Goal: Task Accomplishment & Management: Manage account settings

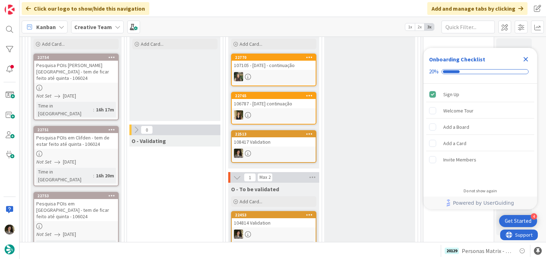
scroll to position [249, 0]
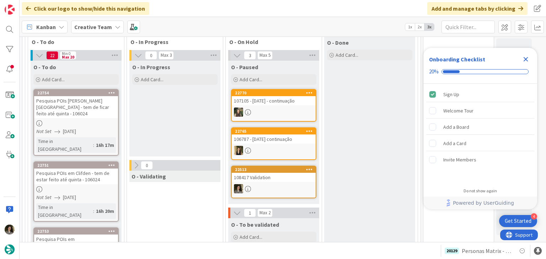
click at [524, 58] on icon "Close Checklist" at bounding box center [525, 59] width 5 height 5
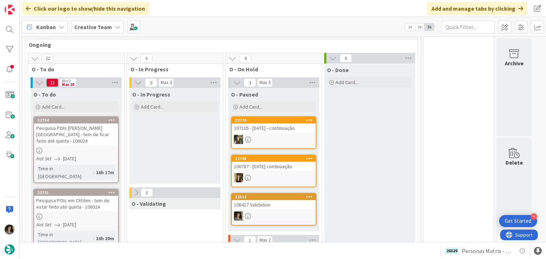
scroll to position [178, 0]
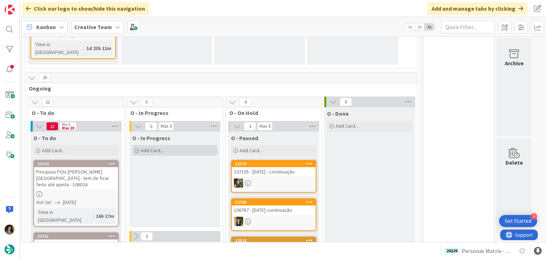
click at [184, 145] on div "Add Card..." at bounding box center [174, 150] width 85 height 11
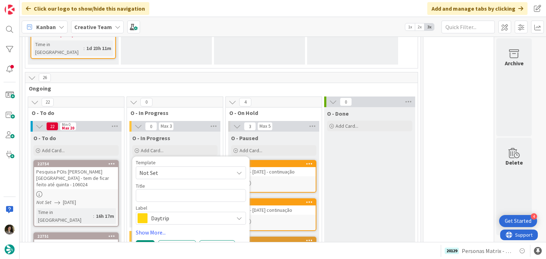
click at [176, 213] on span "Daytrip" at bounding box center [190, 218] width 79 height 10
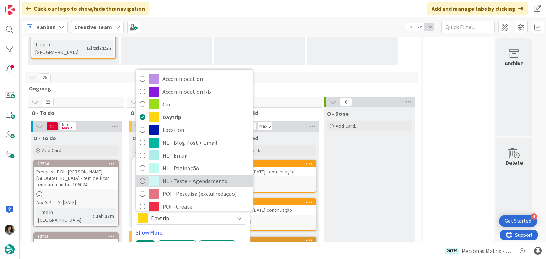
click at [178, 176] on span "NL - Teste + Agendamento" at bounding box center [205, 181] width 87 height 11
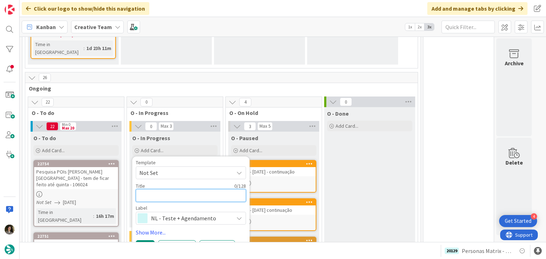
click at [166, 189] on textarea at bounding box center [191, 195] width 110 height 13
type textarea "x"
type textarea "P"
type textarea "x"
type textarea "Pe"
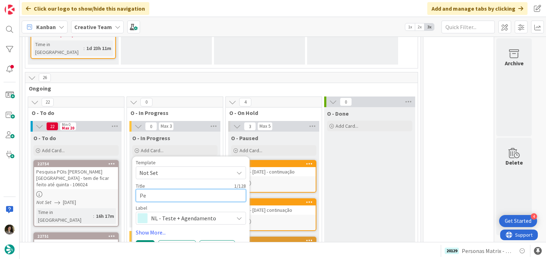
type textarea "x"
type textarea "Per"
type textarea "x"
type textarea "Pers"
type textarea "x"
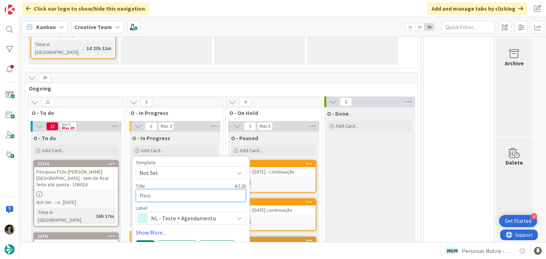
type textarea "Perso"
type textarea "x"
type textarea "Person"
type textarea "x"
type textarea "Persona"
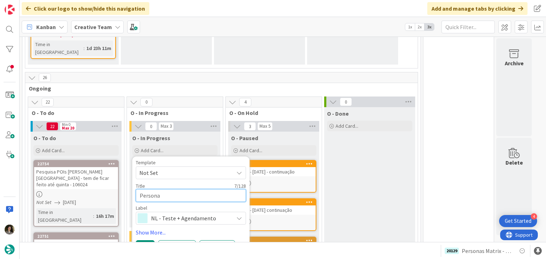
type textarea "x"
type textarea "Personas"
type textarea "x"
type textarea "Personas"
type textarea "x"
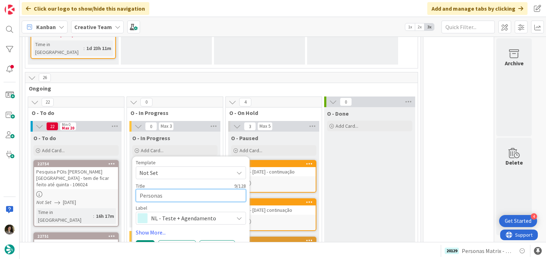
type textarea "Personas P"
type textarea "x"
type textarea "Personas PT"
type textarea "x"
type textarea "Personas PT"
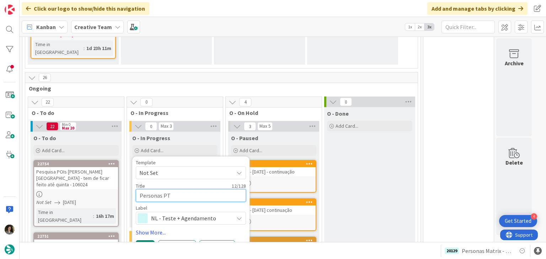
type textarea "x"
type textarea "Personas PT -"
type textarea "x"
type textarea "Personas PT - I"
type textarea "x"
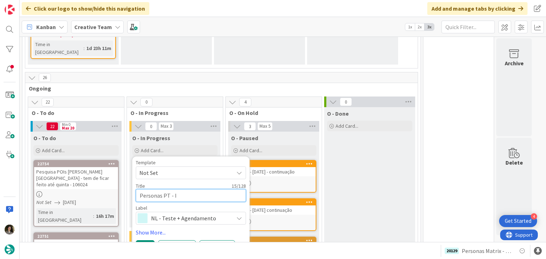
type textarea "Personas PT - It"
type textarea "x"
type textarea "Personas PT - Iti"
type textarea "x"
type textarea "Personas PT - Itine"
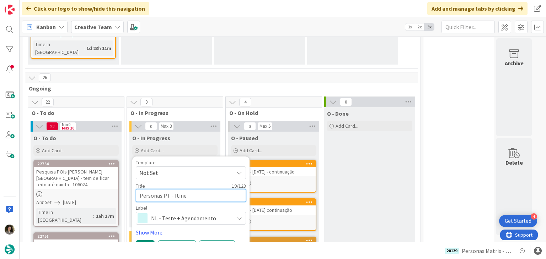
type textarea "x"
type textarea "Personas PT - Itin"
type textarea "x"
type textarea "Personas PT - Iti"
type textarea "x"
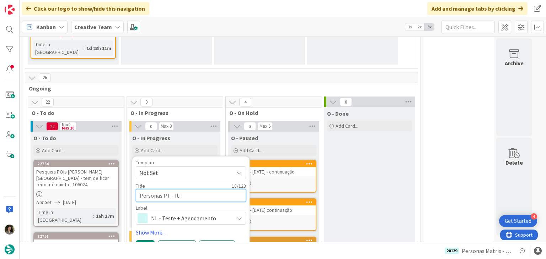
type textarea "Personas PT - It"
type textarea "x"
type textarea "Personas PT - I"
type textarea "x"
type textarea "Personas PT -"
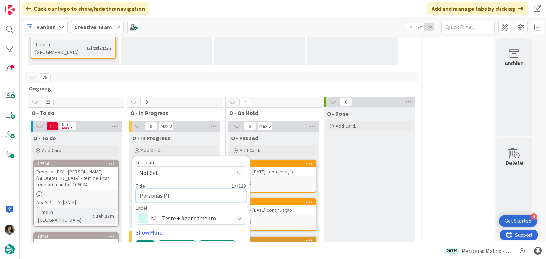
type textarea "x"
type textarea "Personas PT - L"
type textarea "x"
type textarea "Personas PT - Lo"
type textarea "x"
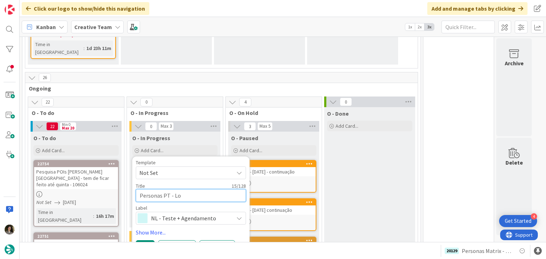
type textarea "Personas PT - Loc"
type textarea "x"
type textarea "Personas PT - Loca"
type textarea "x"
type textarea "Personas PT - Locat"
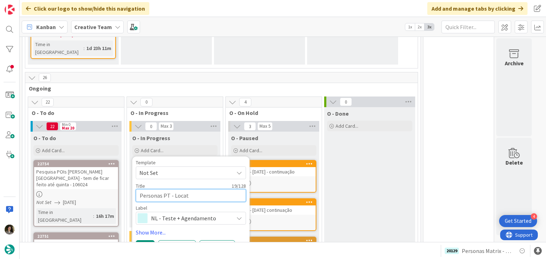
type textarea "x"
type textarea "Personas PT - Locati"
type textarea "x"
type textarea "Personas PT - Locatio"
type textarea "x"
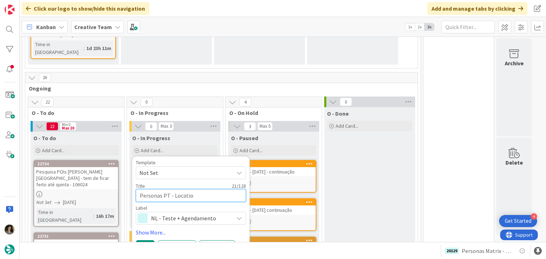
type textarea "Personas PT - Location"
type textarea "x"
type textarea "Personas PT - Locations"
type textarea "x"
type textarea "Personas PT - Locations"
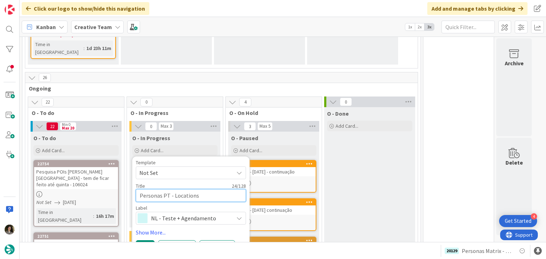
type textarea "x"
type textarea "Personas PT - Locations C"
type textarea "x"
type textarea "Personas PT - Locations CC"
type textarea "x"
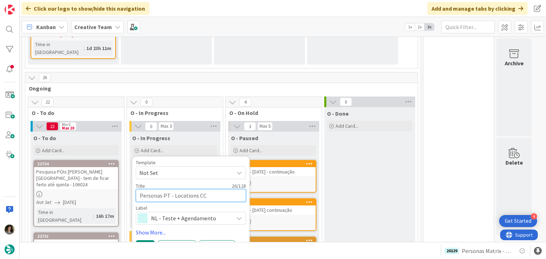
type textarea "Personas PT - Locations CC"
type textarea "x"
type textarea "Personas PT - Locations CC +"
type textarea "x"
type textarea "Personas PT - Locations CC +"
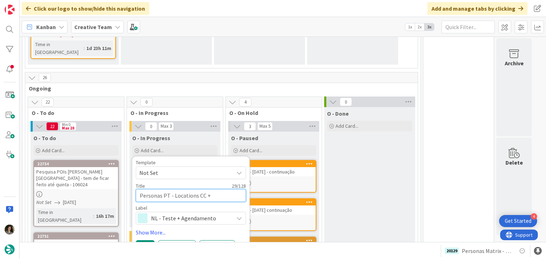
type textarea "x"
type textarea "Personas PT - Locations CC + C"
type textarea "x"
type textarea "Personas PT - Locations CC + C&"
type textarea "x"
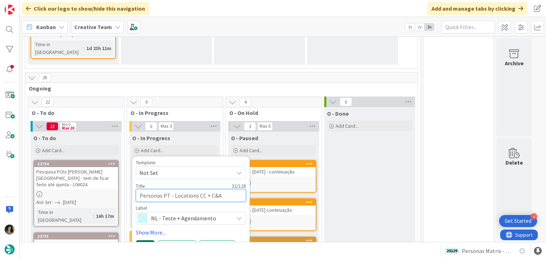
type textarea "Personas PT - Locations CC + C&A"
click at [143, 240] on button "Add" at bounding box center [145, 246] width 19 height 13
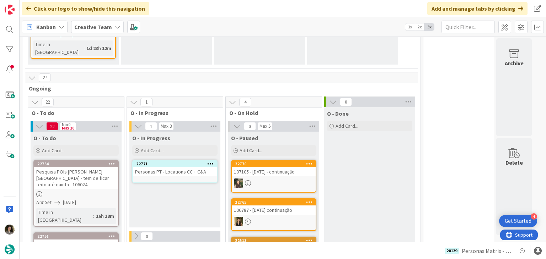
click at [173, 167] on div "Personas PT - Locations CC + C&A" at bounding box center [175, 171] width 84 height 9
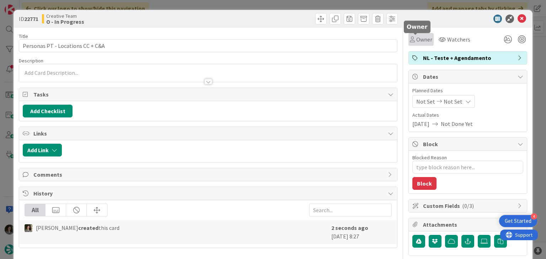
click at [418, 40] on span "Owner" at bounding box center [424, 39] width 16 height 9
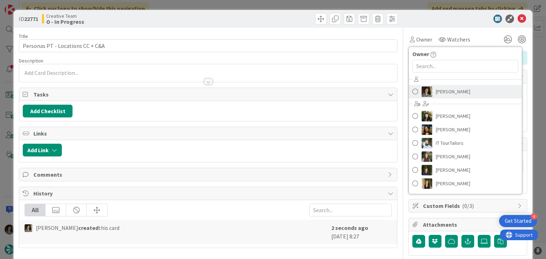
click at [435, 91] on span "[PERSON_NAME]" at bounding box center [452, 91] width 34 height 11
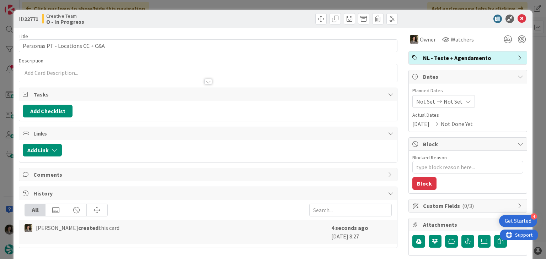
type textarea "x"
click at [445, 100] on span "Not Set" at bounding box center [452, 101] width 19 height 9
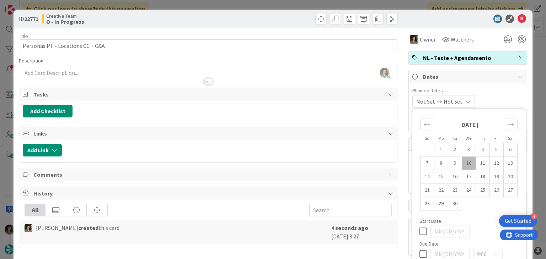
click at [419, 255] on icon at bounding box center [422, 254] width 7 height 9
type input "[DATE]"
click at [517, 19] on icon at bounding box center [521, 19] width 9 height 9
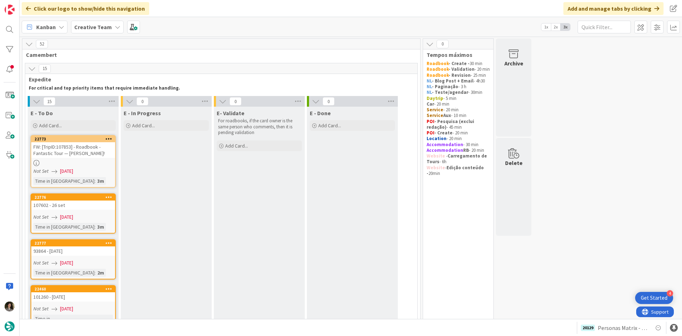
click at [74, 149] on div "FW: [TripID:107853] - Roadbook - Fantastic Tour — [PERSON_NAME]!" at bounding box center [73, 150] width 84 height 16
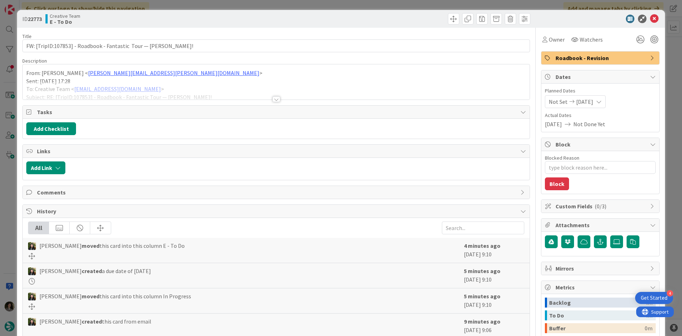
click at [275, 97] on div at bounding box center [276, 99] width 8 height 6
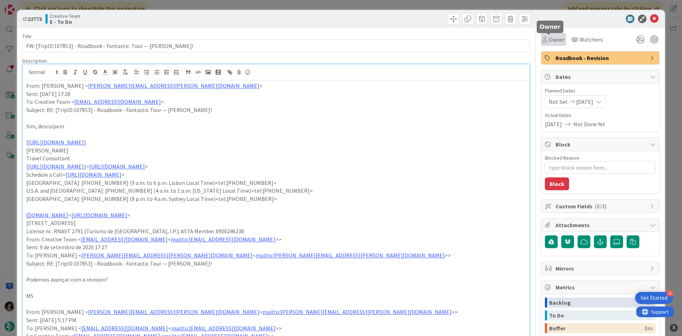
click at [545, 41] on span "Owner" at bounding box center [557, 39] width 16 height 9
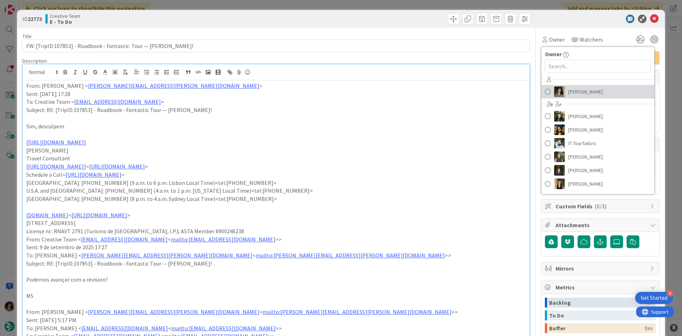
drag, startPoint x: 579, startPoint y: 94, endPoint x: 582, endPoint y: 90, distance: 5.0
click at [545, 94] on span "[PERSON_NAME]" at bounding box center [585, 91] width 34 height 11
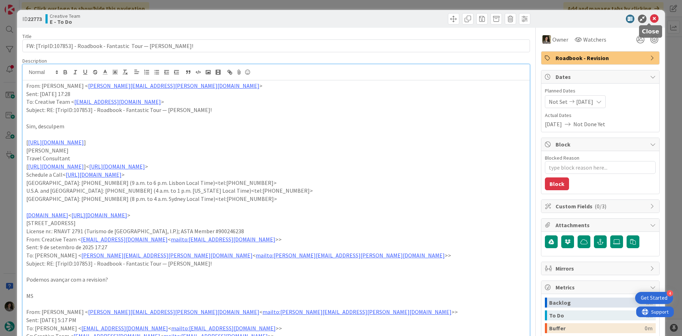
click at [545, 20] on icon at bounding box center [654, 19] width 9 height 9
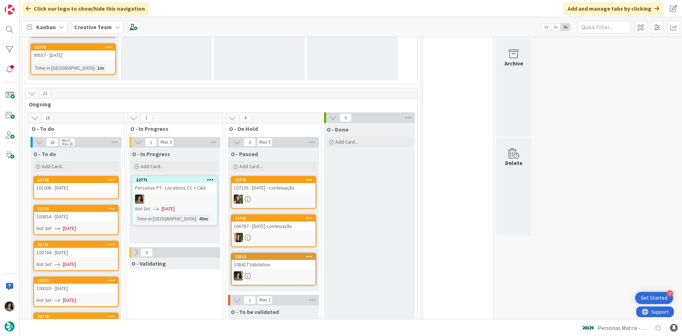
scroll to position [775, 0]
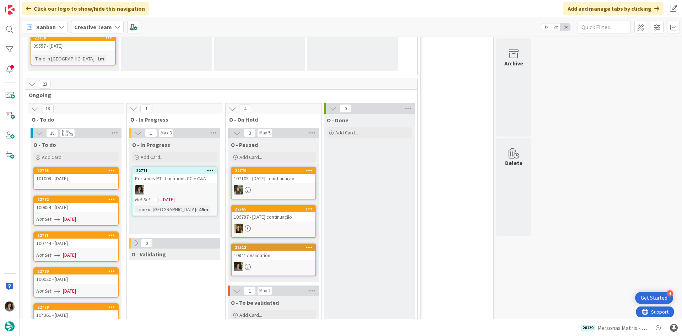
click at [175, 196] on span "[DATE]" at bounding box center [168, 199] width 13 height 7
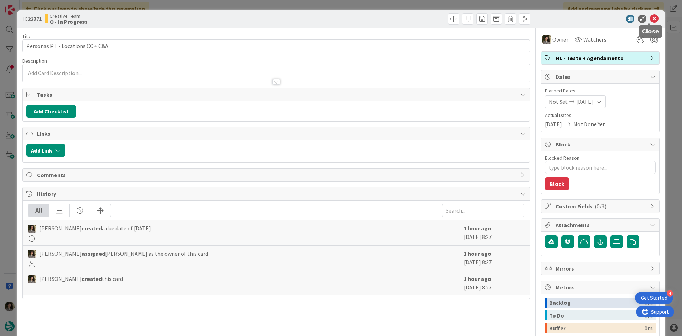
click at [545, 17] on icon at bounding box center [654, 19] width 9 height 9
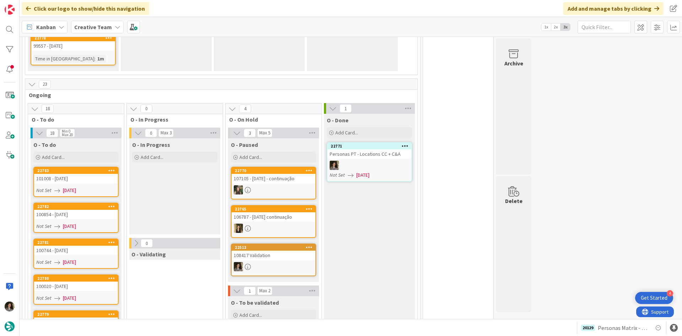
click at [366, 161] on div at bounding box center [369, 165] width 84 height 9
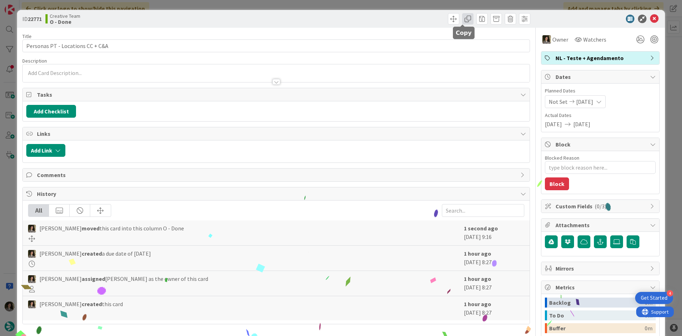
click at [462, 16] on span at bounding box center [467, 18] width 11 height 11
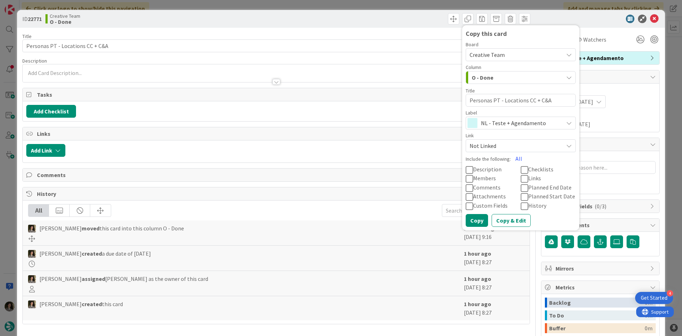
click at [491, 122] on span "NL - Teste + Agendamento" at bounding box center [520, 123] width 79 height 10
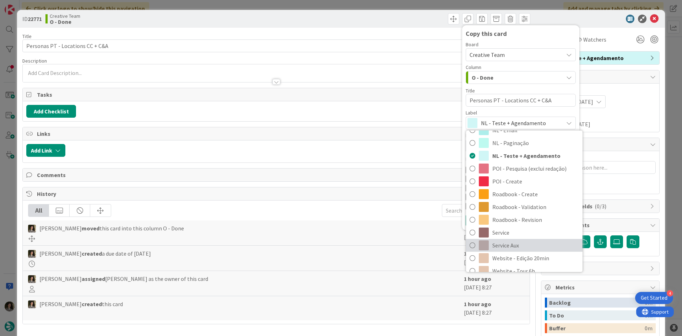
scroll to position [107, 0]
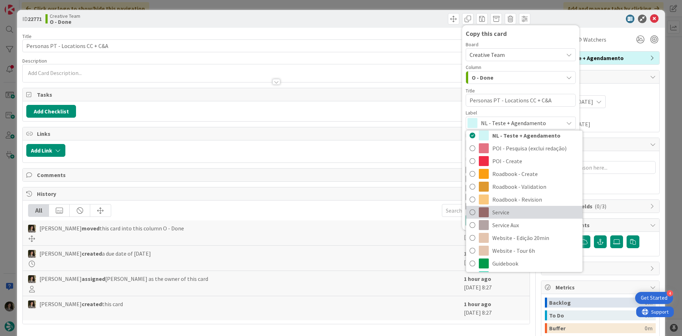
click at [521, 210] on span "Service" at bounding box center [535, 212] width 87 height 11
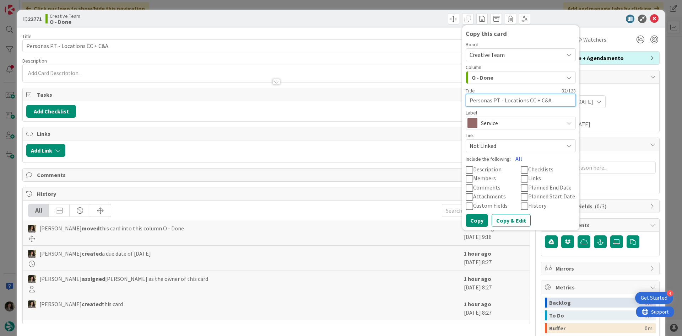
click at [545, 99] on textarea "Personas PT - Locations CC + C&A" at bounding box center [521, 100] width 110 height 13
type textarea "x"
type textarea "Personas PT - Locations CC + C&A"
type textarea "x"
type textarea "Personas PT - Locations CC + C&A /"
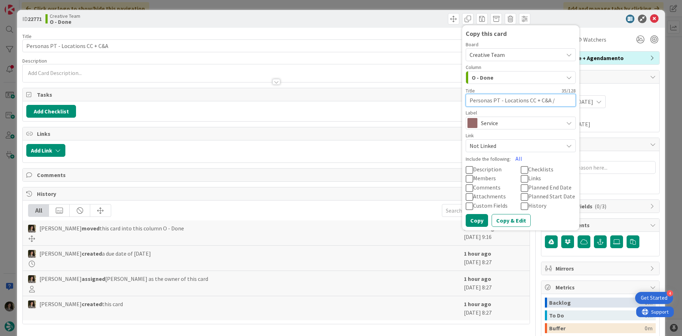
type textarea "x"
type textarea "Personas PT - Locations CC + C&A / c"
type textarea "x"
type textarea "Personas PT - Locations CC + C&A / co"
type textarea "x"
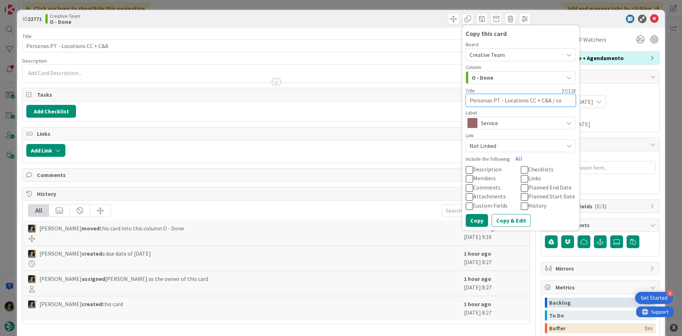
type textarea "Personas PT - Locations CC + C&A / con"
type textarea "x"
type textarea "Personas PT - Locations CC + C&A / cont"
type textarea "x"
type textarea "Personas PT - Locations CC + C&A / [PERSON_NAME]"
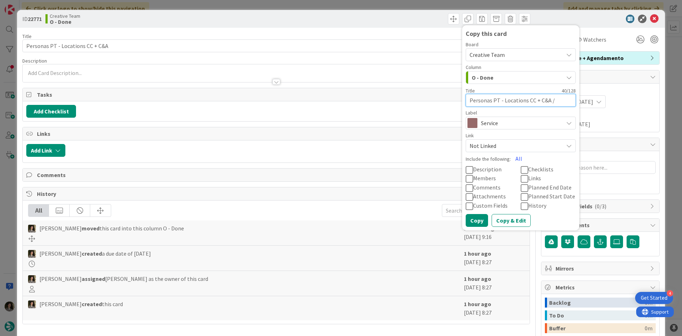
type textarea "x"
type textarea "Personas PT - Locations CC + C&A / contin"
type textarea "x"
type textarea "Personas PT - Locations CC + C&A / [PERSON_NAME]"
type textarea "x"
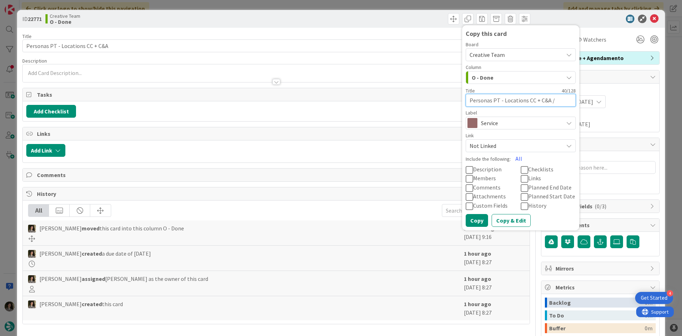
type textarea "Personas PT - Locations CC + C&A / cont"
type textarea "x"
type textarea "Personas PT - Locations CC + C&A / con"
type textarea "x"
type textarea "Personas PT - Locations CC + C&A / co"
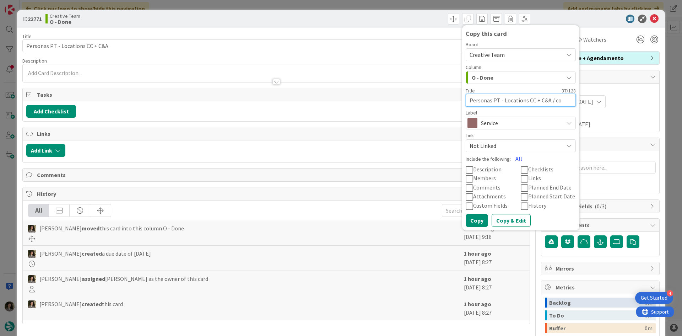
type textarea "x"
type textarea "Personas PT - Locations CC + C&A / c"
type textarea "x"
type textarea "Personas PT - Locations CC + C&A /"
type textarea "x"
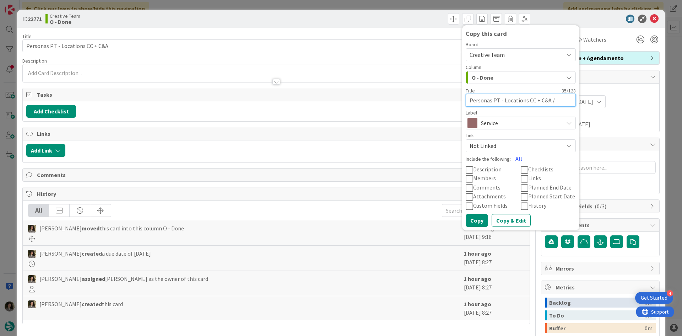
type textarea "Personas PT - Locations CC + C&A /"
type textarea "x"
type textarea "Personas PT - Locations CC + C&A"
type textarea "x"
type textarea "Personas PT - Locations CC + C&A -"
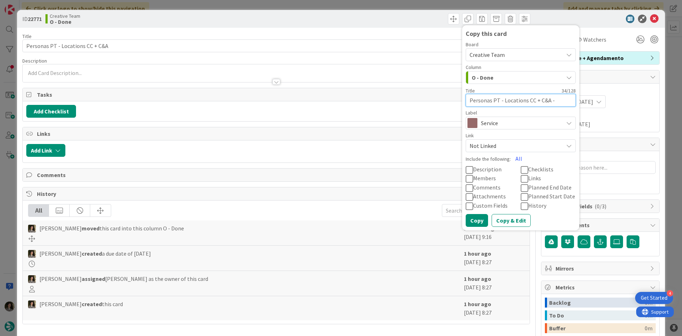
type textarea "x"
type textarea "Personas PT - Locations CC + C&A -"
type textarea "x"
type textarea "Personas PT - Locations CC + C&A - C"
type textarea "x"
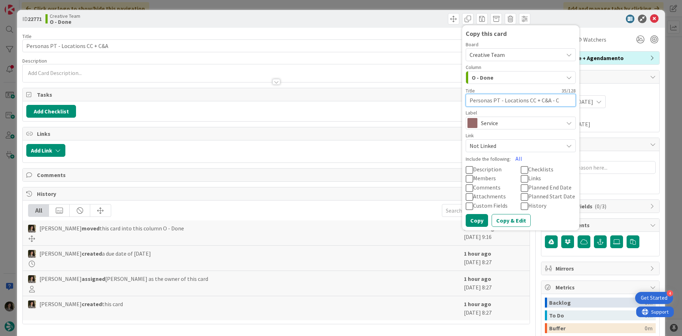
type textarea "Personas PT - Locations CC + C&A - CO"
type textarea "x"
type textarea "Personas PT - Locations CC + C&A - CON"
type textarea "x"
type textarea "Personas PT - Locations CC + C&A - CONT"
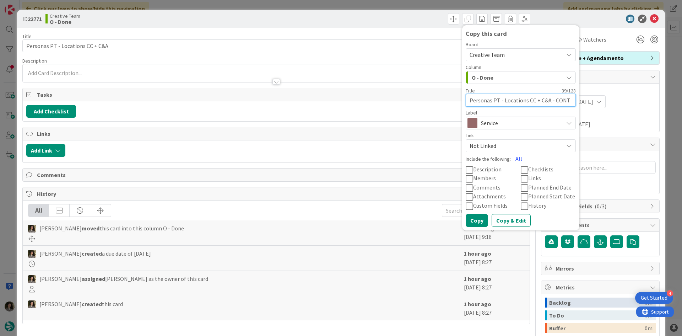
type textarea "x"
type textarea "Personas PT - Locations CC + C&A - [PERSON_NAME]"
type textarea "x"
type textarea "Personas PT - Locations CC + C&A - CONTIN"
type textarea "x"
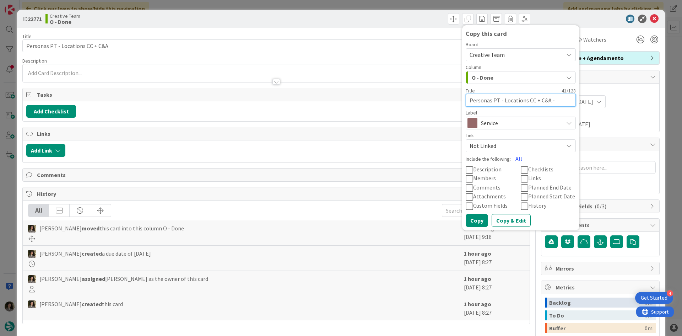
type textarea "Personas PT - Locations CC + C&A - CONTINU"
type textarea "x"
type textarea "Personas PT - Locations CC + C&A - CONTINUA"
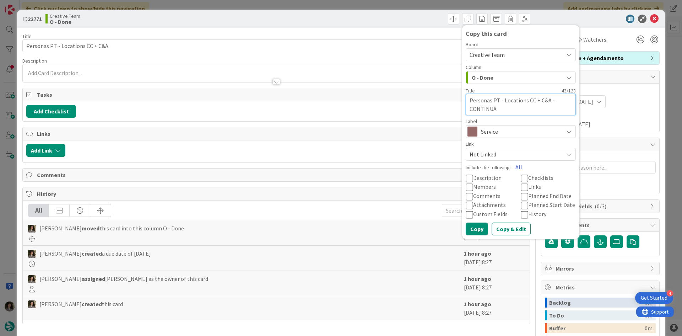
type textarea "x"
type textarea "Personas PT - Locations CC + C&A - CONTINUAÇ"
type textarea "x"
type textarea "Personas PT - Locations CC + C&A - CONTINUAÇÃ"
type textarea "x"
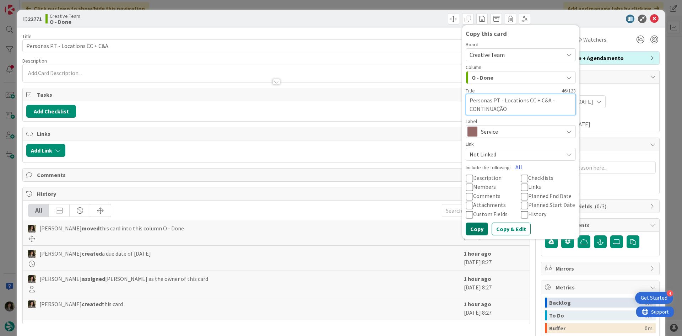
type textarea "Personas PT - Locations CC + C&A - CONTINUAÇÃO"
click at [477, 226] on button "Copy" at bounding box center [477, 228] width 22 height 13
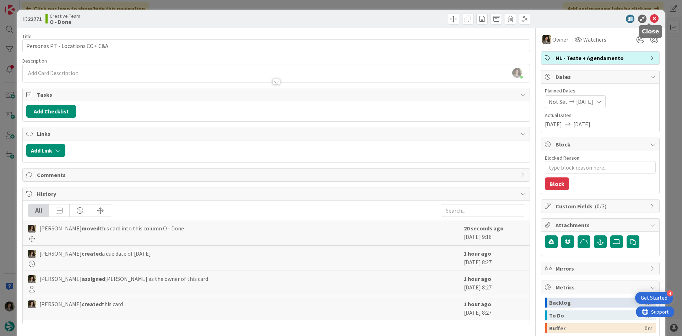
click at [545, 20] on icon at bounding box center [654, 19] width 9 height 9
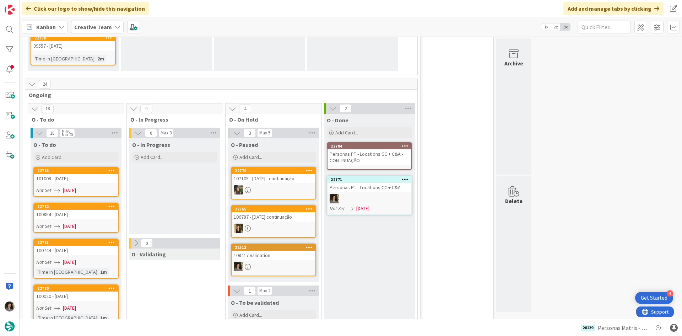
click at [379, 149] on div "Personas PT - Locations CC + C&A - CONTINUAÇÃO" at bounding box center [369, 157] width 84 height 16
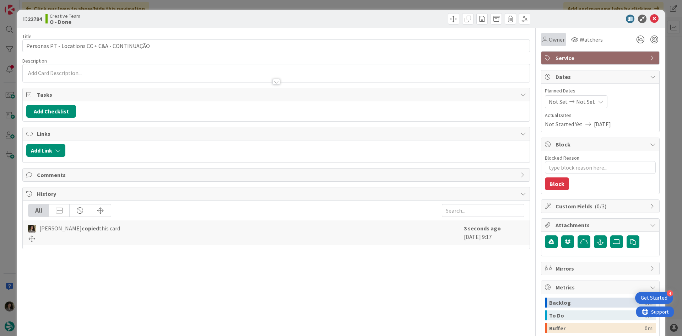
click at [545, 45] on div "Owner" at bounding box center [553, 39] width 25 height 13
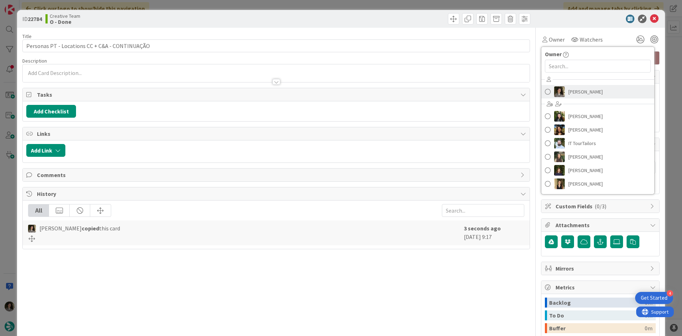
click at [545, 87] on span "[PERSON_NAME]" at bounding box center [585, 91] width 34 height 11
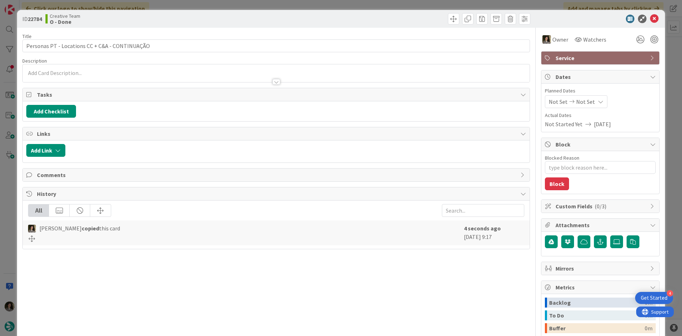
type textarea "x"
click at [545, 106] on div "Not Set Not Set" at bounding box center [576, 101] width 63 height 13
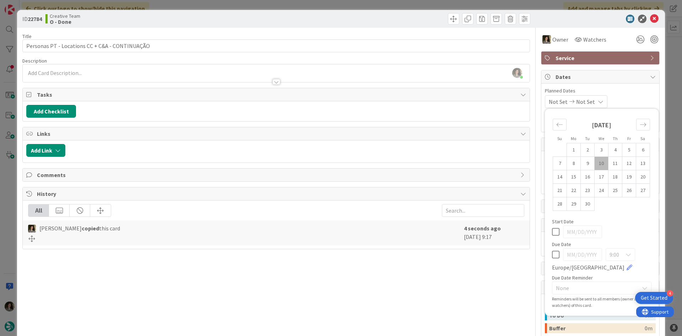
click at [545, 258] on icon at bounding box center [555, 254] width 7 height 9
type input "[DATE]"
click at [545, 19] on icon at bounding box center [654, 19] width 9 height 9
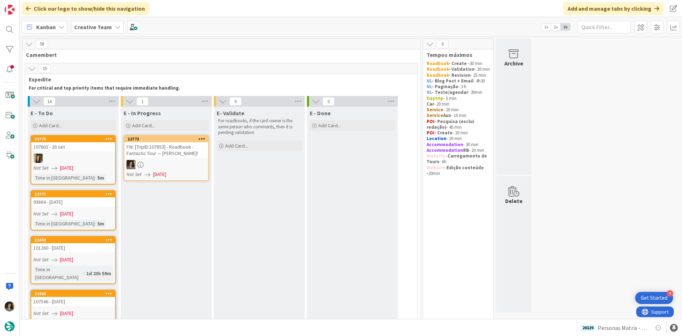
click at [167, 159] on link "22773 FW: [TripID:107853] - Roadbook - Fantastic Tour — [PERSON_NAME]! Not Set …" at bounding box center [166, 158] width 85 height 46
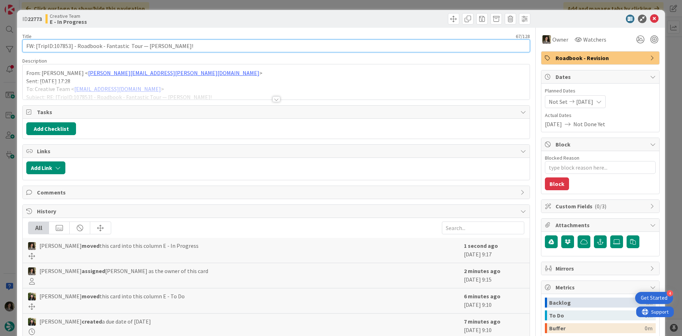
drag, startPoint x: 70, startPoint y: 48, endPoint x: 54, endPoint y: 50, distance: 15.7
click at [54, 50] on input "FW: [TripID:107853] - Roadbook - Fantastic Tour — [PERSON_NAME]!" at bounding box center [276, 45] width 508 height 13
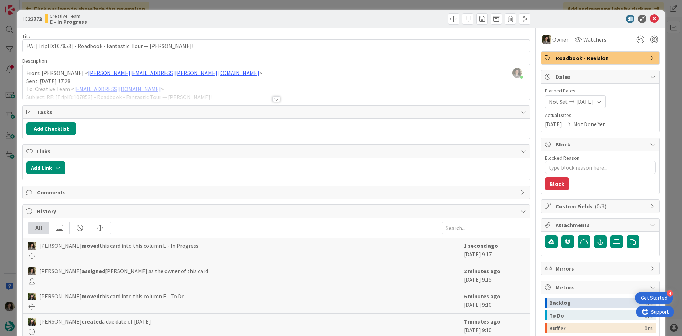
click at [273, 99] on div at bounding box center [276, 99] width 8 height 6
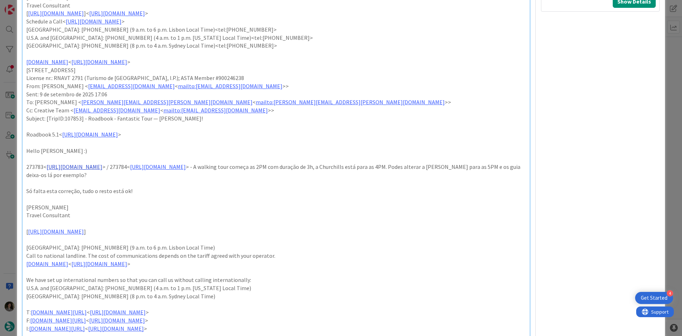
scroll to position [391, 0]
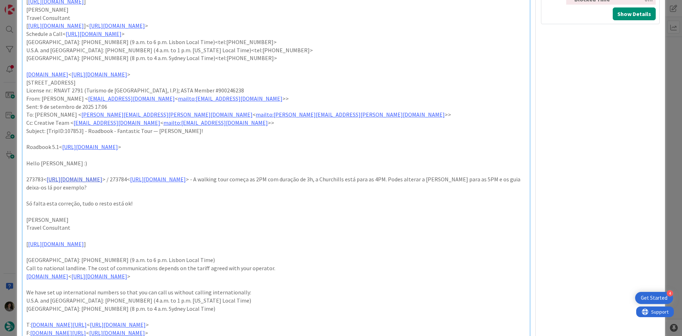
click at [102, 177] on link "[URL][DOMAIN_NAME]" at bounding box center [75, 178] width 56 height 7
click at [118, 191] on link "[URL][DOMAIN_NAME]" at bounding box center [100, 192] width 49 height 9
click at [186, 179] on link "[URL][DOMAIN_NAME]" at bounding box center [158, 178] width 56 height 7
click at [296, 191] on link "[URL][DOMAIN_NAME]" at bounding box center [271, 192] width 49 height 9
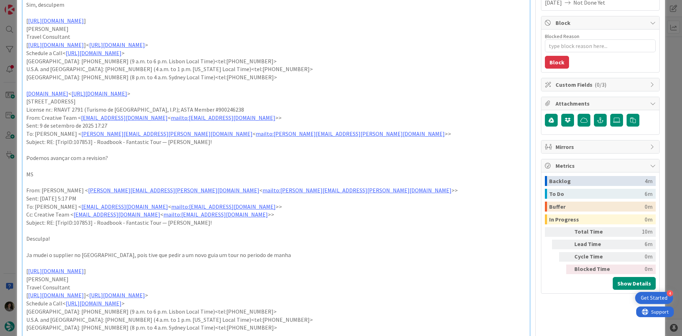
scroll to position [0, 0]
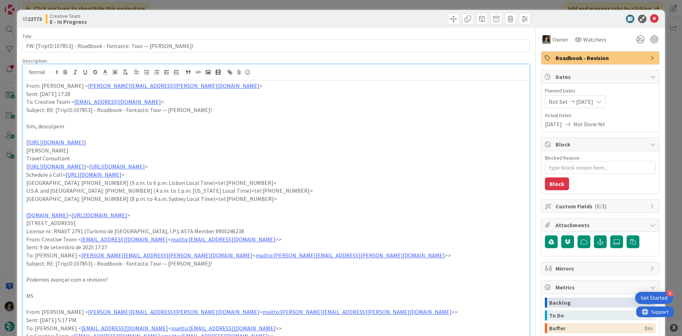
click at [545, 23] on div "ID 22773 Creative Team E - In Progress" at bounding box center [341, 19] width 648 height 18
click at [545, 17] on icon at bounding box center [654, 19] width 9 height 9
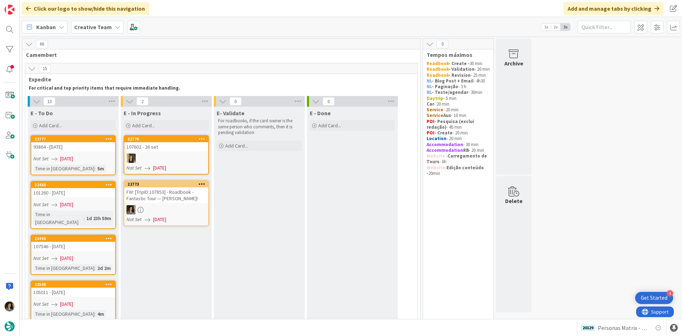
click at [174, 205] on div at bounding box center [166, 209] width 84 height 9
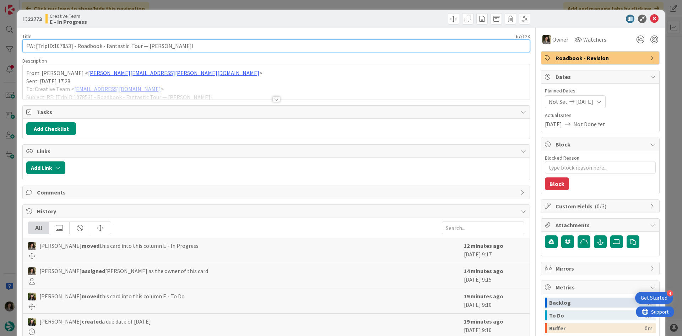
click at [92, 43] on input "FW: [TripID:107853] - Roadbook - Fantastic Tour — [PERSON_NAME]!" at bounding box center [276, 45] width 508 height 13
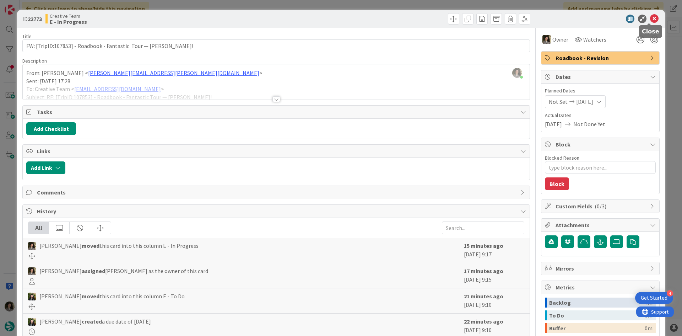
click at [545, 17] on icon at bounding box center [654, 19] width 9 height 9
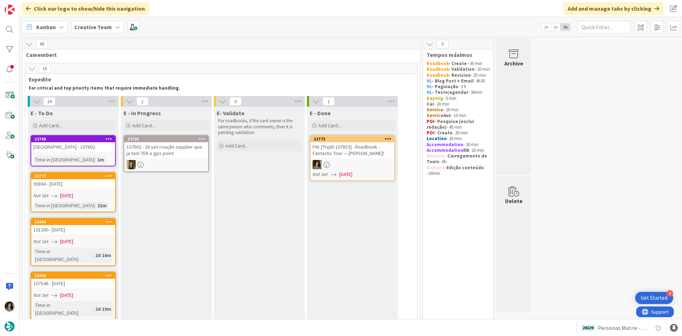
click at [367, 156] on div "FW: [TripID:107853] - Roadbook - Fantastic Tour — [PERSON_NAME]!" at bounding box center [352, 150] width 84 height 16
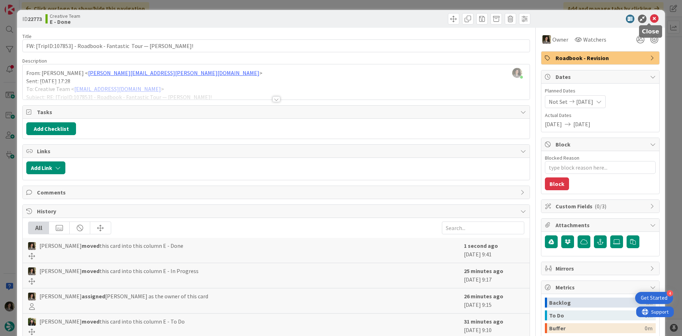
click at [545, 18] on icon at bounding box center [654, 19] width 9 height 9
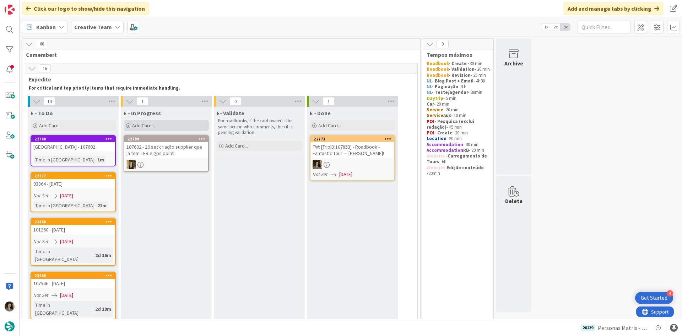
click at [157, 124] on div "Add Card..." at bounding box center [166, 125] width 85 height 11
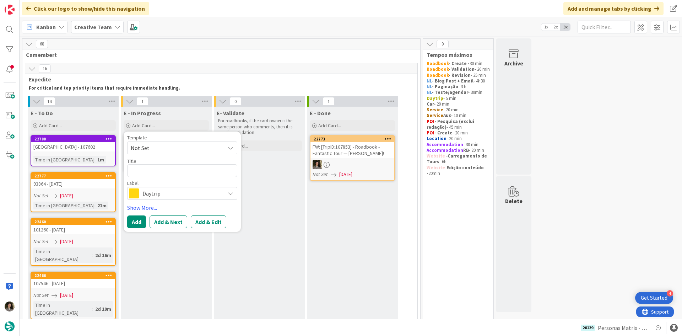
click at [161, 193] on span "Daytrip" at bounding box center [181, 193] width 79 height 10
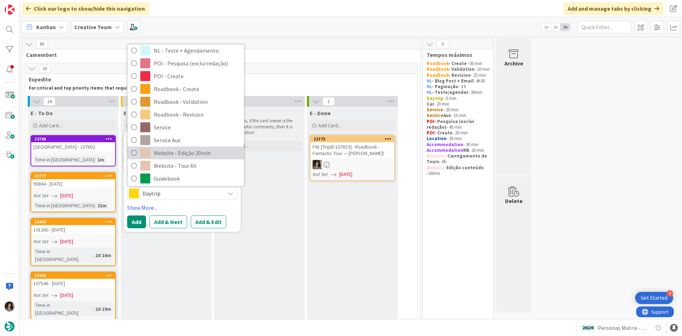
scroll to position [107, 0]
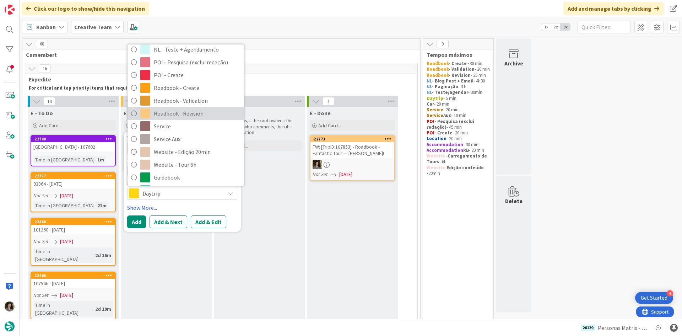
click at [184, 108] on span "Roadbook - Revision" at bounding box center [197, 113] width 87 height 11
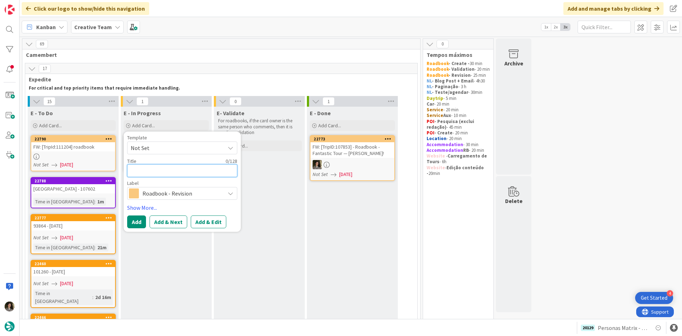
click at [154, 168] on textarea at bounding box center [182, 170] width 110 height 13
paste textarea "RE: [TripID:98883] - Roadbook - Fantastic Tour — [PERSON_NAME]!"
type textarea "x"
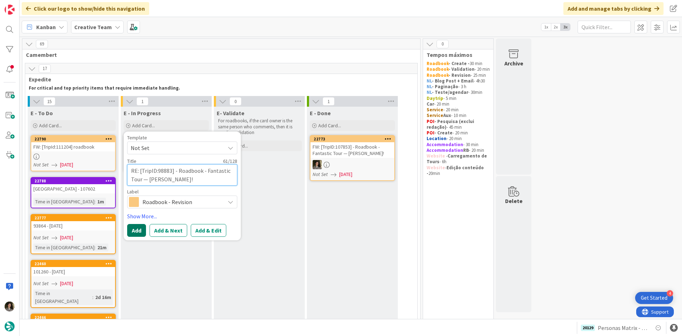
type textarea "RE: [TripID:98883] - Roadbook - Fantastic Tour — [PERSON_NAME]!"
click at [138, 228] on button "Add" at bounding box center [136, 230] width 19 height 13
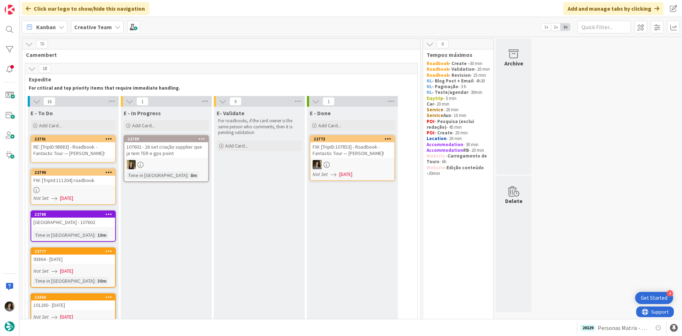
click at [75, 147] on div "RE: [TripID:98883] - Roadbook - Fantastic Tour — [PERSON_NAME]!" at bounding box center [73, 150] width 84 height 16
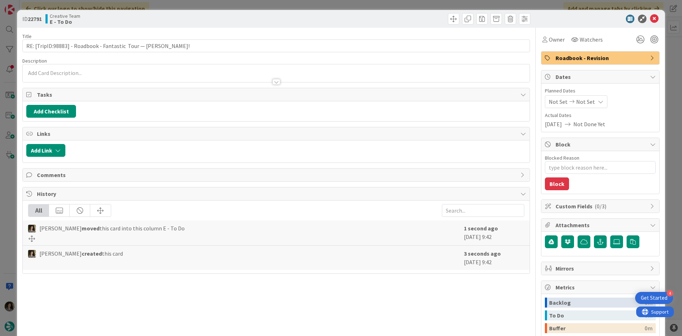
type textarea "x"
click at [545, 95] on div "Not Set Not Set" at bounding box center [576, 101] width 63 height 13
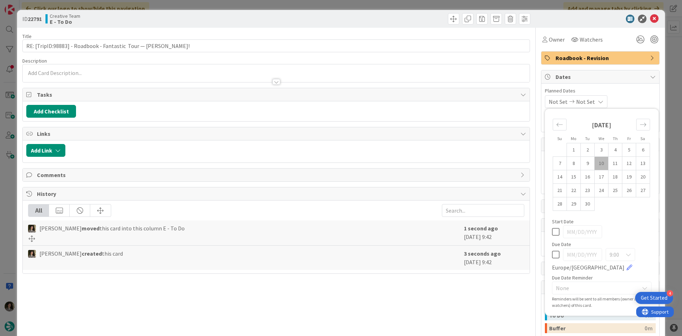
click at [545, 254] on icon at bounding box center [555, 254] width 7 height 9
type input "[DATE]"
click at [545, 19] on icon at bounding box center [654, 19] width 9 height 9
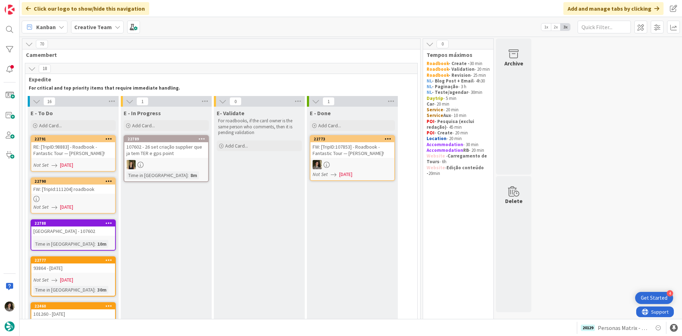
click at [78, 190] on div "FW: [TripId:111204] roadbook" at bounding box center [73, 188] width 84 height 9
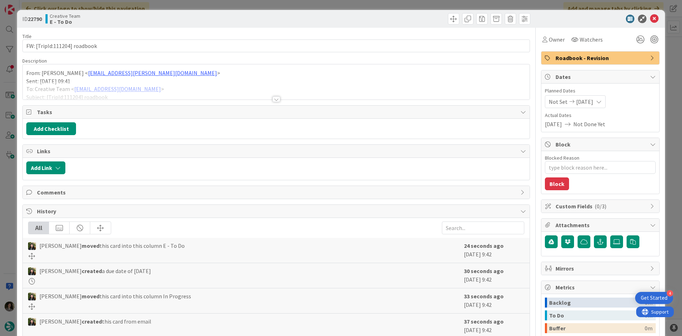
click at [268, 99] on div at bounding box center [276, 96] width 508 height 8
click at [274, 99] on div at bounding box center [276, 99] width 8 height 6
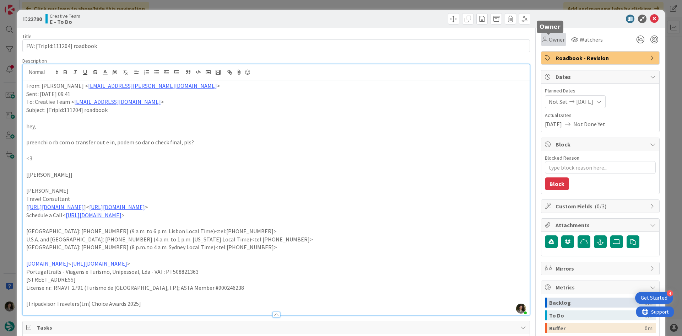
click at [545, 41] on span "Owner" at bounding box center [557, 39] width 16 height 9
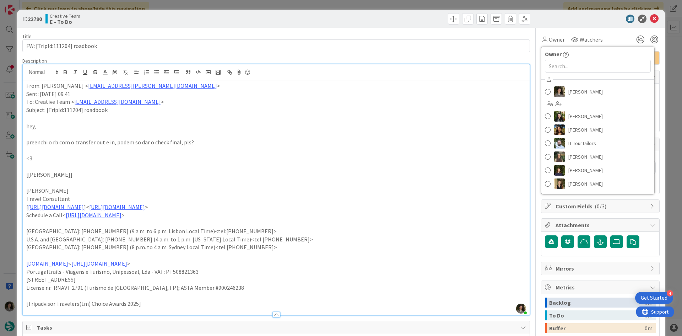
drag, startPoint x: 588, startPoint y: 82, endPoint x: 589, endPoint y: 90, distance: 7.8
click at [545, 82] on div "[PERSON_NAME] [PERSON_NAME] [PERSON_NAME] IT TourTailors [PERSON_NAME] [PERSON_…" at bounding box center [597, 132] width 113 height 117
click at [545, 90] on span "[PERSON_NAME]" at bounding box center [585, 91] width 34 height 11
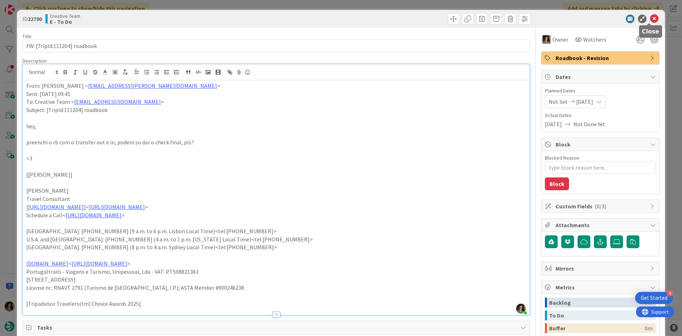
click at [545, 19] on icon at bounding box center [654, 19] width 9 height 9
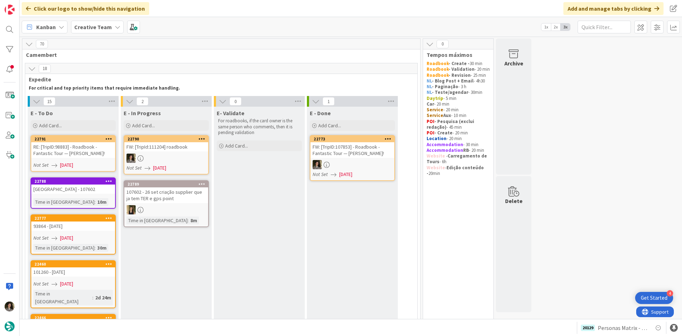
click at [78, 154] on div "RE: [TripID:98883] - Roadbook - Fantastic Tour — [PERSON_NAME]!" at bounding box center [73, 150] width 84 height 16
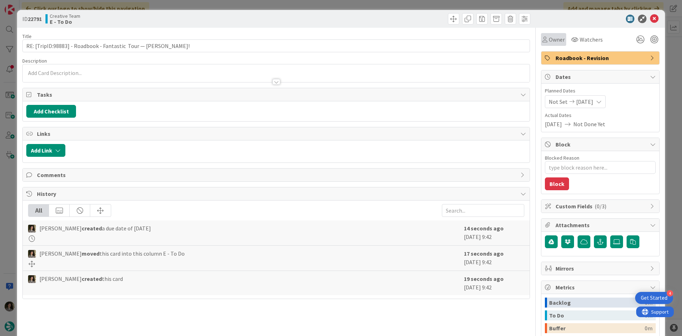
click at [545, 40] on span "Owner" at bounding box center [557, 39] width 16 height 9
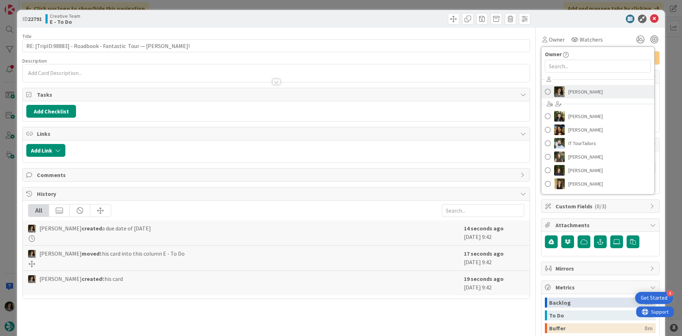
click at [545, 89] on span "[PERSON_NAME]" at bounding box center [585, 91] width 34 height 11
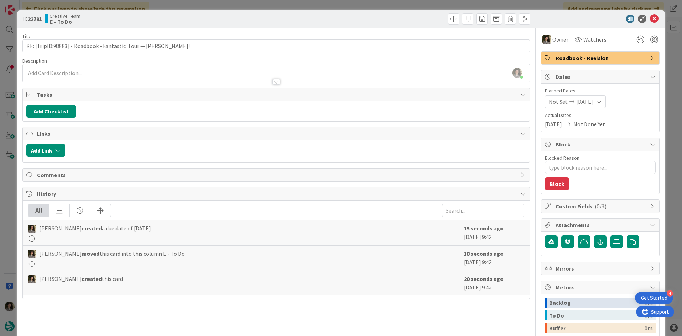
click at [230, 69] on div "[PERSON_NAME] just joined" at bounding box center [276, 73] width 507 height 18
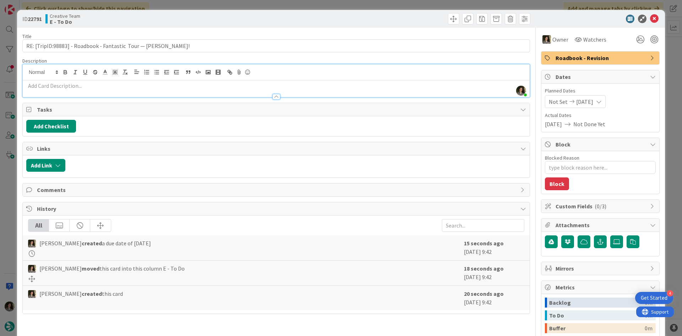
click at [199, 87] on p at bounding box center [276, 86] width 500 height 8
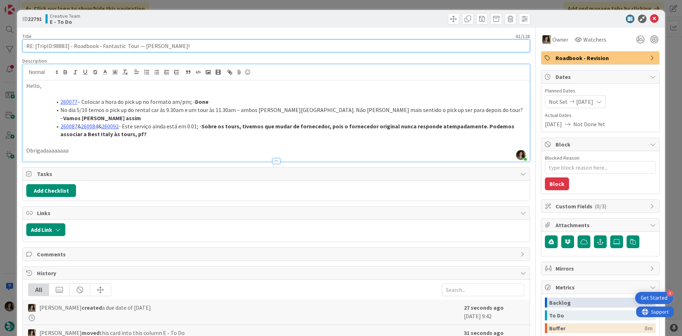
click at [65, 46] on input "RE: [TripID:98883] - Roadbook - Fantastic Tour — [PERSON_NAME]!" at bounding box center [276, 45] width 508 height 13
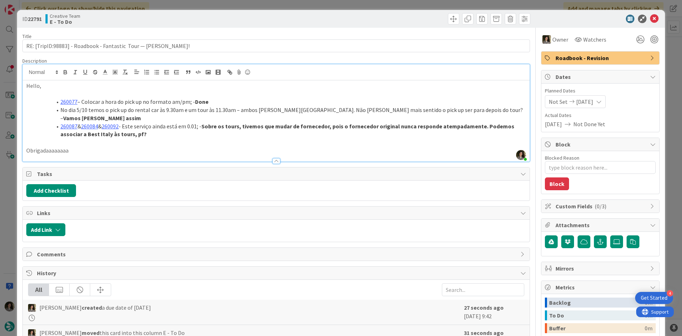
click at [154, 15] on div "Creative Team E - To Do" at bounding box center [159, 18] width 229 height 11
click at [545, 18] on icon at bounding box center [654, 19] width 9 height 9
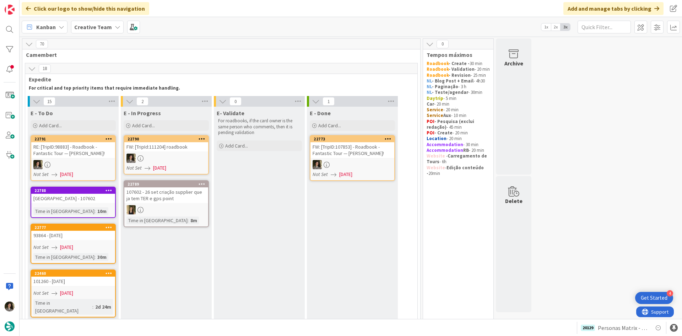
click at [160, 149] on div "FW: [TripId:111204] roadbook" at bounding box center [166, 146] width 84 height 9
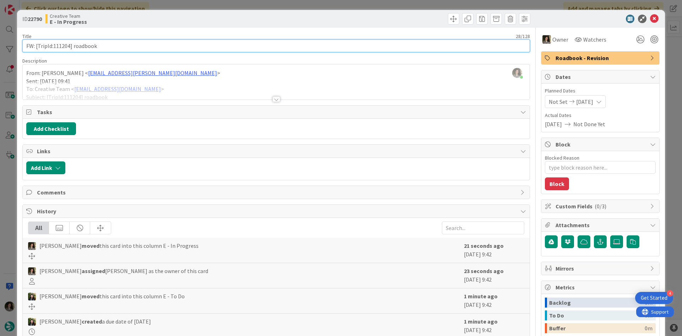
drag, startPoint x: 70, startPoint y: 47, endPoint x: 54, endPoint y: 47, distance: 15.6
click at [54, 47] on input "FW: [TripId:111204] roadbook" at bounding box center [276, 45] width 508 height 13
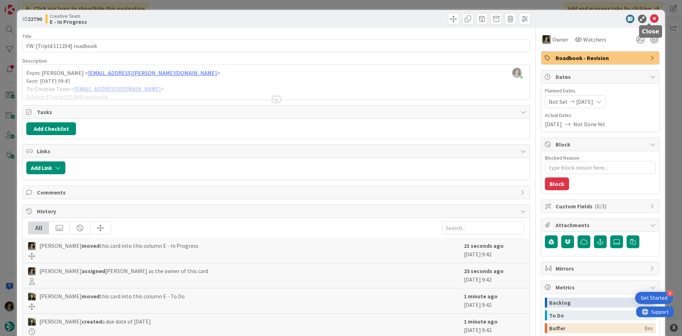
click at [545, 16] on icon at bounding box center [654, 19] width 9 height 9
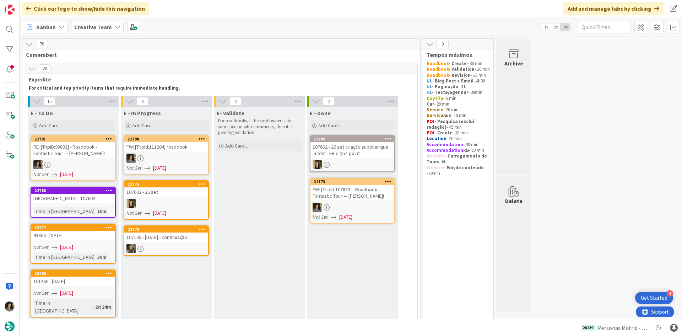
click at [168, 159] on div at bounding box center [166, 157] width 84 height 9
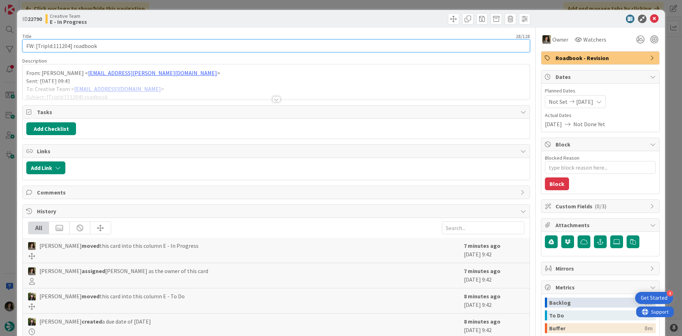
click at [109, 41] on input "FW: [TripId:111204] roadbook" at bounding box center [276, 45] width 508 height 13
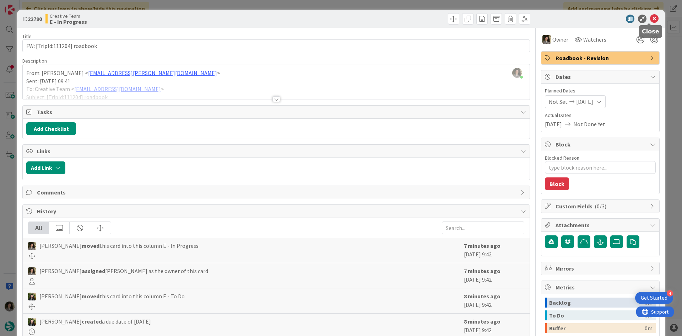
drag, startPoint x: 649, startPoint y: 19, endPoint x: 641, endPoint y: 20, distance: 7.8
click at [545, 19] on icon at bounding box center [654, 19] width 9 height 9
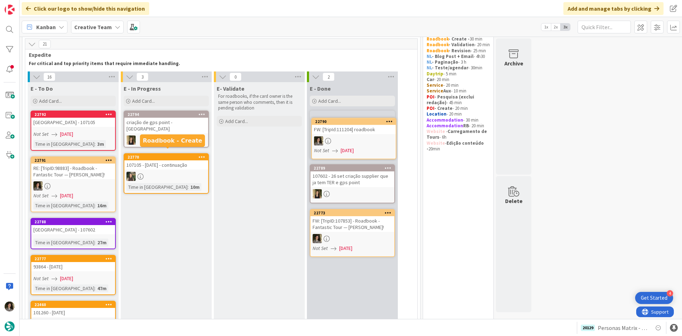
scroll to position [24, 0]
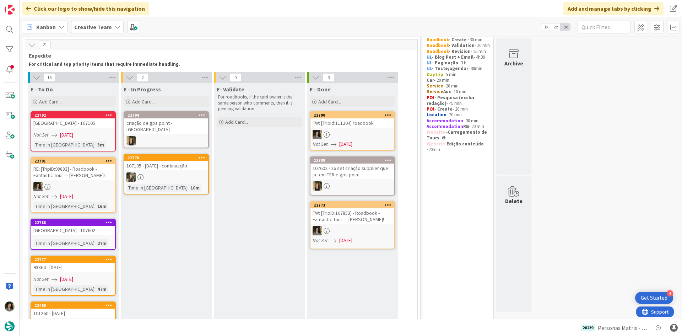
click at [353, 125] on div "FW: [TripId:111204] roadbook" at bounding box center [352, 122] width 84 height 9
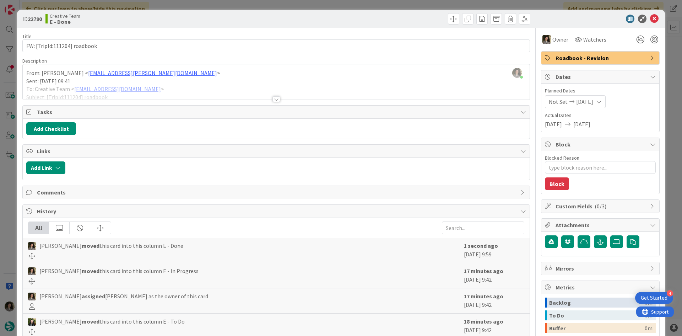
click at [545, 54] on span "Roadbook - Revision" at bounding box center [600, 58] width 91 height 9
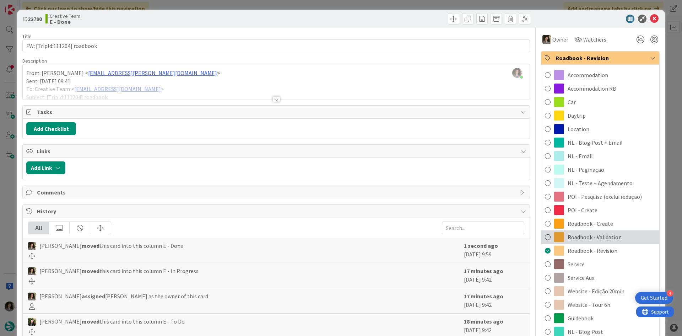
click at [545, 234] on span "Roadbook - Validation" at bounding box center [595, 237] width 54 height 9
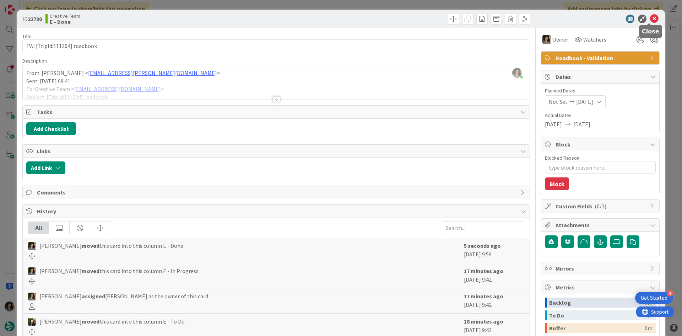
click at [545, 16] on icon at bounding box center [654, 19] width 9 height 9
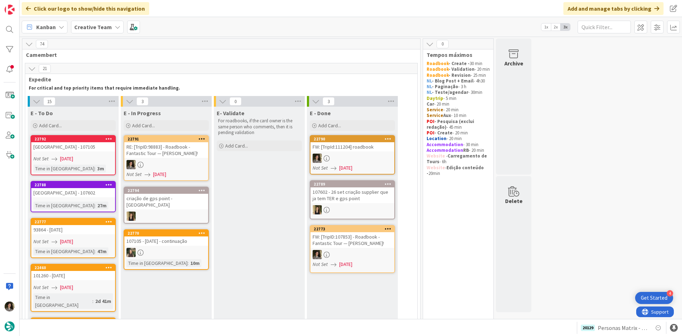
click at [199, 151] on div "RE: [TripID:98883] - Roadbook - Fantastic Tour — [PERSON_NAME]!" at bounding box center [166, 150] width 84 height 16
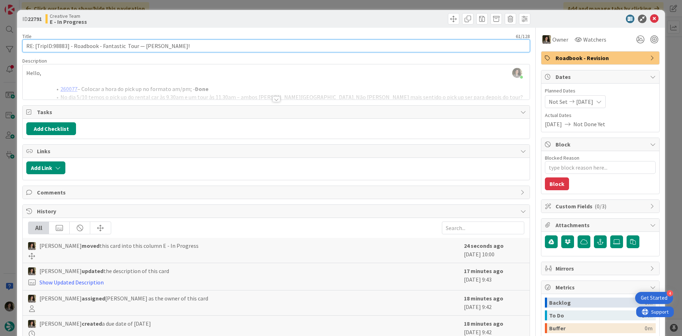
drag, startPoint x: 66, startPoint y: 46, endPoint x: 51, endPoint y: 46, distance: 15.3
click at [51, 46] on input "RE: [TripID:98883] - Roadbook - Fantastic Tour — [PERSON_NAME]!" at bounding box center [276, 45] width 508 height 13
click at [57, 48] on input "RE: [TripID:98883] - Roadbook - Fantastic Tour — [PERSON_NAME]!" at bounding box center [276, 45] width 508 height 13
drag, startPoint x: 66, startPoint y: 45, endPoint x: 53, endPoint y: 45, distance: 13.9
click at [53, 45] on input "RE: [TripID:98883] - Roadbook - Fantastic Tour — [PERSON_NAME]!" at bounding box center [276, 45] width 508 height 13
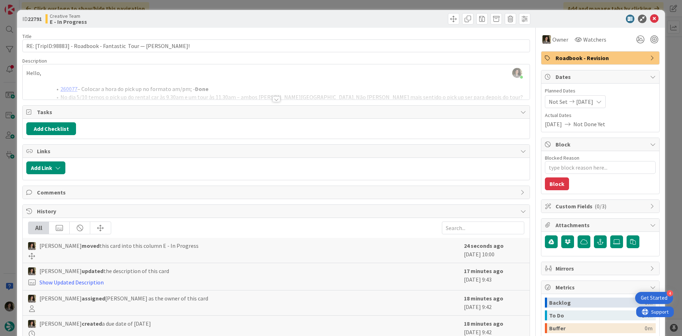
click at [275, 98] on div at bounding box center [276, 99] width 8 height 6
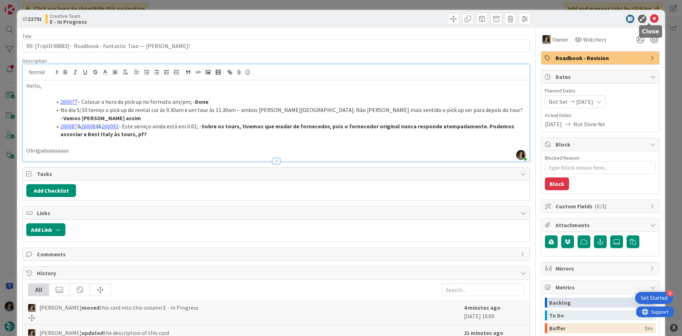
click at [545, 20] on icon at bounding box center [654, 19] width 9 height 9
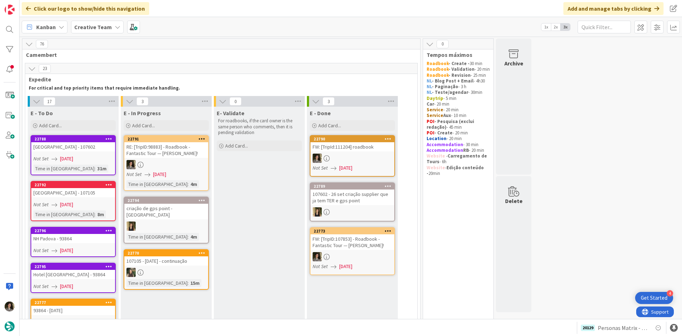
click at [151, 171] on div "Not Set [DATE]" at bounding box center [167, 173] width 82 height 7
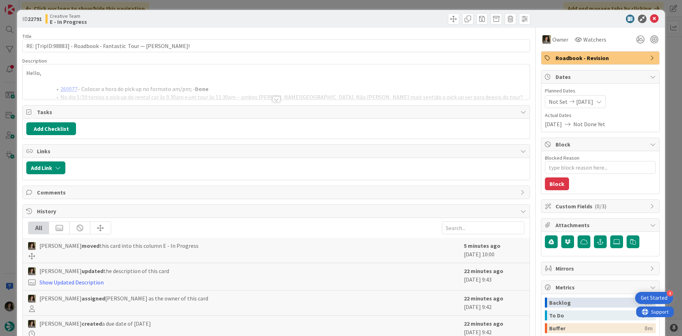
click at [545, 61] on span "Roadbook - Revision" at bounding box center [600, 58] width 91 height 9
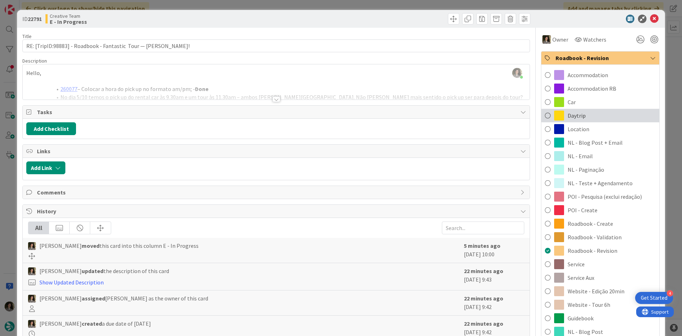
click at [545, 118] on div "Daytrip" at bounding box center [600, 115] width 118 height 13
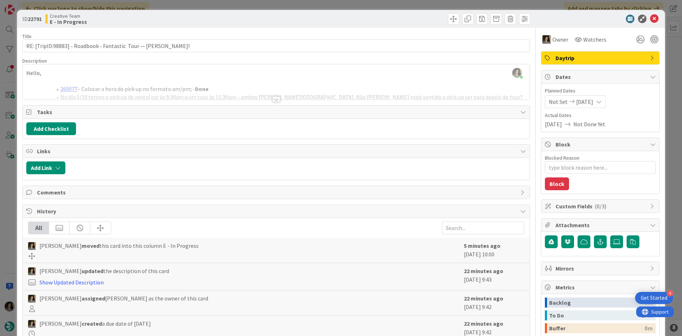
click at [545, 18] on div "ID 22791 Creative Team E - In Progress" at bounding box center [341, 19] width 648 height 18
click at [545, 18] on icon at bounding box center [654, 19] width 9 height 9
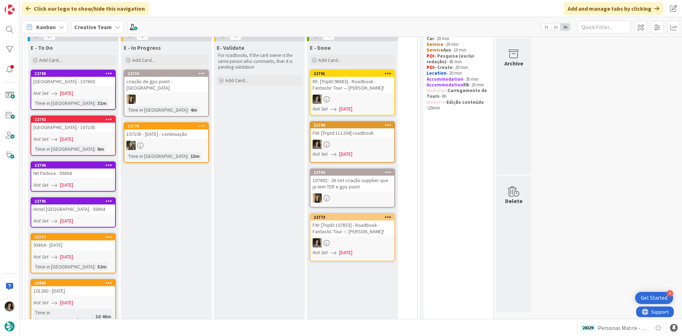
scroll to position [36, 0]
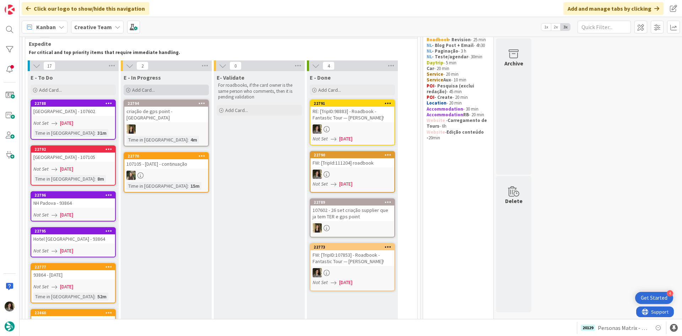
click at [156, 89] on div "Add Card..." at bounding box center [166, 90] width 85 height 11
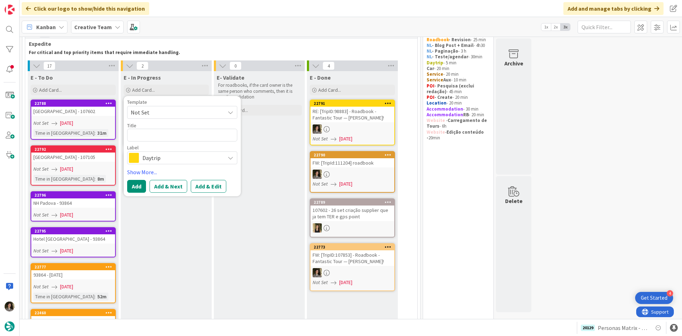
click at [177, 158] on span "Daytrip" at bounding box center [181, 158] width 79 height 10
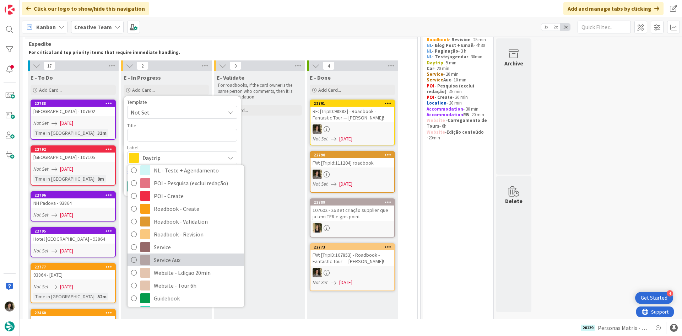
click at [197, 258] on span "Service Aux" at bounding box center [197, 259] width 87 height 11
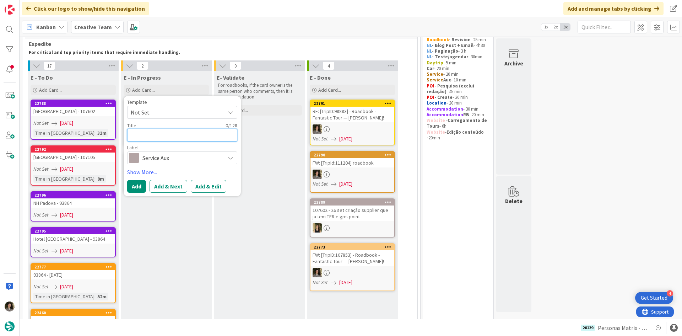
click at [152, 130] on textarea at bounding box center [182, 135] width 110 height 13
paste textarea "RE: FW: [TripID:107853] - Roadbook - Fantastic Tour — [PERSON_NAME]!"
type textarea "x"
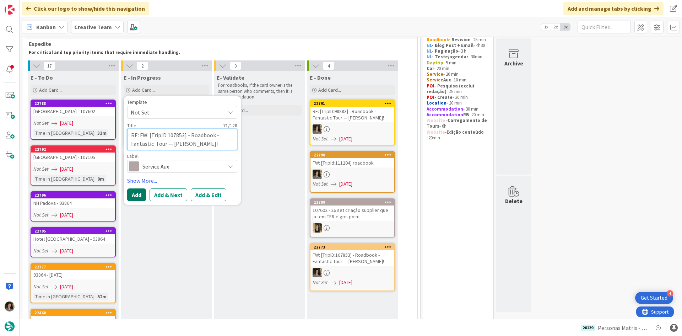
type textarea "RE: FW: [TripID:107853] - Roadbook - Fantastic Tour — [PERSON_NAME]!"
click at [133, 194] on button "Add" at bounding box center [136, 194] width 19 height 13
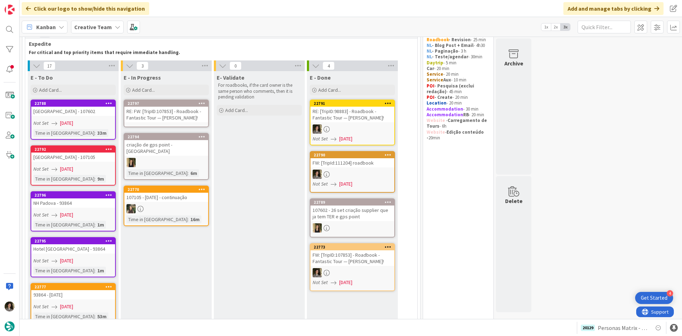
click at [166, 108] on div "RE: FW: [TripID:107853] - Roadbook - Fantastic Tour — [PERSON_NAME]!" at bounding box center [166, 115] width 84 height 16
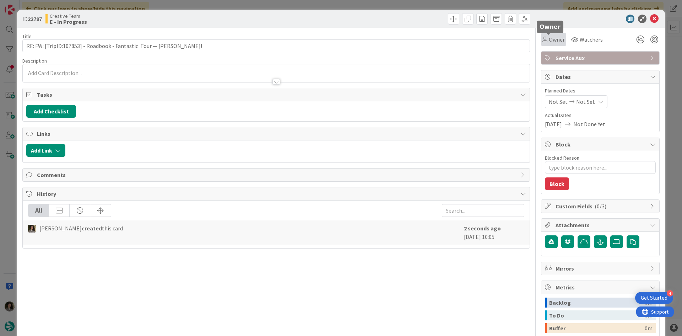
click at [545, 37] on span "Owner" at bounding box center [557, 39] width 16 height 9
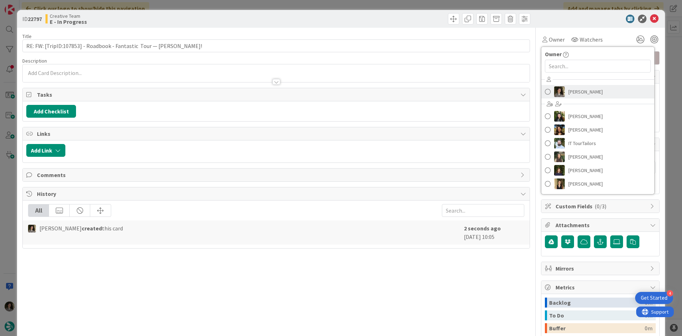
click at [545, 91] on span "[PERSON_NAME]" at bounding box center [585, 91] width 34 height 11
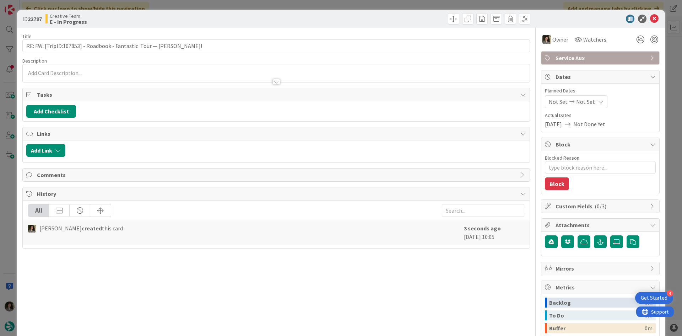
type textarea "x"
click at [545, 99] on icon at bounding box center [601, 102] width 6 height 6
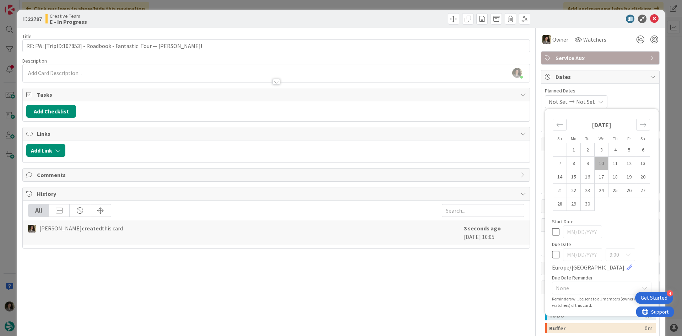
click at [545, 255] on icon at bounding box center [555, 254] width 7 height 9
type input "[DATE]"
click at [443, 259] on div "Title 71 / 128 RE: FW: [TripID:107853] - Roadbook - Fantastic Tour — [PERSON_NA…" at bounding box center [276, 221] width 508 height 387
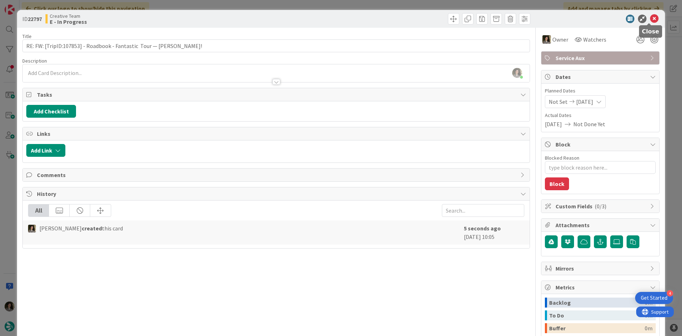
click at [545, 17] on icon at bounding box center [654, 19] width 9 height 9
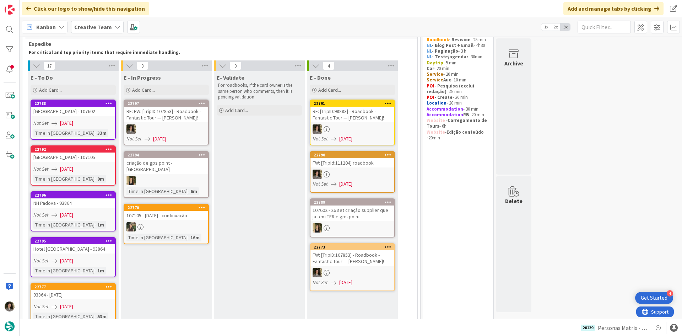
click at [154, 108] on div "RE: FW: [TripID:107853] - Roadbook - Fantastic Tour — [PERSON_NAME]!" at bounding box center [166, 115] width 84 height 16
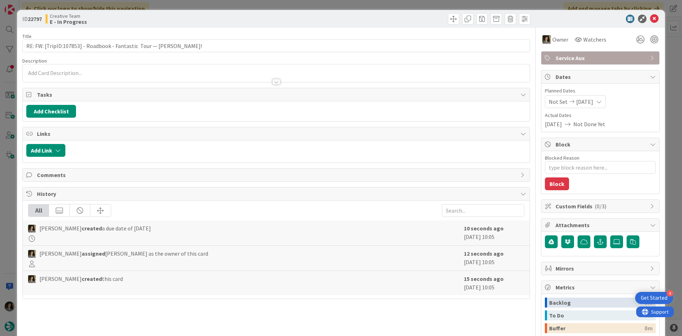
click at [128, 72] on p at bounding box center [276, 73] width 500 height 8
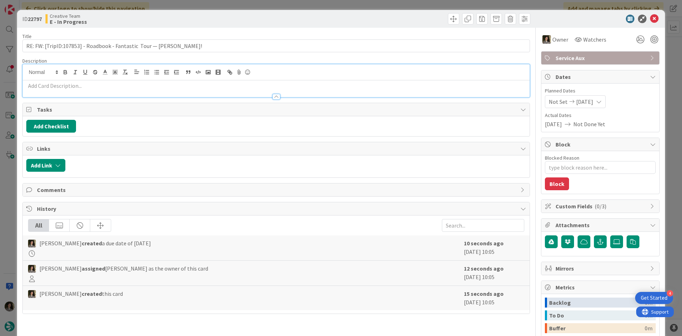
click at [133, 89] on p at bounding box center [276, 86] width 500 height 8
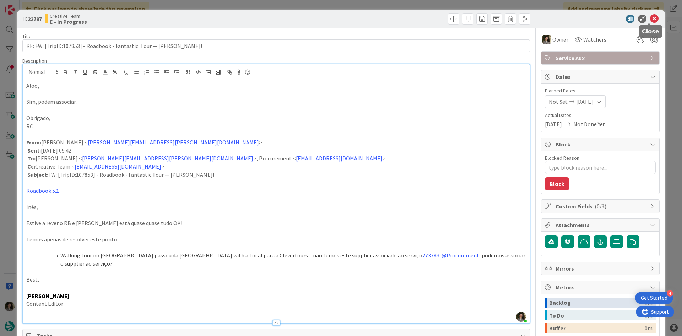
click at [545, 18] on icon at bounding box center [654, 19] width 9 height 9
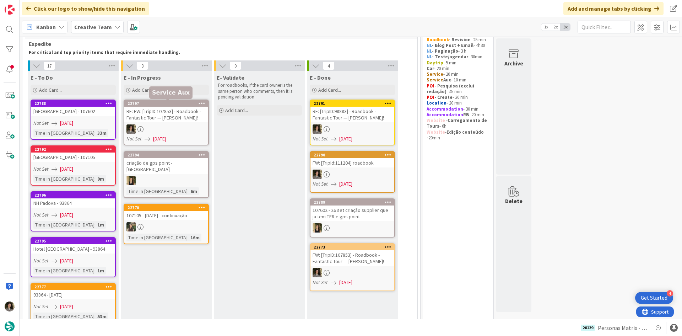
click at [172, 110] on div "RE: FW: [TripID:107853] - Roadbook - Fantastic Tour — [PERSON_NAME]!" at bounding box center [166, 115] width 84 height 16
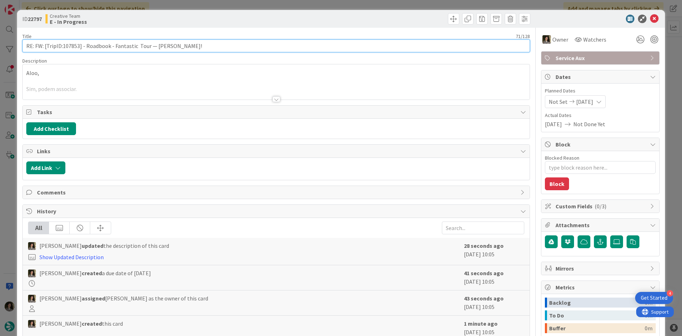
click at [74, 47] on input "RE: FW: [TripID:107853] - Roadbook - Fantastic Tour — [PERSON_NAME]!" at bounding box center [276, 45] width 508 height 13
drag, startPoint x: 78, startPoint y: 46, endPoint x: 62, endPoint y: 47, distance: 16.4
click at [62, 47] on input "RE: FW: [TripID:107853] - Roadbook - Fantastic Tour — [PERSON_NAME]!" at bounding box center [276, 45] width 508 height 13
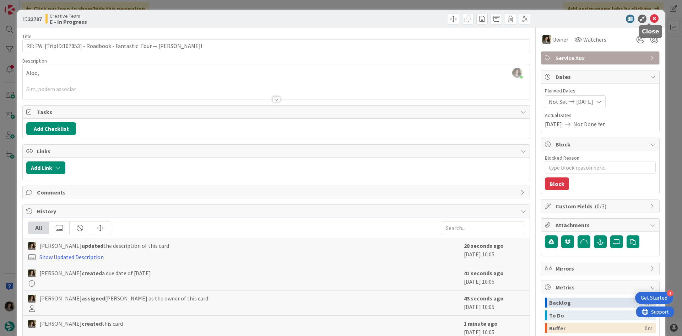
drag, startPoint x: 650, startPoint y: 20, endPoint x: 645, endPoint y: 20, distance: 4.6
click at [545, 20] on icon at bounding box center [654, 19] width 9 height 9
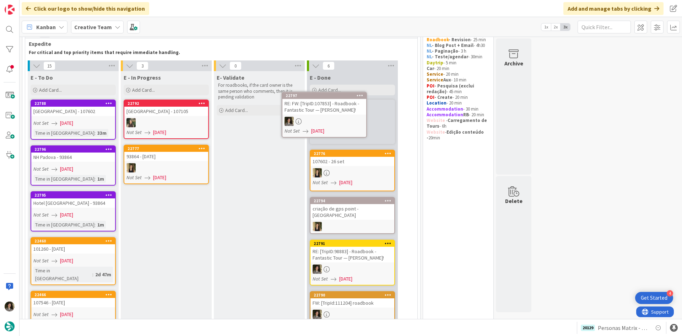
scroll to position [31, 0]
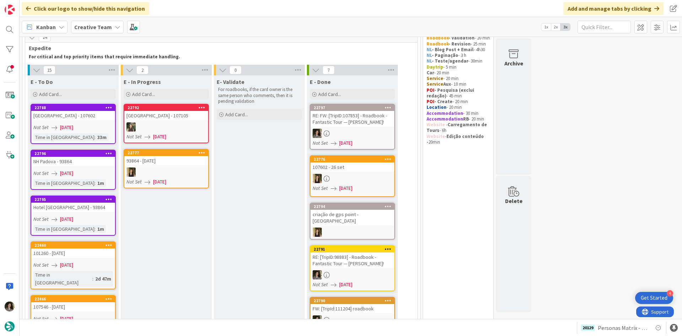
click at [357, 130] on div at bounding box center [352, 133] width 84 height 9
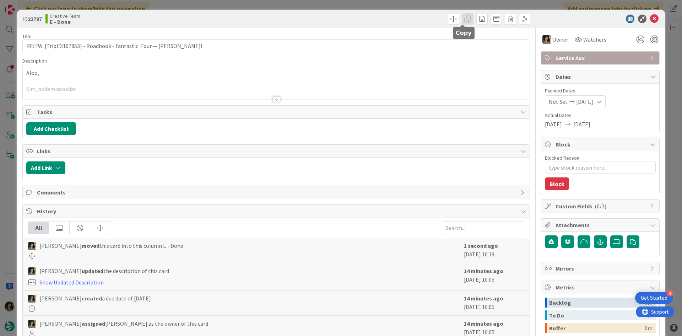
click at [462, 17] on span at bounding box center [467, 18] width 11 height 11
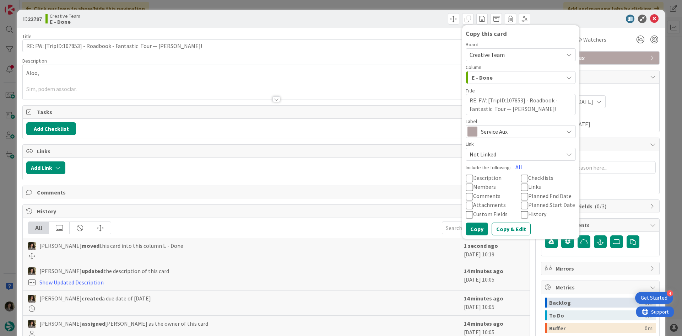
click at [502, 126] on div "Service Aux" at bounding box center [521, 131] width 110 height 13
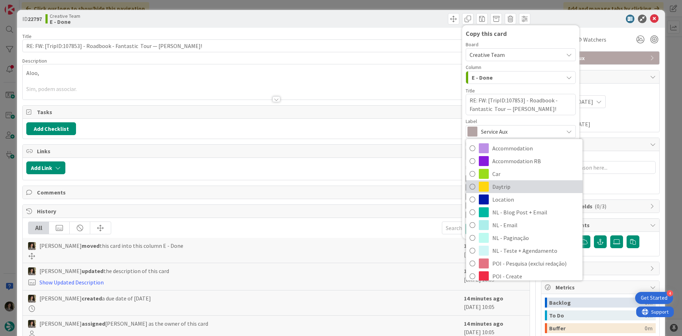
click at [516, 184] on span "Daytrip" at bounding box center [535, 186] width 87 height 11
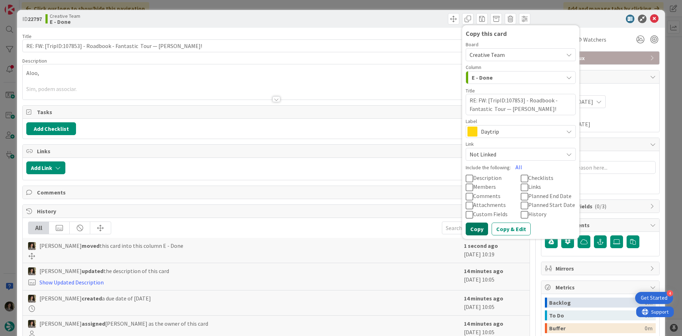
click at [473, 227] on button "Copy" at bounding box center [477, 228] width 22 height 13
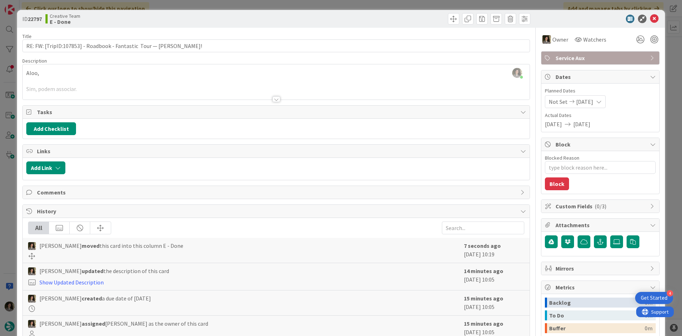
click at [545, 17] on div at bounding box center [597, 19] width 126 height 9
click at [545, 18] on icon at bounding box center [654, 19] width 9 height 9
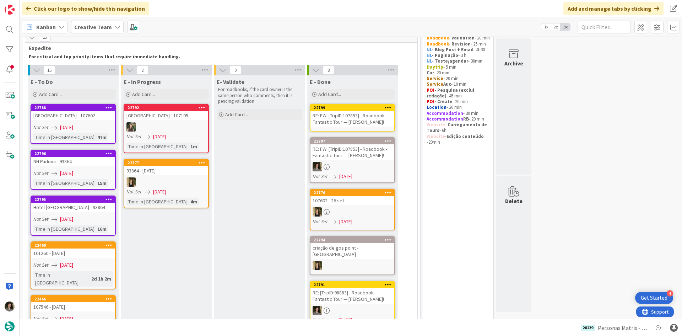
click at [341, 122] on div "RE: FW: [TripID:107853] - Roadbook - Fantastic Tour — [PERSON_NAME]!" at bounding box center [352, 119] width 84 height 16
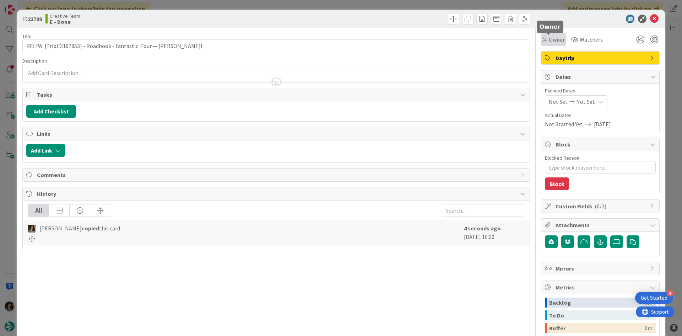
click at [545, 37] on span "Owner" at bounding box center [557, 39] width 16 height 9
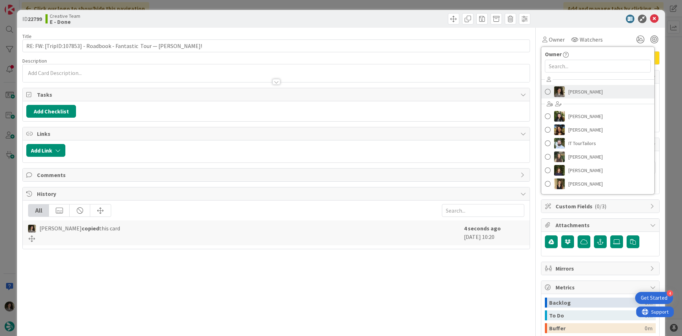
click at [545, 88] on span "[PERSON_NAME]" at bounding box center [585, 91] width 34 height 11
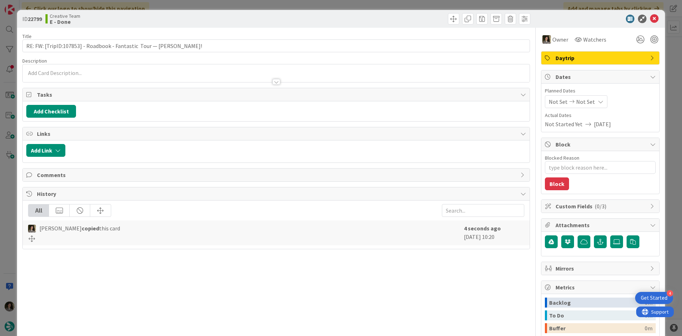
type textarea "x"
drag, startPoint x: 595, startPoint y: 101, endPoint x: 596, endPoint y: 107, distance: 5.5
click at [545, 101] on icon at bounding box center [601, 102] width 6 height 6
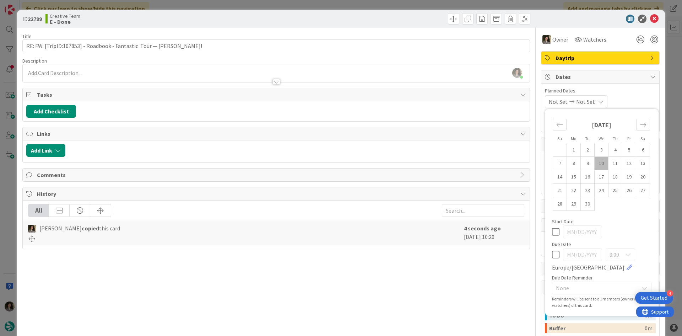
click at [545, 256] on icon at bounding box center [555, 254] width 7 height 9
type input "[DATE]"
type textarea "x"
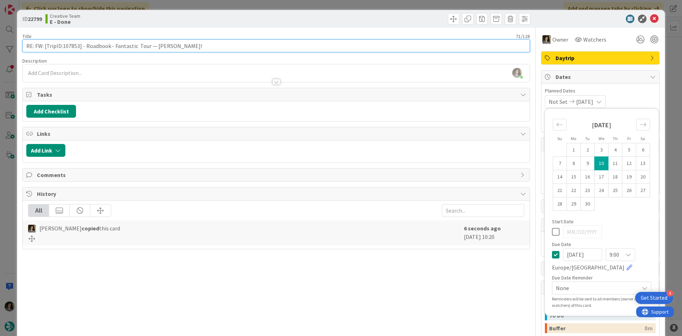
click at [215, 43] on input "RE: FW: [TripID:107853] - Roadbook - Fantastic Tour — [PERSON_NAME]!" at bounding box center [276, 45] width 508 height 13
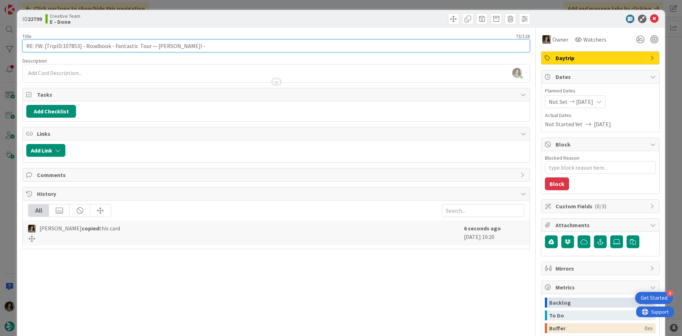
type input "RE: FW: [TripID:107853] - Roadbook - Fantastic Tour — [PERSON_NAME]! -"
type textarea "x"
type input "RE: FW: [TripID:107853] - Roadbook - Fantastic Tour — [PERSON_NAME]! - CP"
type textarea "x"
type input "RE: FW: [TripID:107853] - Roadbook - Fantastic Tour — [PERSON_NAME]! - CONTINUA"
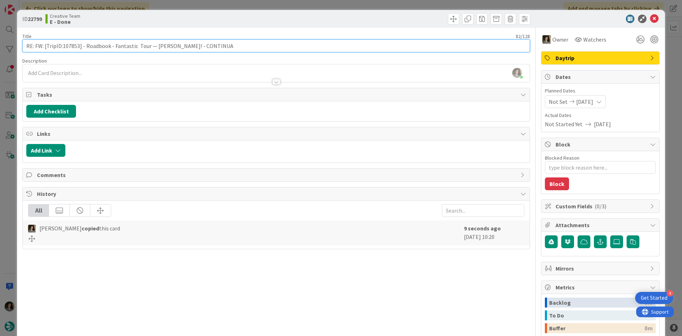
type textarea "x"
type input "RE: FW: [TripID:107853] - Roadbook - Fantastic Tour — [PERSON_NAME]! - CONTINUAÇ"
type textarea "x"
type input "RE: FW: [TripID:107853] - Roadbook - Fantastic Tour — [PERSON_NAME]! - CONTINUA…"
type textarea "x"
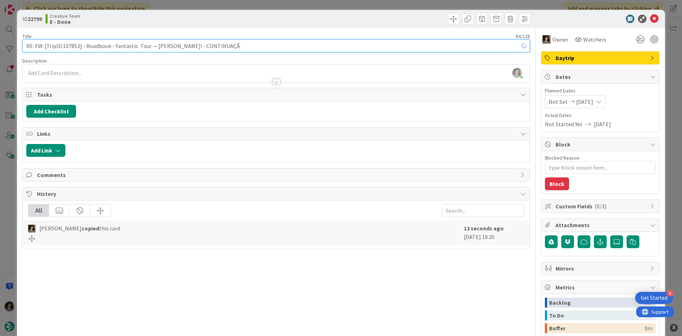
type input "RE: FW: [TripID:107853] - Roadbook - Fantastic Tour — [PERSON_NAME]! - CONTINUA…"
type textarea "x"
type input "RE: FW: [TripID:107853] - Roadbook - Fantastic Tour — [PERSON_NAME]! - CONTINUA…"
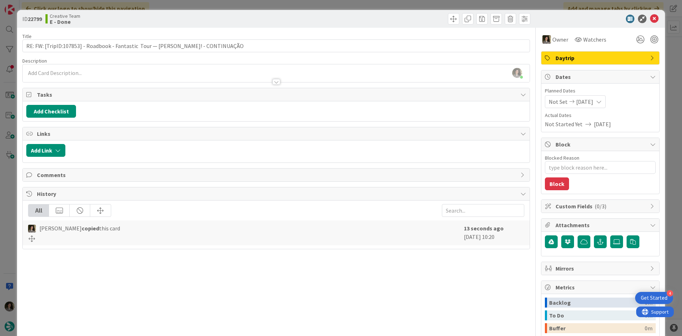
drag, startPoint x: 267, startPoint y: 23, endPoint x: 280, endPoint y: 23, distance: 12.8
click at [267, 23] on div "Creative Team E - Done" at bounding box center [159, 18] width 229 height 11
click at [545, 17] on icon at bounding box center [654, 19] width 9 height 9
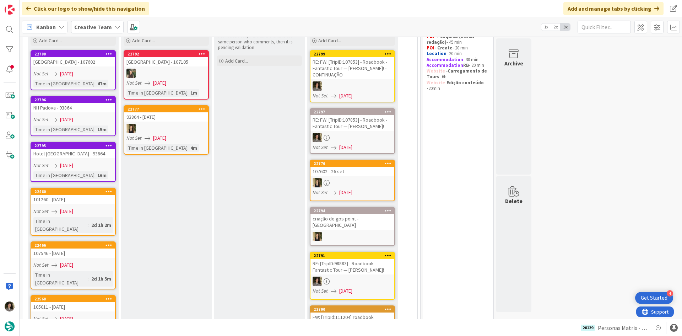
scroll to position [178, 0]
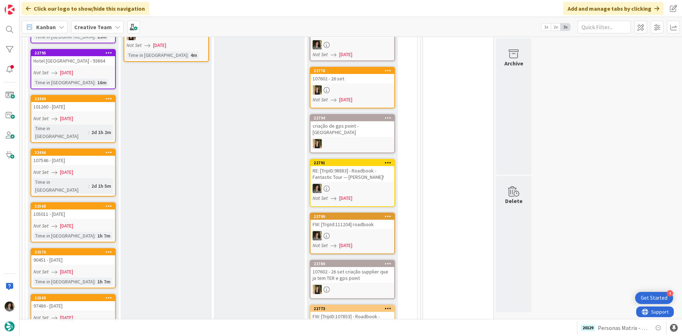
click at [82, 105] on div "101260 - [DATE]" at bounding box center [73, 106] width 84 height 9
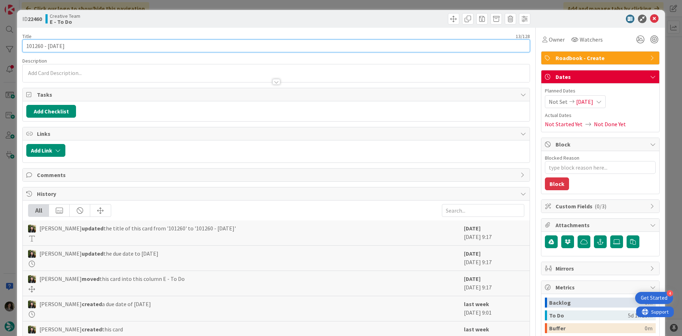
drag, startPoint x: 43, startPoint y: 44, endPoint x: 17, endPoint y: 42, distance: 26.0
click at [17, 42] on div "ID 22460 Creative Team E - To Do Title 13 / 128 101260 - [DATE] Description Own…" at bounding box center [341, 215] width 648 height 410
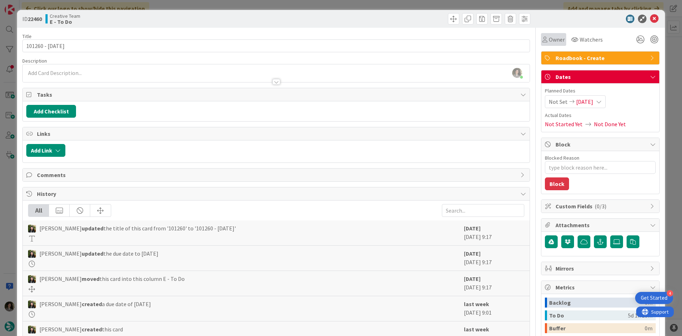
click at [543, 36] on div "Owner" at bounding box center [553, 39] width 22 height 9
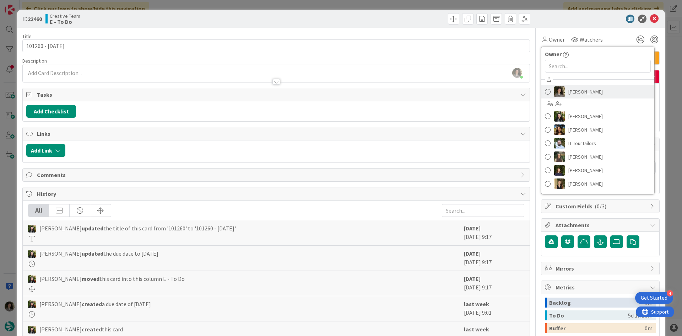
click at [545, 90] on link "[PERSON_NAME]" at bounding box center [597, 91] width 113 height 13
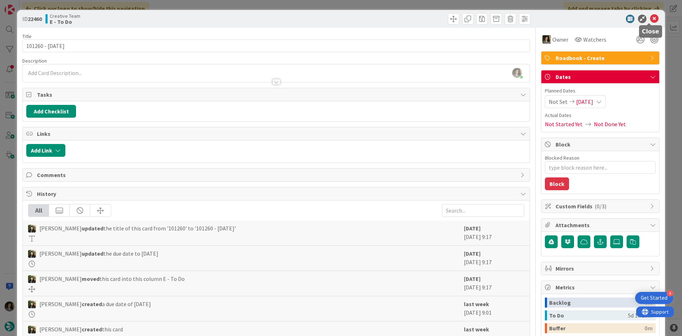
click at [545, 16] on icon at bounding box center [654, 19] width 9 height 9
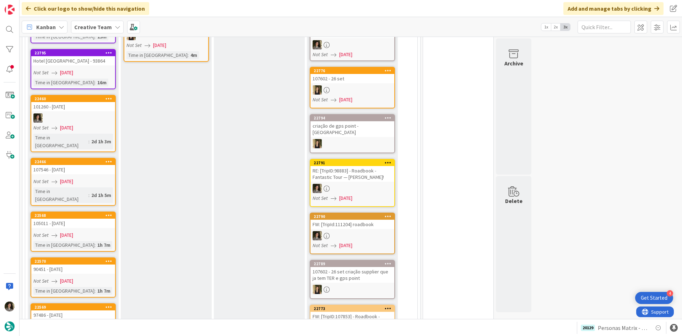
click at [80, 169] on link "22466 107546 - [DATE] Not Set [DATE] Time in [GEOGRAPHIC_DATA] : 2d 1h 5m" at bounding box center [73, 182] width 85 height 48
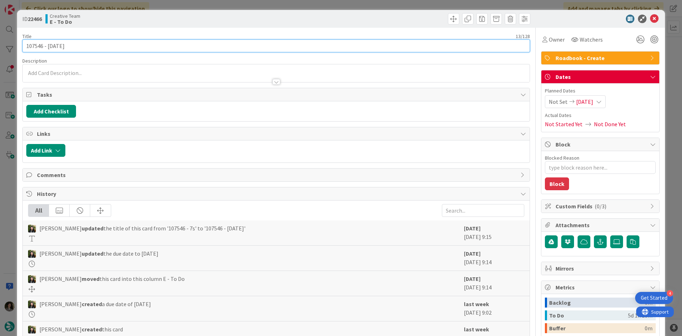
drag, startPoint x: 42, startPoint y: 46, endPoint x: 18, endPoint y: 41, distance: 24.7
click at [18, 41] on div "ID 22466 Creative Team E - To Do Title 13 / 128 107546 - [DATE] Description Own…" at bounding box center [341, 215] width 648 height 410
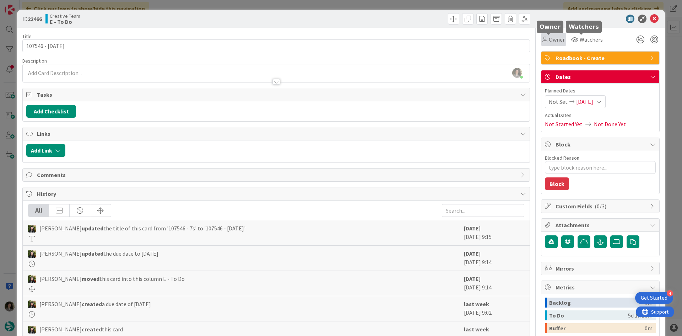
click at [545, 40] on span "Owner" at bounding box center [557, 39] width 16 height 9
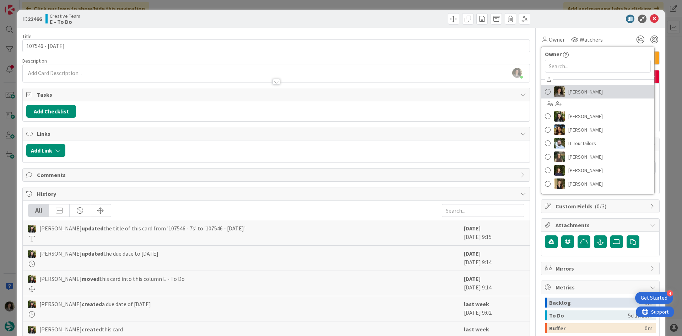
drag, startPoint x: 574, startPoint y: 87, endPoint x: 582, endPoint y: 83, distance: 9.1
click at [545, 87] on span "[PERSON_NAME]" at bounding box center [585, 91] width 34 height 11
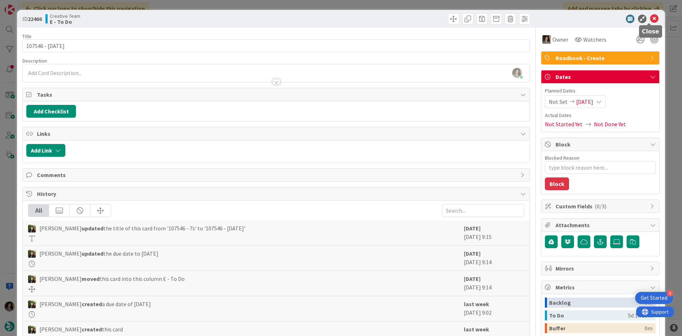
click at [545, 18] on icon at bounding box center [654, 19] width 9 height 9
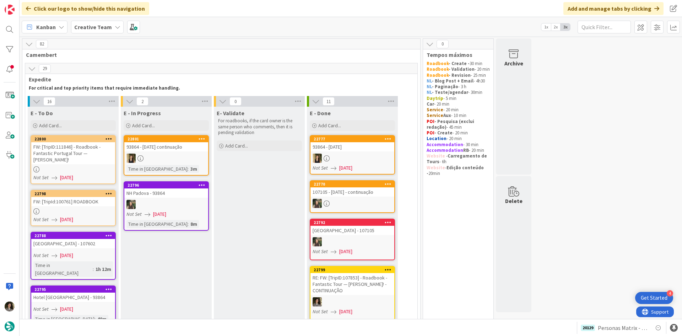
click at [92, 206] on div "FW: [TripId:100761] ROADBOOK" at bounding box center [73, 201] width 84 height 9
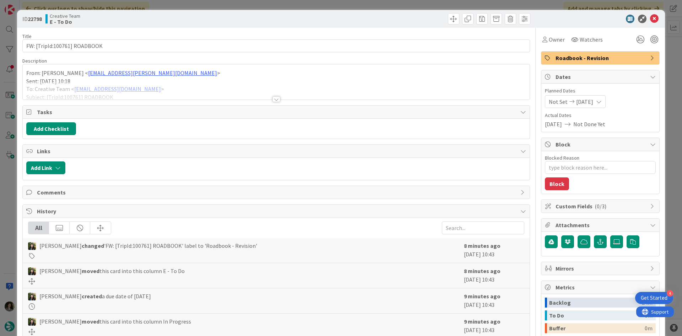
click at [278, 97] on div at bounding box center [276, 90] width 507 height 18
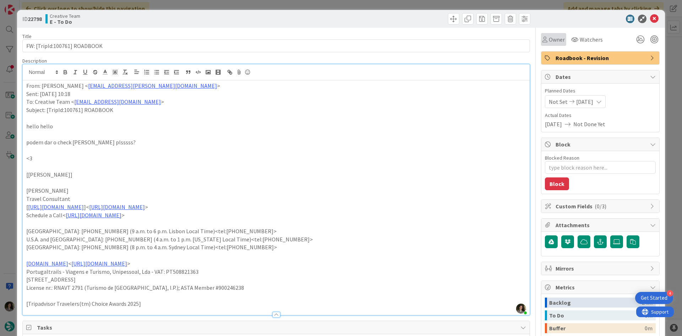
click at [545, 34] on div "Owner" at bounding box center [553, 39] width 25 height 13
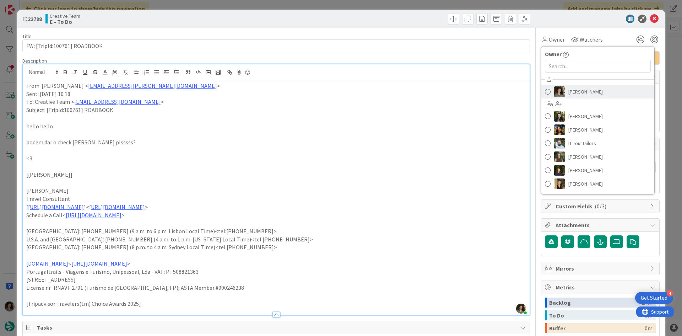
click at [545, 97] on span "[PERSON_NAME]" at bounding box center [585, 91] width 34 height 11
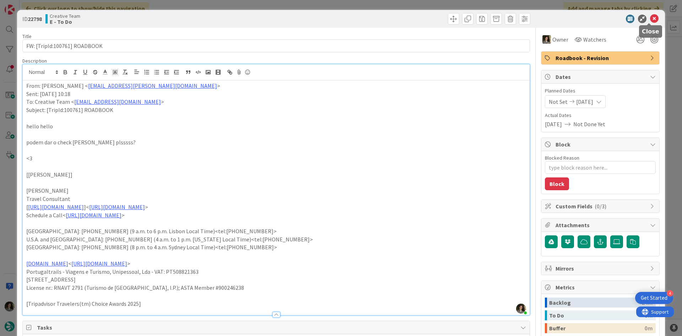
click at [545, 19] on icon at bounding box center [654, 19] width 9 height 9
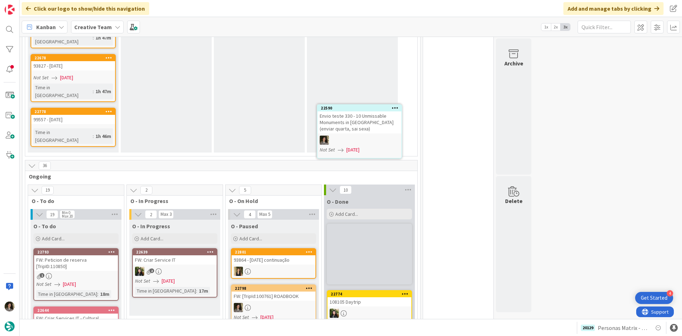
scroll to position [909, 0]
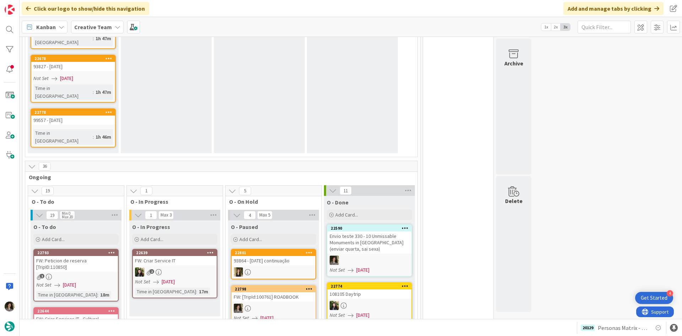
click at [378, 231] on div "Envio teste 330 - 10 Unmissable Monuments in [GEOGRAPHIC_DATA] (enviar quarta, …" at bounding box center [369, 242] width 84 height 22
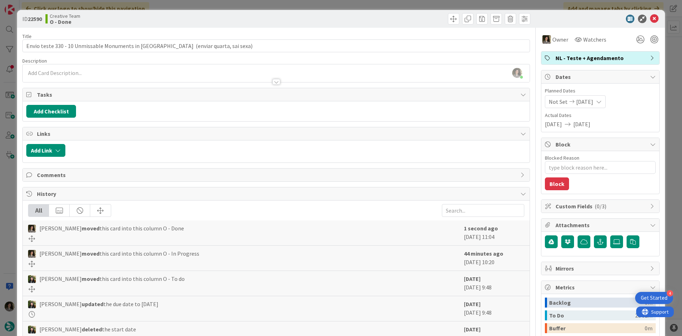
click at [545, 58] on span "NL - Teste + Agendamento" at bounding box center [600, 58] width 91 height 9
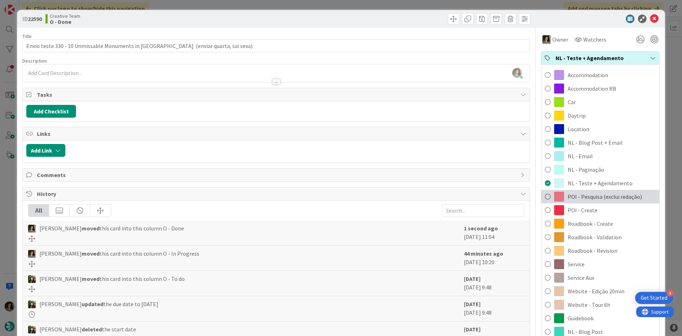
click at [545, 196] on span "POI - Pesquisa (exclui redação)" at bounding box center [605, 196] width 74 height 9
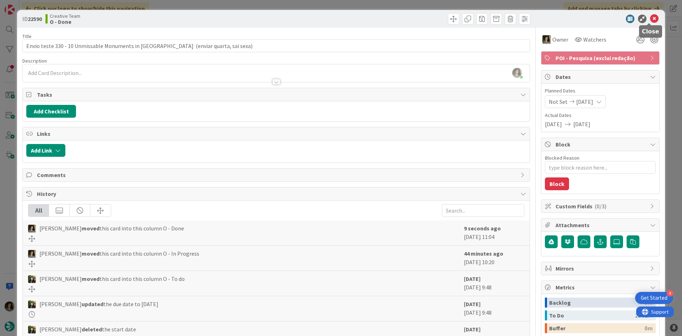
click at [545, 18] on icon at bounding box center [654, 19] width 9 height 9
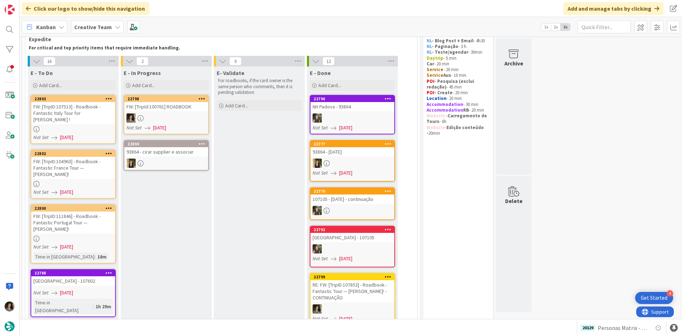
scroll to position [107, 0]
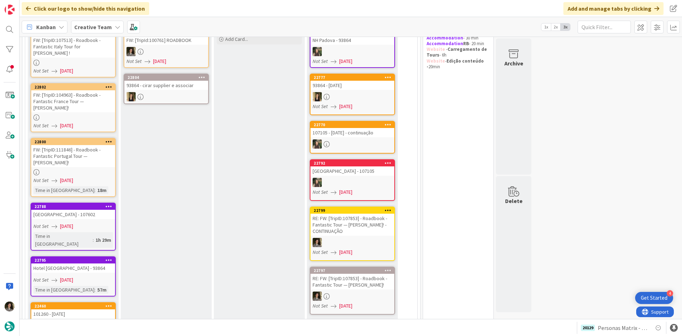
click at [75, 145] on div "FW: [TripID:111846] - Roadbook - Fantastic Portugal Tour — [PERSON_NAME]!" at bounding box center [73, 156] width 84 height 22
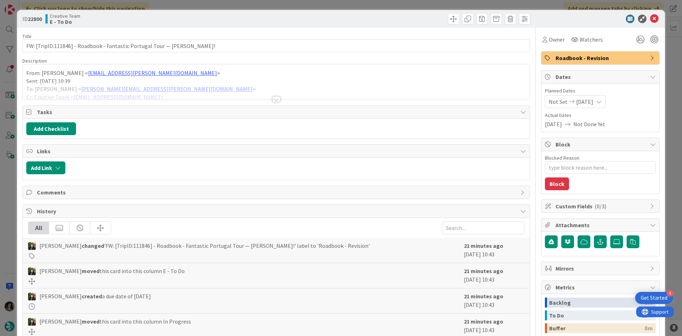
click at [273, 99] on div at bounding box center [276, 99] width 8 height 6
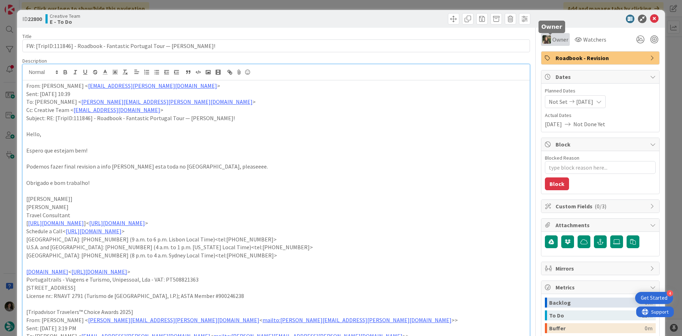
click at [545, 39] on span "Owner" at bounding box center [560, 39] width 16 height 9
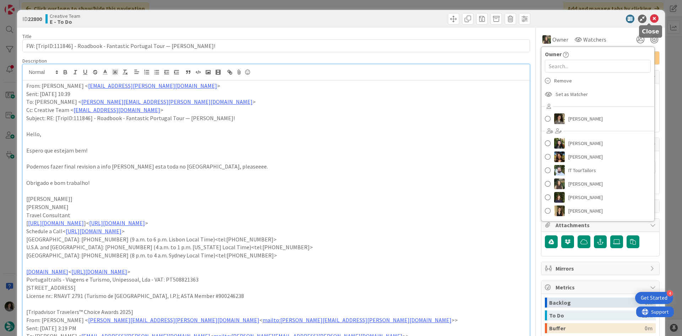
click at [545, 19] on icon at bounding box center [654, 19] width 9 height 9
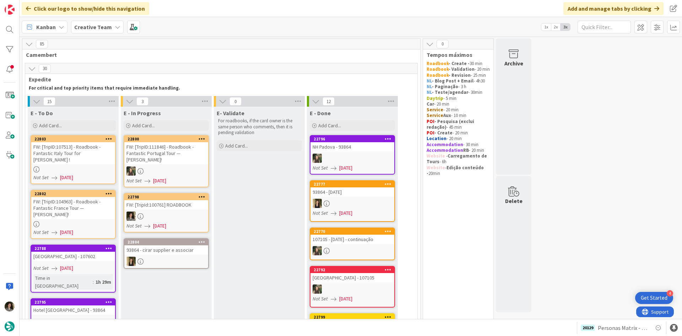
click at [67, 166] on div at bounding box center [73, 169] width 84 height 6
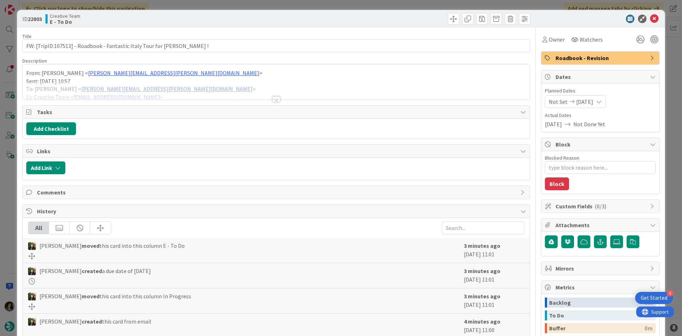
click at [272, 101] on div at bounding box center [276, 99] width 8 height 6
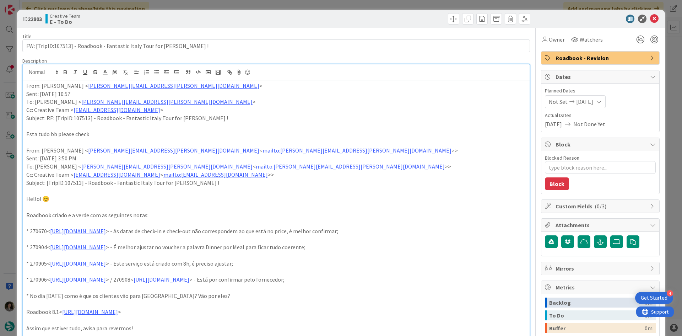
click at [545, 16] on icon at bounding box center [654, 19] width 9 height 9
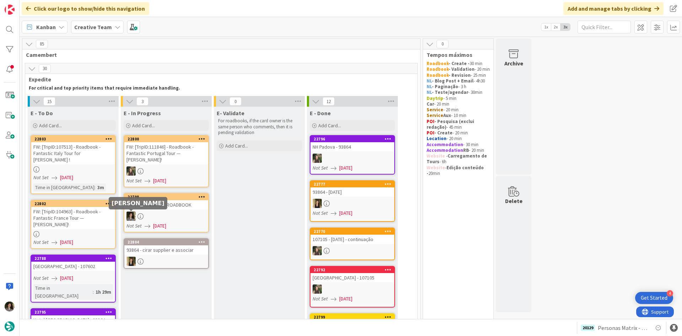
click at [83, 213] on div "FW: [TripID:104963] - Roadbook - Fantastic France Tour — [PERSON_NAME]!" at bounding box center [73, 218] width 84 height 22
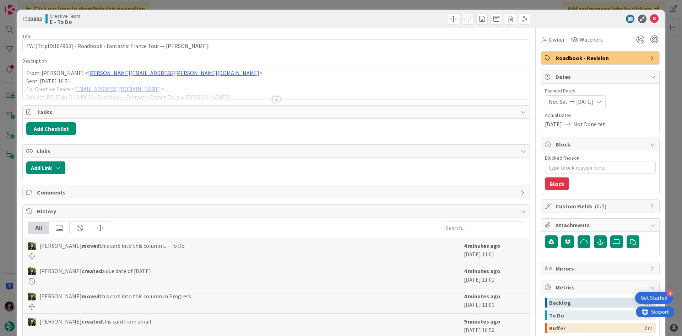
click at [274, 94] on div at bounding box center [276, 90] width 507 height 18
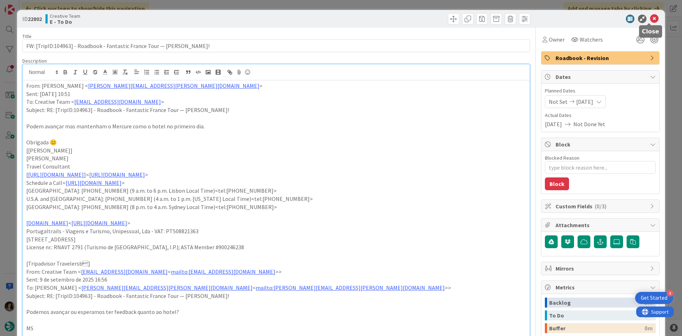
click at [545, 17] on icon at bounding box center [654, 19] width 9 height 9
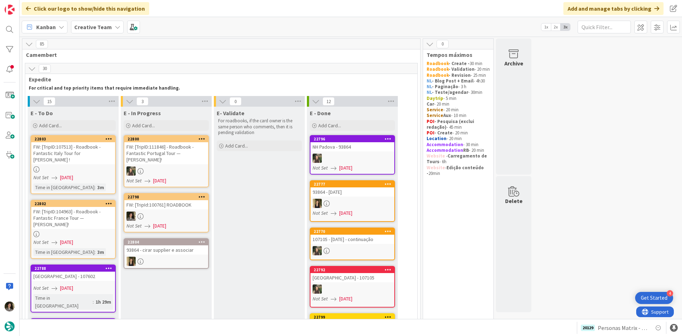
click at [175, 206] on div "FW: [TripId:100761] ROADBOOK" at bounding box center [166, 204] width 84 height 9
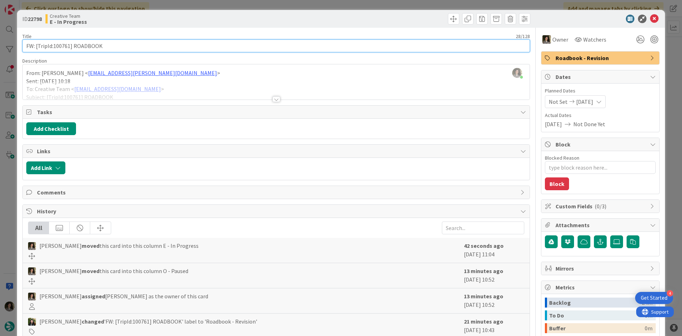
drag, startPoint x: 70, startPoint y: 46, endPoint x: 54, endPoint y: 44, distance: 15.7
click at [54, 44] on input "FW: [TripId:100761] ROADBOOK" at bounding box center [276, 45] width 508 height 13
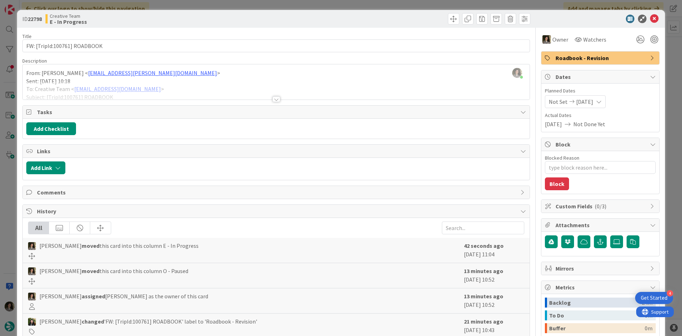
click at [270, 94] on div at bounding box center [276, 90] width 507 height 18
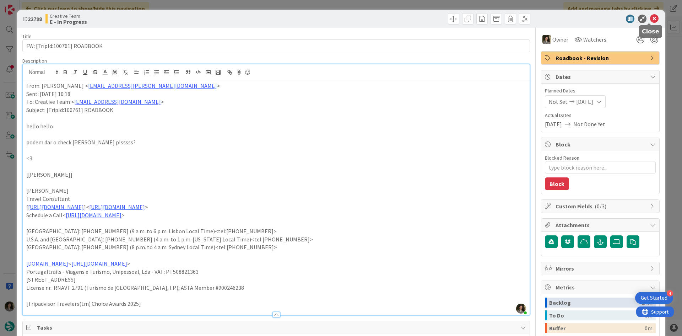
click at [545, 20] on icon at bounding box center [654, 19] width 9 height 9
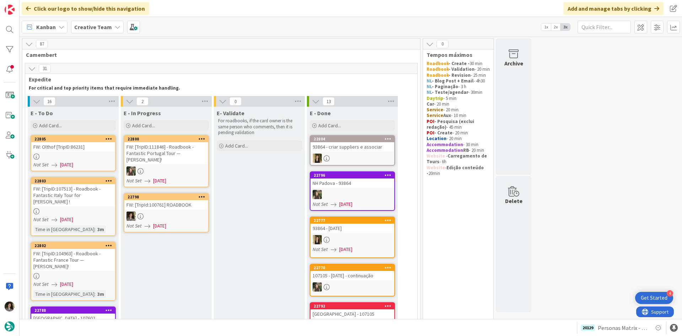
click at [184, 213] on div at bounding box center [166, 215] width 84 height 9
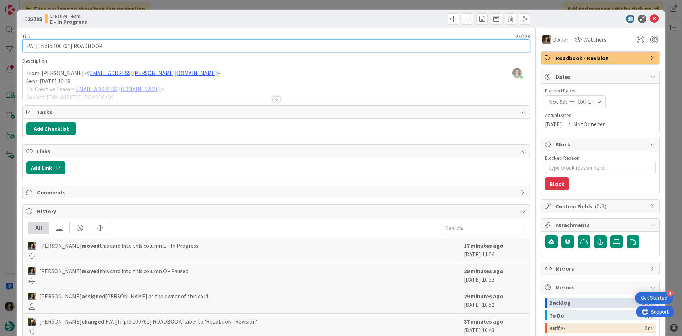
click at [94, 49] on input "FW: [TripId:100761] ROADBOOK" at bounding box center [276, 45] width 508 height 13
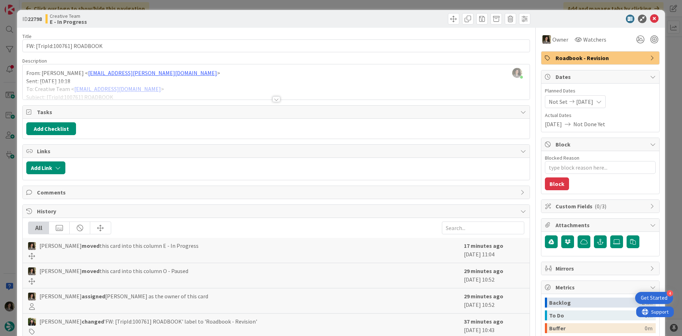
click at [251, 25] on div "ID 22798 Creative Team E - In Progress" at bounding box center [341, 19] width 648 height 18
click at [274, 97] on div at bounding box center [276, 99] width 8 height 6
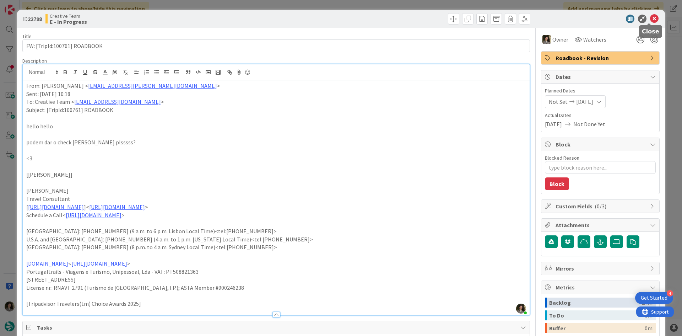
click at [545, 22] on icon at bounding box center [654, 19] width 9 height 9
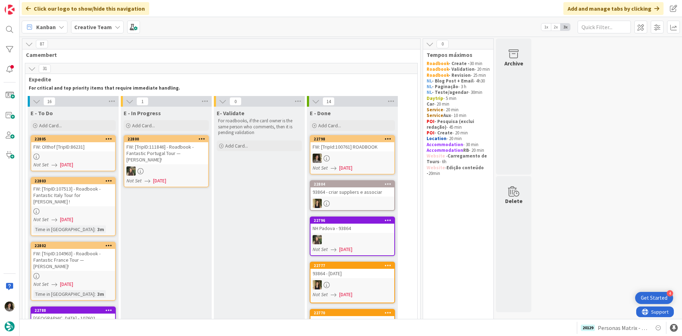
drag, startPoint x: 178, startPoint y: 211, endPoint x: 357, endPoint y: 148, distance: 190.2
click at [357, 148] on div "FW: [TripId:100761] ROADBOOK" at bounding box center [352, 146] width 84 height 9
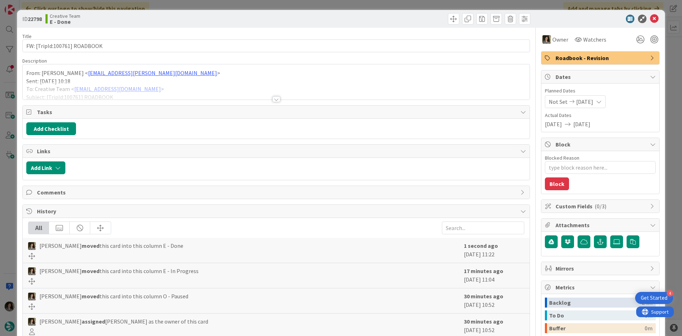
click at [545, 55] on span "Roadbook - Revision" at bounding box center [600, 58] width 91 height 9
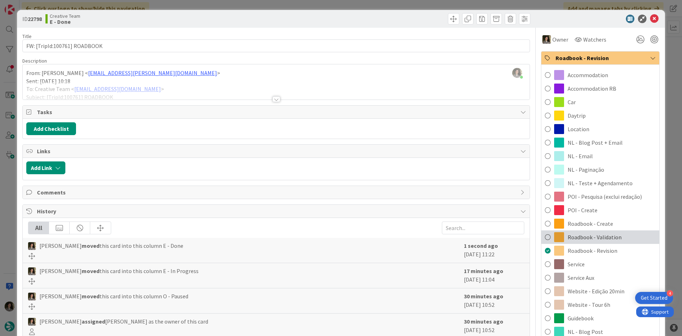
click at [545, 238] on span "Roadbook - Validation" at bounding box center [595, 237] width 54 height 9
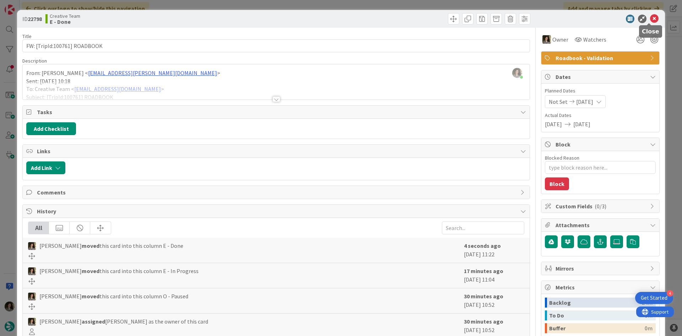
click at [545, 19] on icon at bounding box center [654, 19] width 9 height 9
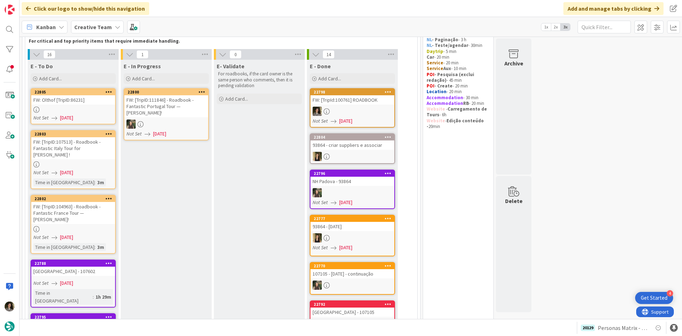
scroll to position [36, 0]
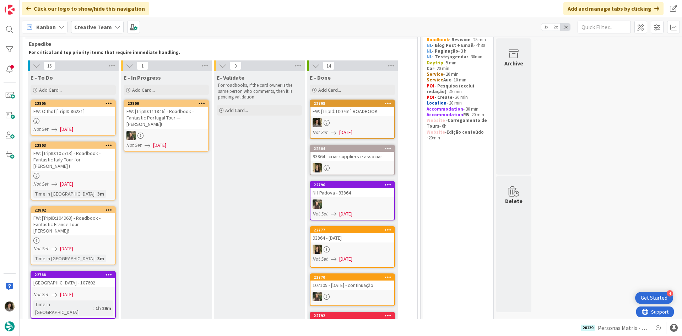
click at [75, 115] on div "FW: Olthof [TripID:86231]" at bounding box center [73, 111] width 84 height 9
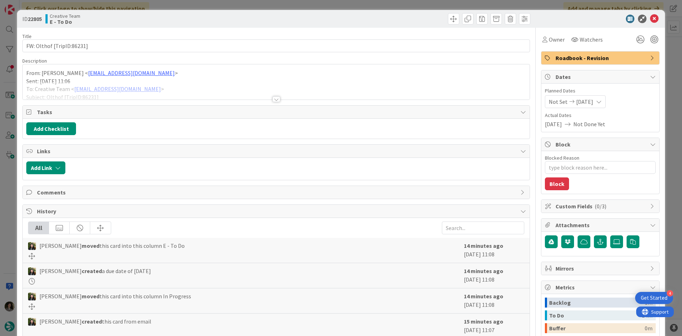
click at [278, 96] on div at bounding box center [276, 90] width 507 height 18
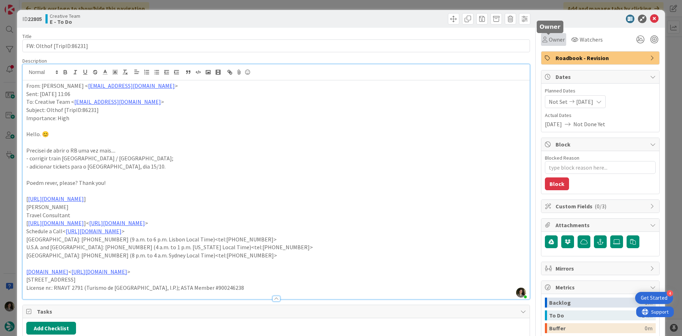
click at [545, 37] on span "Owner" at bounding box center [557, 39] width 16 height 9
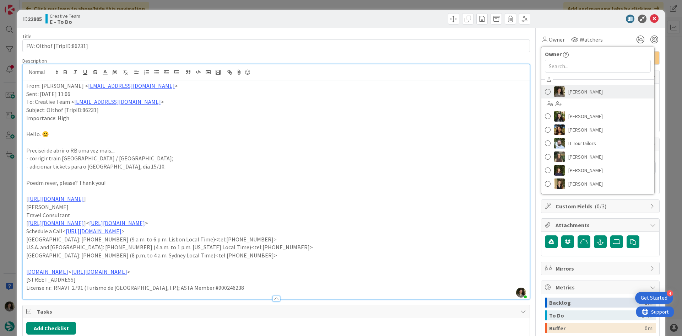
click at [545, 88] on span "[PERSON_NAME]" at bounding box center [585, 91] width 34 height 11
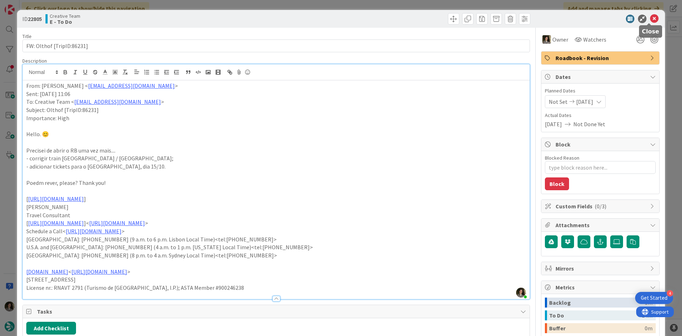
click at [545, 17] on icon at bounding box center [654, 19] width 9 height 9
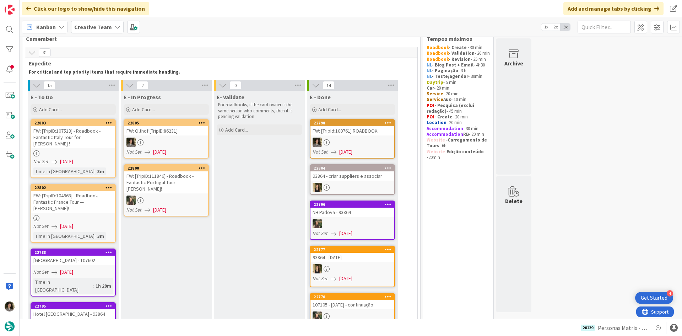
click at [172, 135] on div "FW: Olthof [TripID:86231]" at bounding box center [166, 130] width 84 height 9
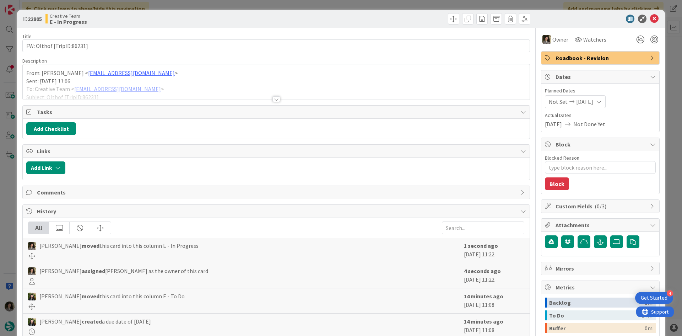
type textarea "x"
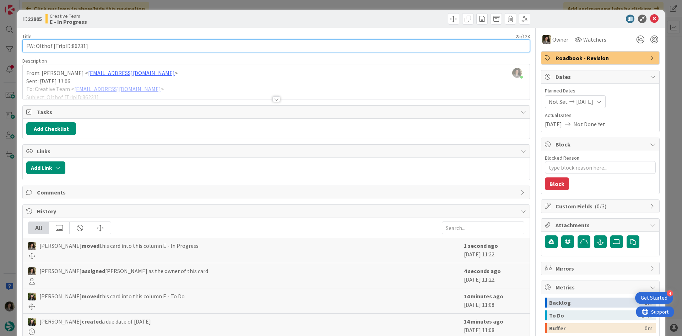
drag, startPoint x: 83, startPoint y: 45, endPoint x: 70, endPoint y: 45, distance: 13.5
click at [70, 45] on input "FW: Olthof [TripID:86231]" at bounding box center [276, 45] width 508 height 13
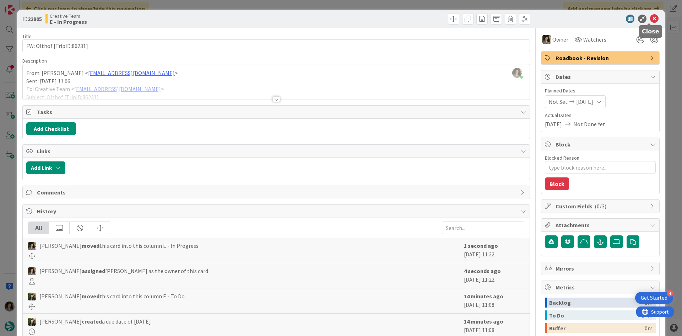
click at [545, 18] on icon at bounding box center [654, 19] width 9 height 9
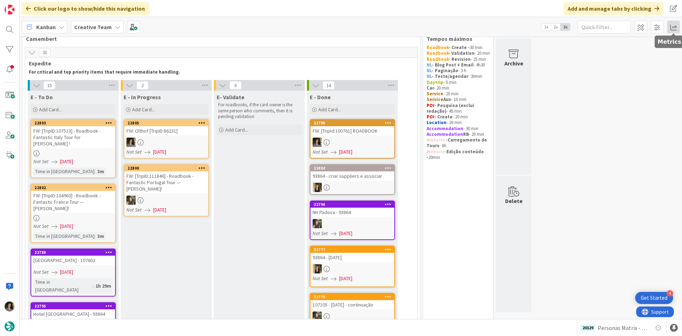
click at [545, 26] on span at bounding box center [673, 27] width 13 height 13
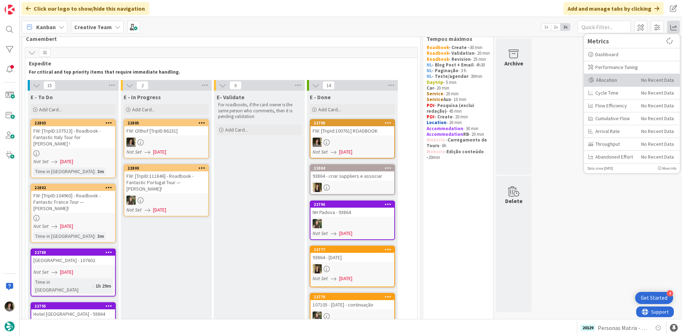
click at [545, 83] on div "Allocation" at bounding box center [612, 79] width 48 height 7
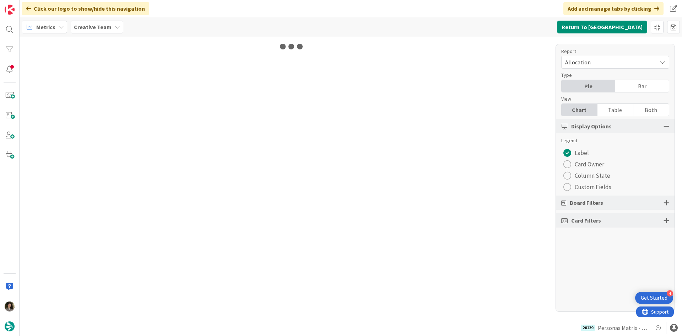
click at [545, 111] on div "Table" at bounding box center [615, 110] width 36 height 12
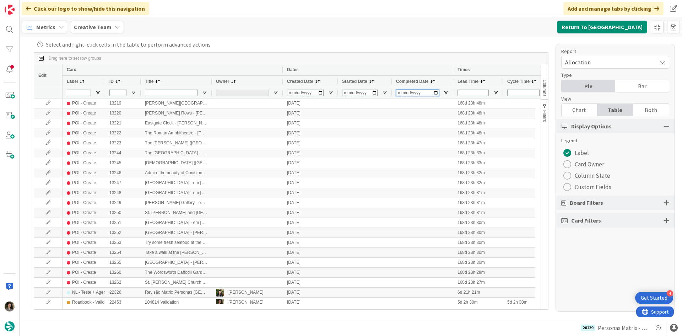
click at [401, 94] on input "Completed Date Filter Input" at bounding box center [417, 93] width 43 height 6
type input "[DATE]"
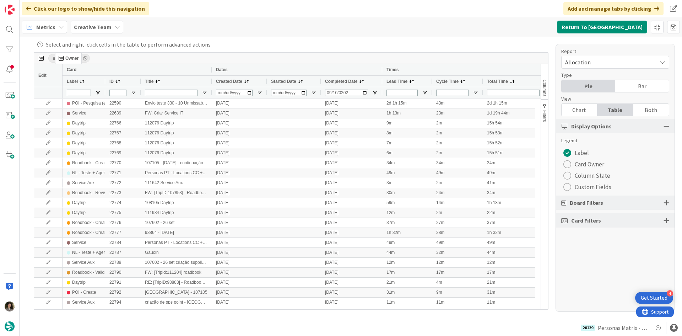
drag, startPoint x: 223, startPoint y: 81, endPoint x: 59, endPoint y: 55, distance: 166.0
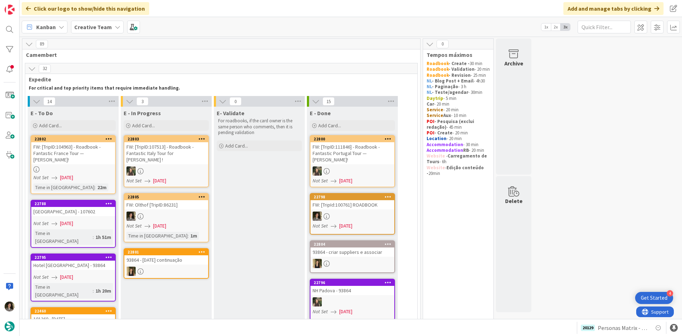
click at [153, 212] on div at bounding box center [166, 215] width 84 height 9
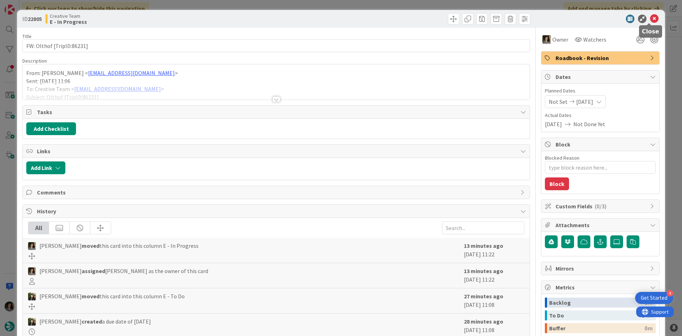
click at [545, 18] on icon at bounding box center [654, 19] width 9 height 9
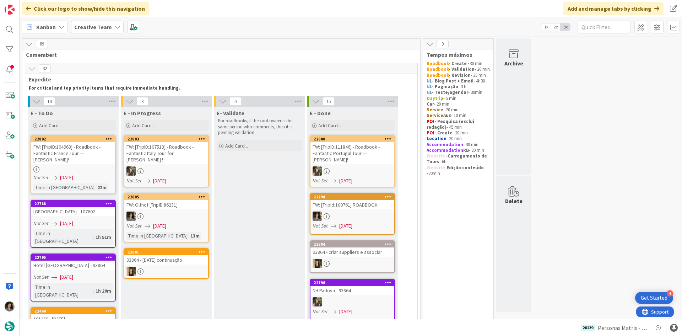
click at [40, 162] on div "FW: [TripID:104963] - Roadbook - Fantastic France Tour — [PERSON_NAME]!" at bounding box center [73, 153] width 84 height 22
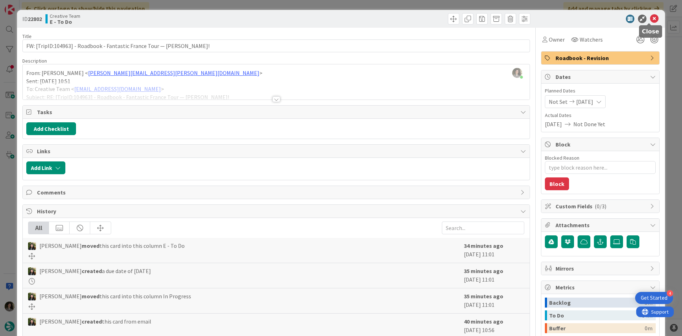
click at [545, 17] on icon at bounding box center [654, 19] width 9 height 9
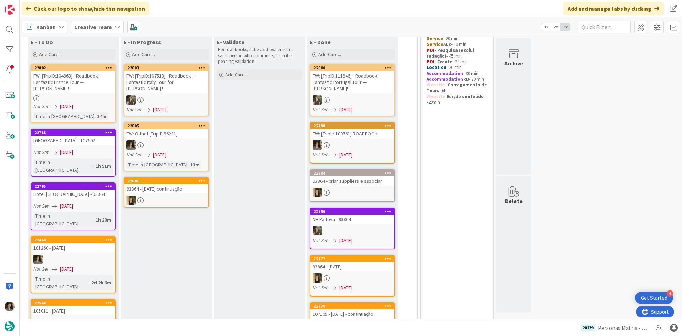
click at [162, 153] on link "22805 FW: Olthof [TripID:86231] Not Set [DATE] Time in [GEOGRAPHIC_DATA] : 13m" at bounding box center [166, 146] width 85 height 49
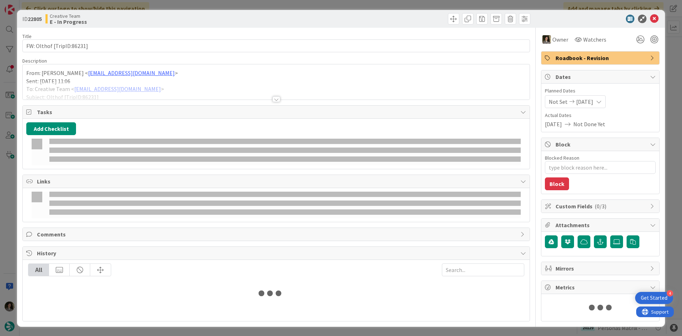
type textarea "x"
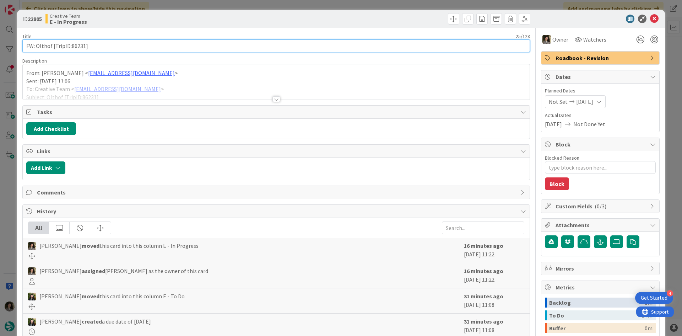
click at [133, 45] on input "FW: Olthof [TripID:86231]" at bounding box center [276, 45] width 508 height 13
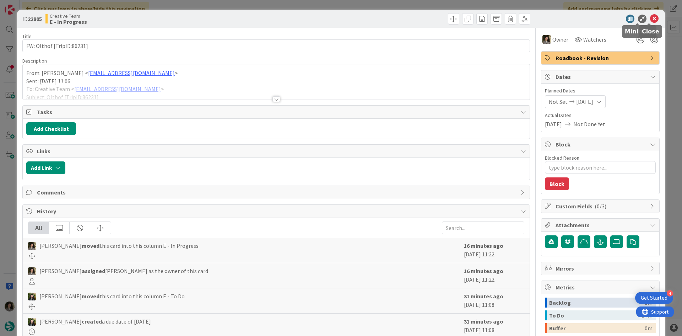
click at [545, 14] on div "ID 22805 Creative Team E - In Progress" at bounding box center [341, 19] width 648 height 18
click at [545, 18] on icon at bounding box center [654, 19] width 9 height 9
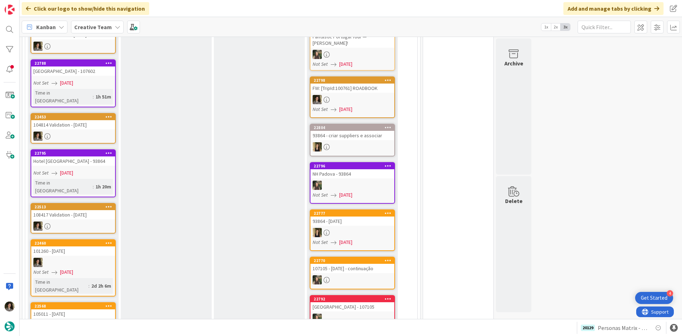
scroll to position [249, 0]
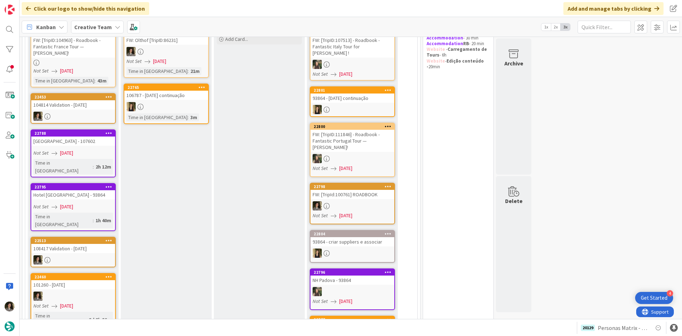
scroll to position [71, 0]
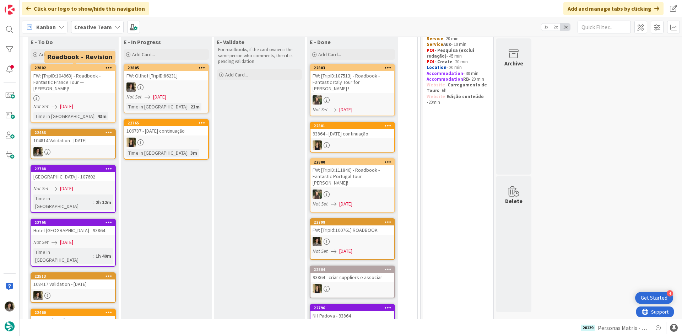
click at [76, 85] on div "FW: [TripID:104963] - Roadbook - Fantastic France Tour — [PERSON_NAME]!" at bounding box center [73, 82] width 84 height 22
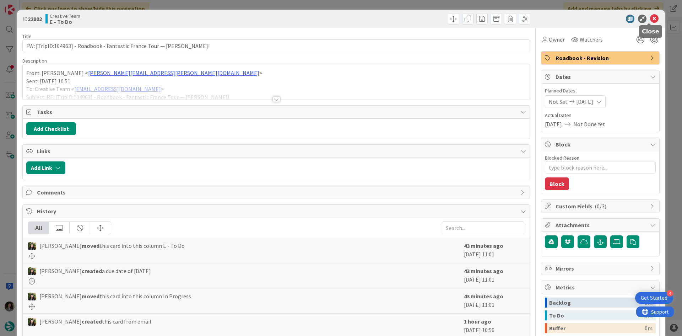
click at [650, 17] on icon at bounding box center [654, 19] width 9 height 9
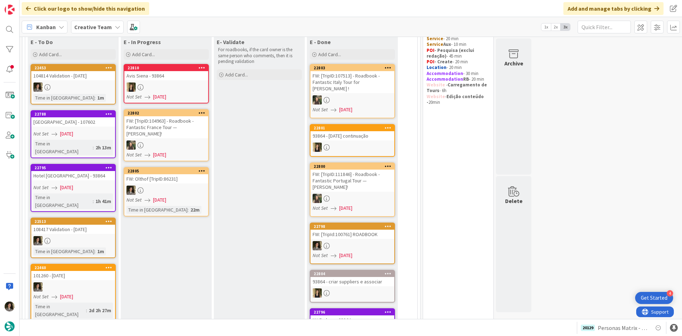
click at [185, 184] on link "22805 FW: Olthof [TripID:86231] Not Set 09/10/2025 Time in Column : 22m" at bounding box center [166, 191] width 85 height 49
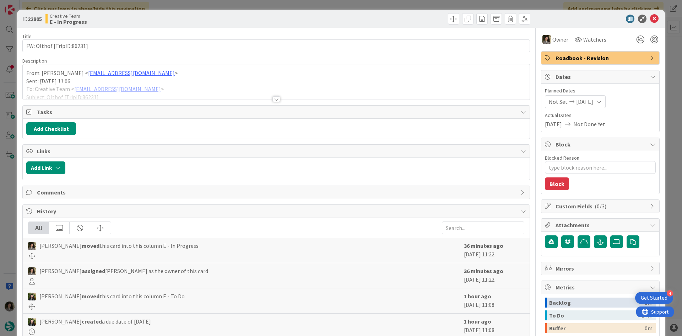
click at [272, 98] on div at bounding box center [276, 99] width 8 height 6
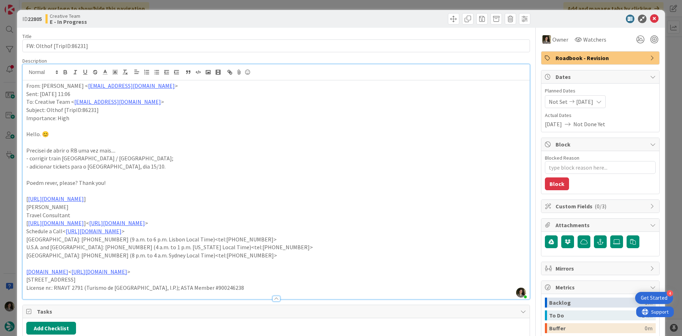
click at [650, 14] on div "ID 22805 Creative Team E - In Progress" at bounding box center [341, 19] width 648 height 18
click at [650, 21] on icon at bounding box center [654, 19] width 9 height 9
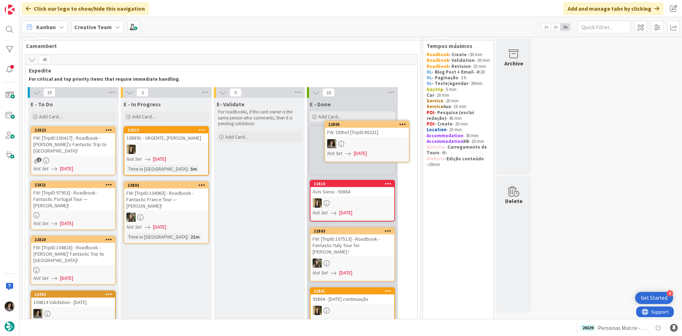
scroll to position [2, 0]
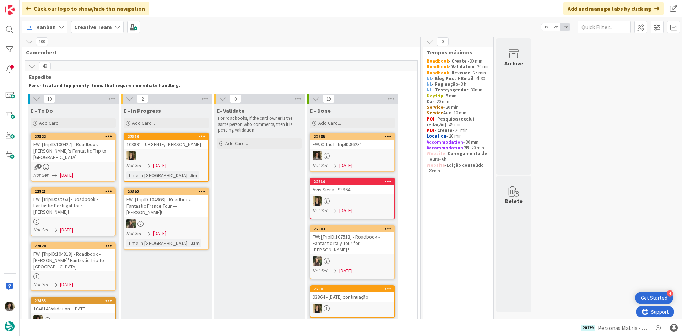
click at [362, 147] on div "FW: Olthof [TripID:86231]" at bounding box center [352, 144] width 84 height 9
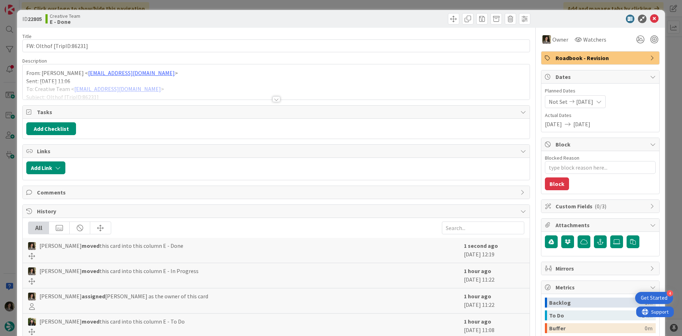
click at [577, 56] on span "Roadbook - Revision" at bounding box center [600, 58] width 91 height 9
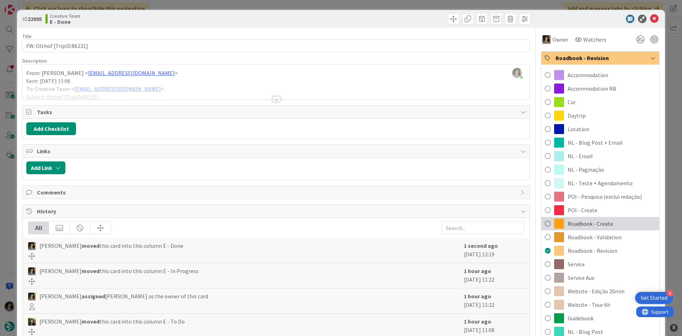
click at [615, 225] on div "Roadbook - Create" at bounding box center [600, 223] width 118 height 13
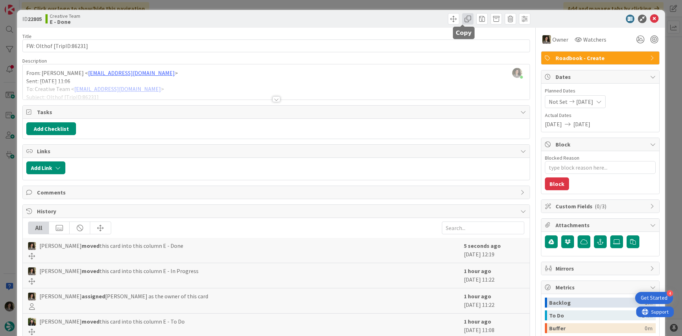
click at [462, 17] on span at bounding box center [467, 18] width 11 height 11
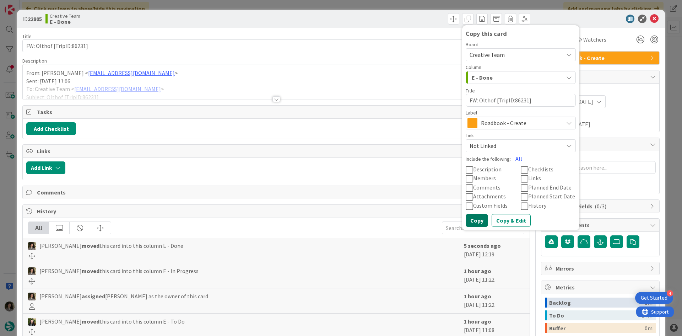
click at [474, 223] on button "Copy" at bounding box center [477, 220] width 22 height 13
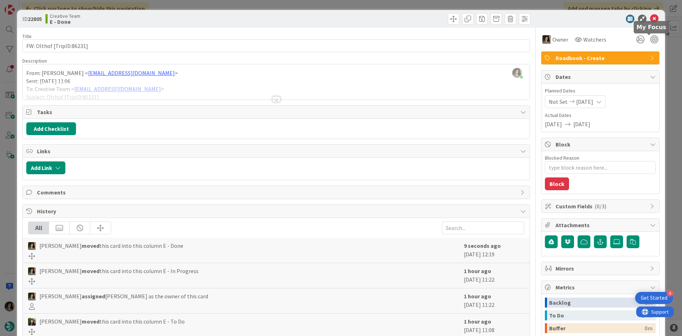
scroll to position [235, 0]
click at [650, 14] on div "ID 22805 Creative Team E - Done Copy this card Board Creative Team Column E - D…" at bounding box center [341, 19] width 648 height 18
click at [651, 20] on icon at bounding box center [654, 19] width 9 height 9
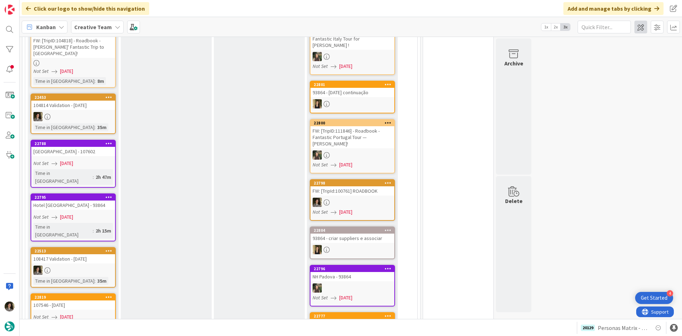
scroll to position [6, 0]
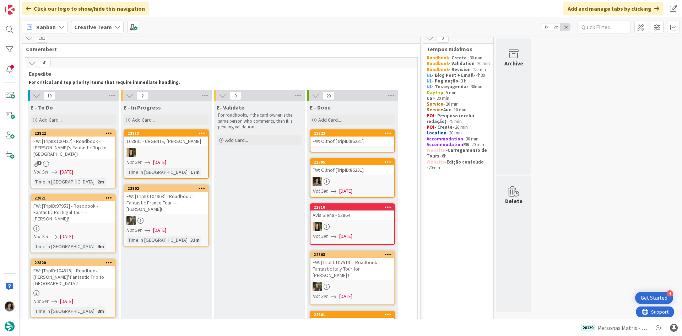
click at [356, 145] on div "FW: Olthof [TripID:86231]" at bounding box center [352, 140] width 84 height 9
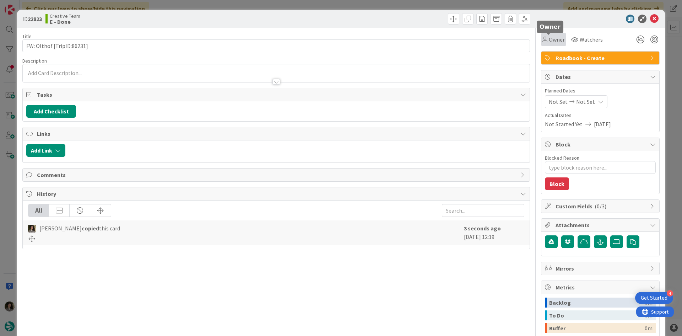
click at [554, 38] on span "Owner" at bounding box center [557, 39] width 16 height 9
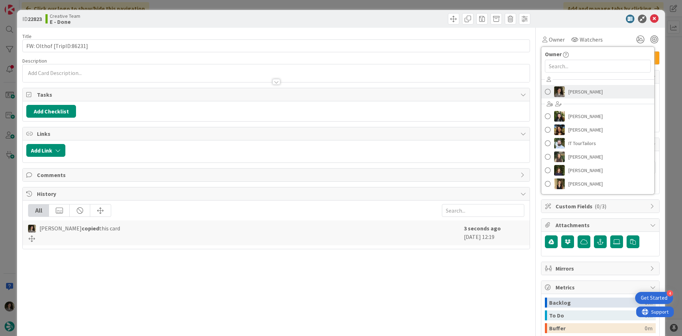
click at [578, 93] on span "[PERSON_NAME]" at bounding box center [585, 91] width 34 height 11
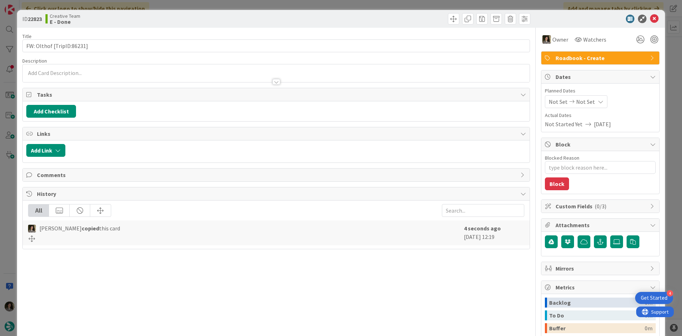
type textarea "x"
click at [582, 105] on span "Not Set" at bounding box center [585, 101] width 19 height 9
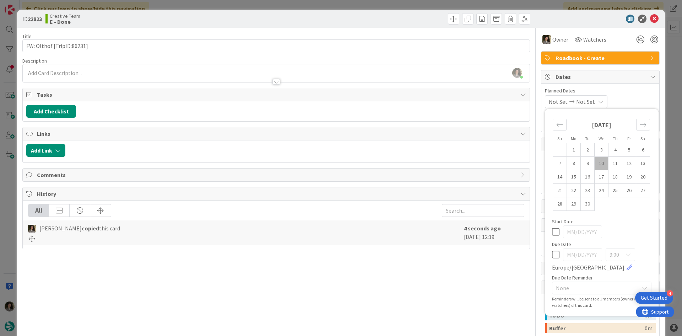
click at [552, 251] on icon at bounding box center [555, 254] width 7 height 9
type input "[DATE]"
click at [466, 260] on div "Title 25 / 128 FW: Olthof [TripID:86231] Description Melissa Santos just joined…" at bounding box center [276, 221] width 508 height 387
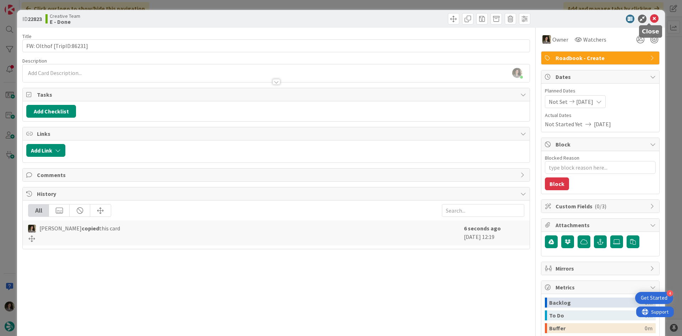
click at [650, 17] on icon at bounding box center [654, 19] width 9 height 9
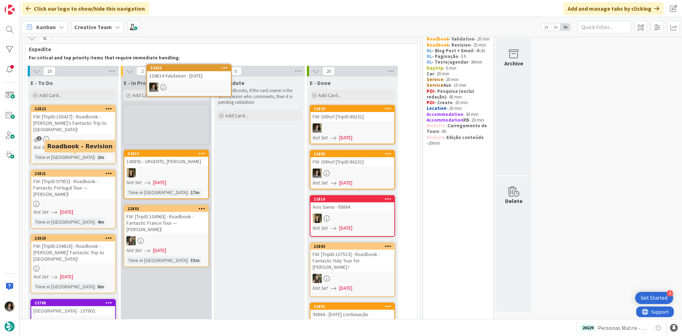
scroll to position [19, 0]
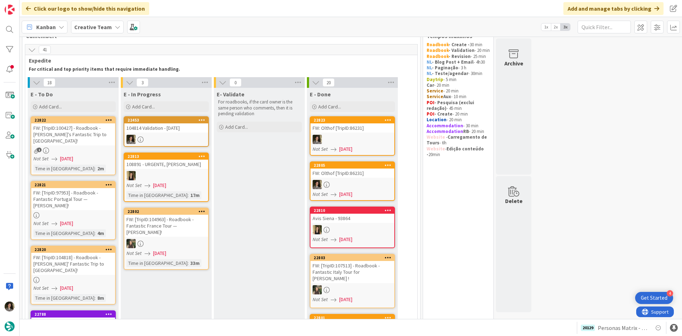
click at [164, 128] on div "104814 Validation - [DATE]" at bounding box center [166, 127] width 84 height 9
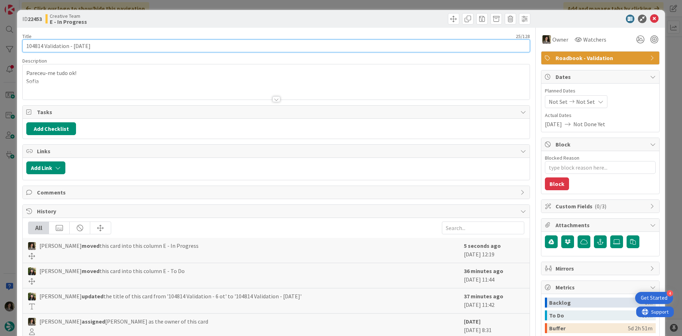
drag, startPoint x: 43, startPoint y: 45, endPoint x: 19, endPoint y: 40, distance: 25.0
click at [19, 40] on div "ID 22453 Creative Team E - In Progress Title 25 / 128 104814 Validation - 6 oct…" at bounding box center [341, 215] width 648 height 410
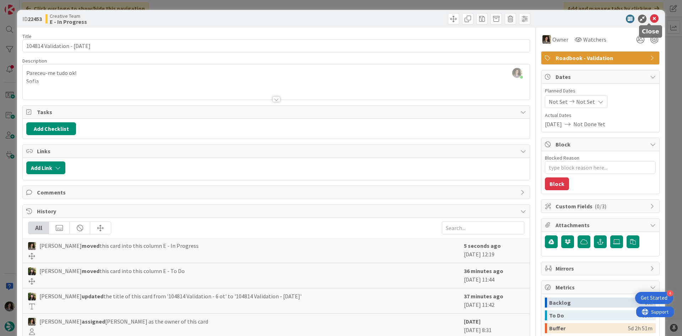
click at [651, 18] on icon at bounding box center [654, 19] width 9 height 9
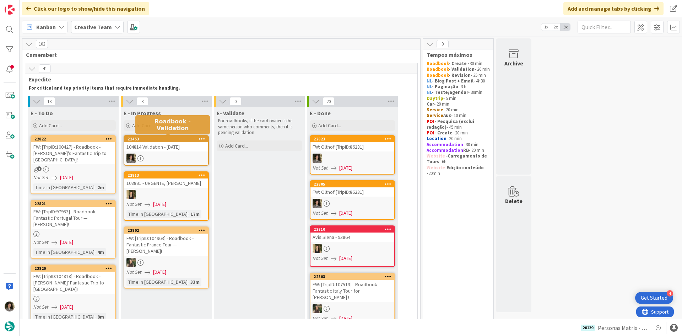
click at [171, 145] on div "104814 Validation - [DATE]" at bounding box center [166, 146] width 84 height 9
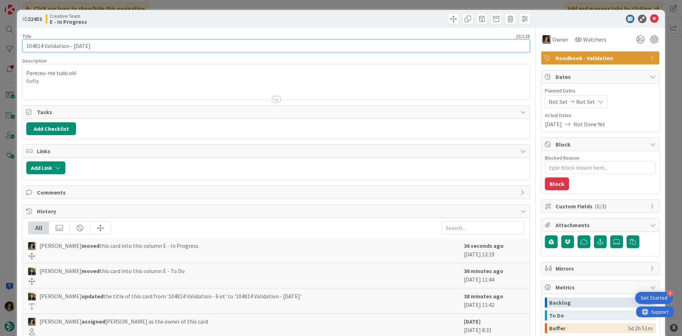
drag, startPoint x: 43, startPoint y: 44, endPoint x: 20, endPoint y: 42, distance: 22.9
click at [20, 42] on div "ID 22453 Creative Team E - In Progress Title 25 / 128 104814 Validation - 6 oct…" at bounding box center [341, 215] width 648 height 410
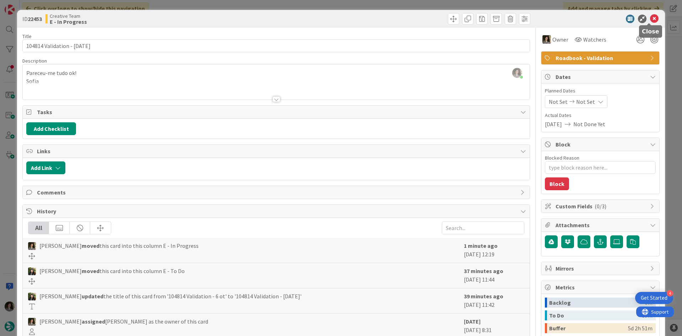
click at [650, 17] on icon at bounding box center [654, 19] width 9 height 9
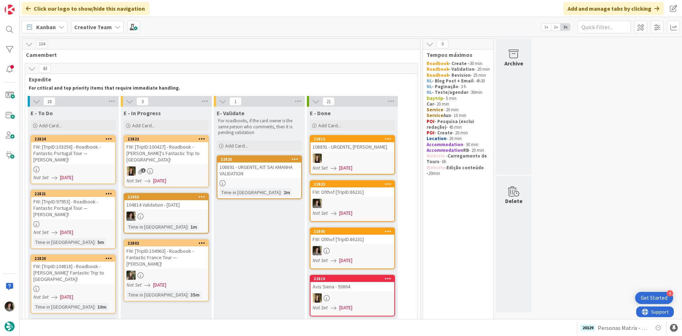
click at [177, 211] on div at bounding box center [166, 215] width 84 height 9
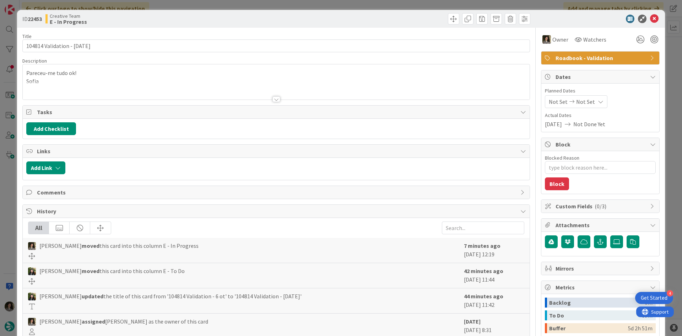
click at [268, 99] on div at bounding box center [276, 96] width 508 height 8
click at [647, 14] on div "ID 22453 Creative Team E - In Progress" at bounding box center [341, 19] width 648 height 18
click at [650, 22] on icon at bounding box center [654, 19] width 9 height 9
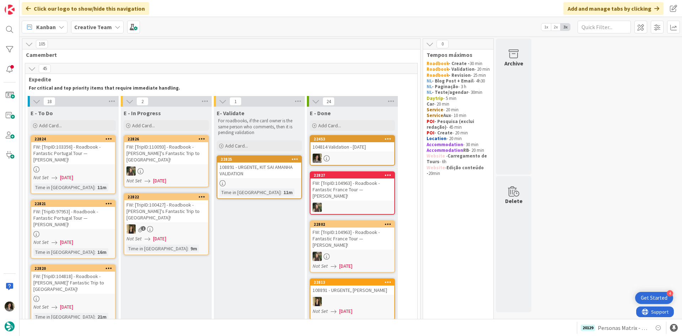
click at [359, 142] on div "22453" at bounding box center [352, 139] width 84 height 6
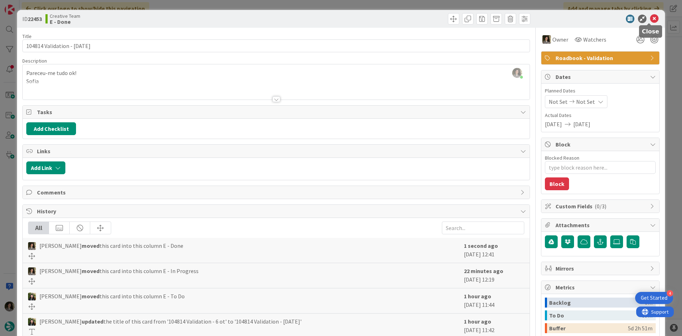
click at [651, 18] on icon at bounding box center [654, 19] width 9 height 9
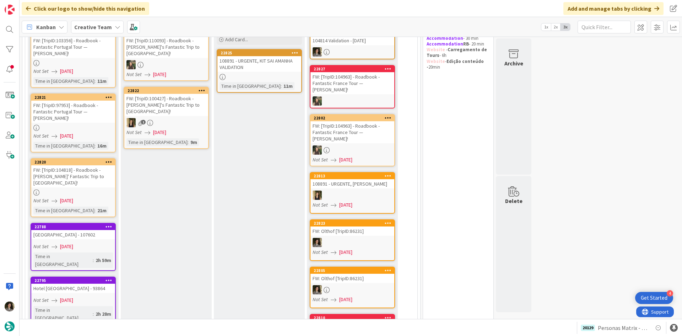
scroll to position [107, 0]
click at [93, 173] on div "FW: [TripID:104818] - Roadbook - Thomas' Fantastic Trip to Tuscany!" at bounding box center [73, 176] width 84 height 22
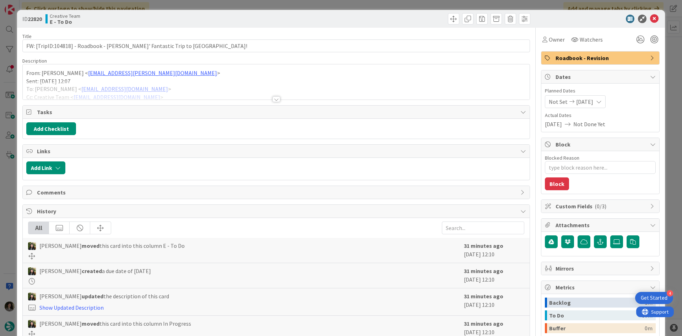
click at [273, 96] on div at bounding box center [276, 90] width 507 height 18
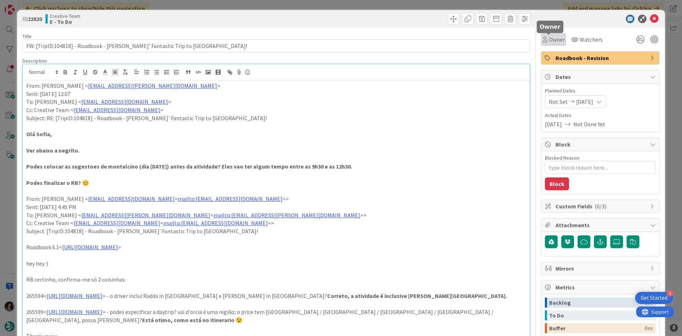
click at [551, 39] on span "Owner" at bounding box center [557, 39] width 16 height 9
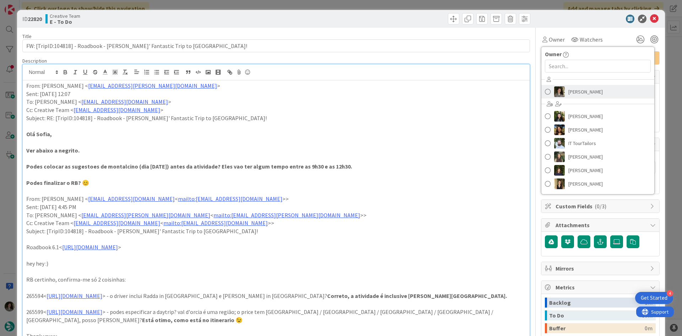
click at [571, 91] on span "[PERSON_NAME]" at bounding box center [585, 91] width 34 height 11
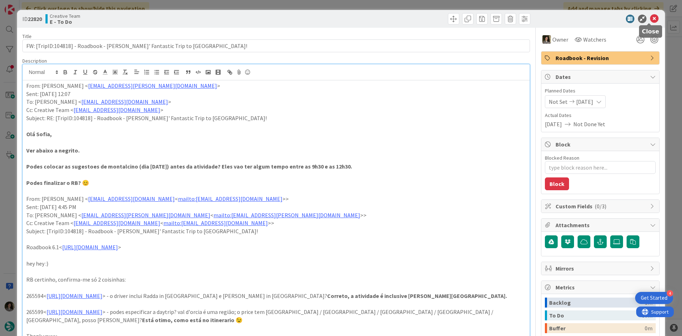
click at [650, 20] on icon at bounding box center [654, 19] width 9 height 9
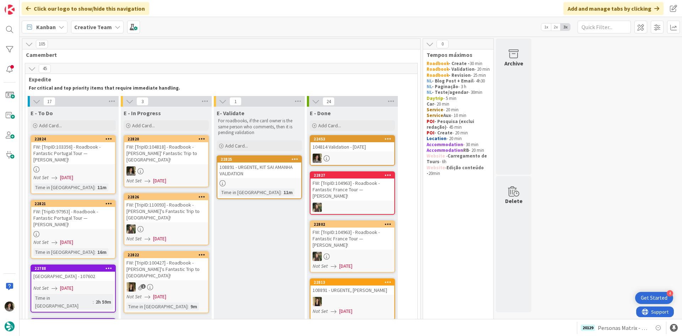
click at [187, 145] on div "FW: [TripID:104818] - Roadbook - Thomas' Fantastic Trip to Tuscany!" at bounding box center [166, 153] width 84 height 22
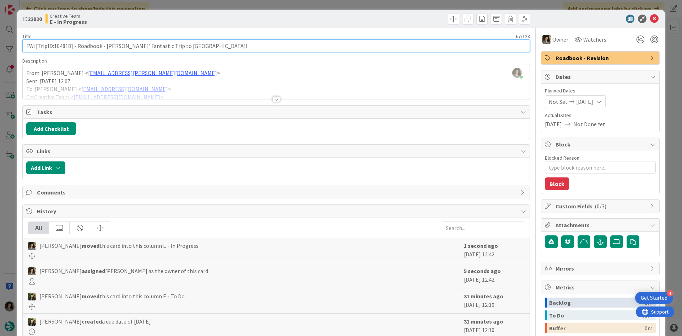
drag, startPoint x: 70, startPoint y: 47, endPoint x: 54, endPoint y: 49, distance: 16.5
click at [54, 49] on input "FW: [TripID:104818] - Roadbook - Thomas' Fantastic Trip to Tuscany!" at bounding box center [276, 45] width 508 height 13
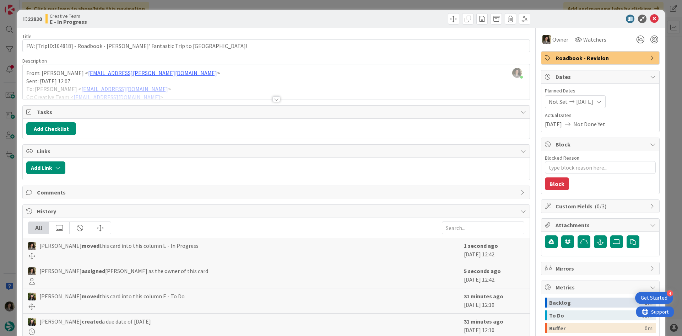
click at [270, 96] on div at bounding box center [276, 90] width 507 height 18
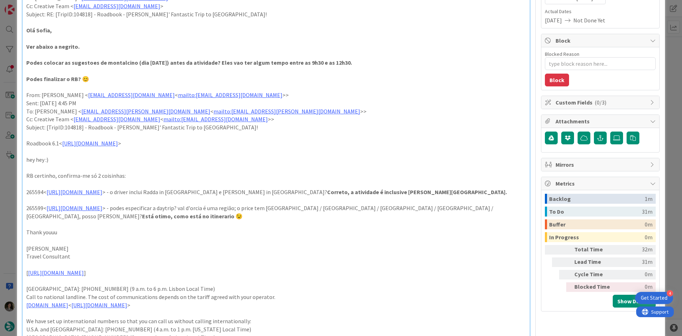
scroll to position [107, 0]
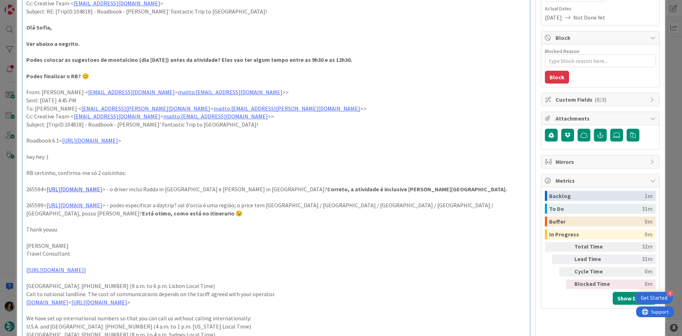
click at [102, 189] on link "https://appweb.tourtailors.com/sigav/#Voucher/view/273338" at bounding box center [75, 188] width 56 height 7
click at [124, 202] on link "https://appweb.tourtailors.com/sigav/#Voucher/view/273338" at bounding box center [100, 202] width 49 height 9
click at [322, 158] on p "hey hey :)" at bounding box center [276, 157] width 500 height 8
click at [102, 204] on link "https://appweb.tourtailors.com/sigav/#Voucher/view/273343" at bounding box center [75, 204] width 56 height 7
click at [111, 218] on link "https://appweb.tourtailors.com/sigav/#Voucher/view/273343" at bounding box center [100, 218] width 49 height 9
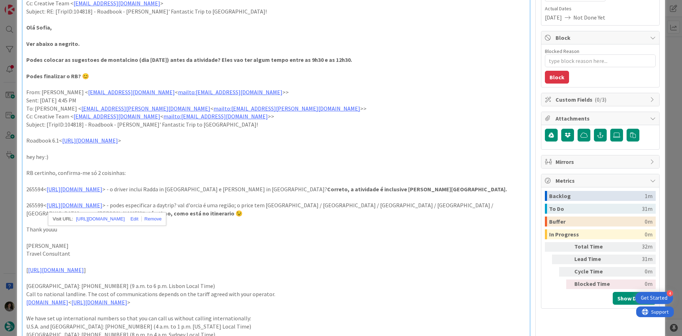
click at [356, 215] on p "265599< https://appweb.tourtailors.com/sigav/#Voucher/view/273343 > - podes esp…" at bounding box center [276, 209] width 500 height 16
click at [357, 213] on p "265599< https://appweb.tourtailors.com/sigav/#Voucher/view/273343 > - podes esp…" at bounding box center [276, 209] width 500 height 16
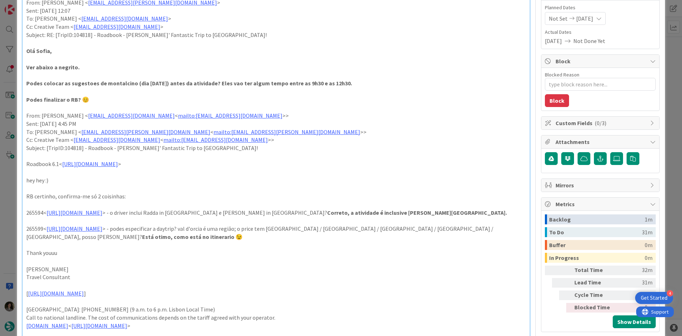
scroll to position [71, 0]
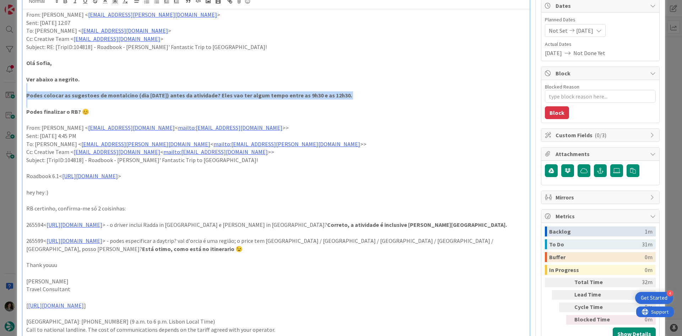
drag, startPoint x: 88, startPoint y: 89, endPoint x: 254, endPoint y: 105, distance: 166.7
click at [254, 105] on div "From: Gonçalo Oliveira < goncalo.oliveira@tourtailors.com > Sent: Wednesday, Se…" at bounding box center [276, 231] width 507 height 444
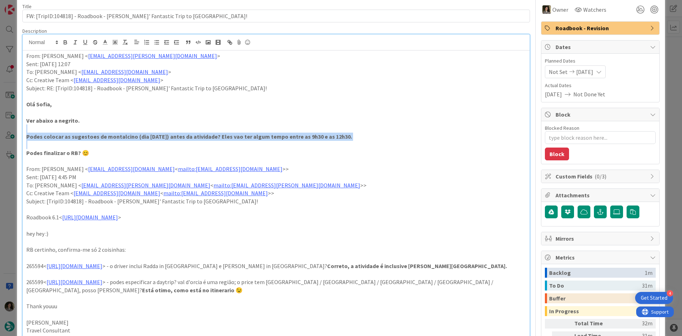
scroll to position [0, 0]
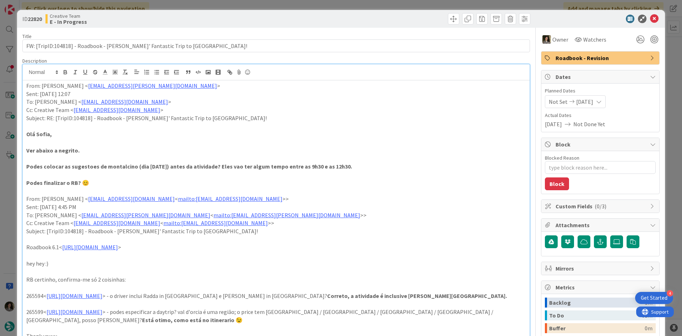
click at [159, 37] on div "Title 67 / 128" at bounding box center [276, 36] width 508 height 6
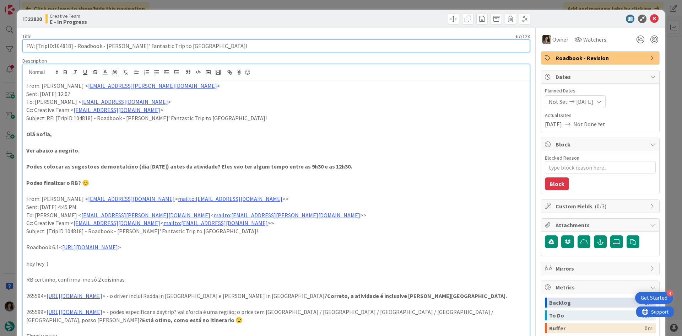
click at [155, 43] on input "FW: [TripID:104818] - Roadbook - Thomas' Fantastic Trip to Tuscany!" at bounding box center [276, 45] width 508 height 13
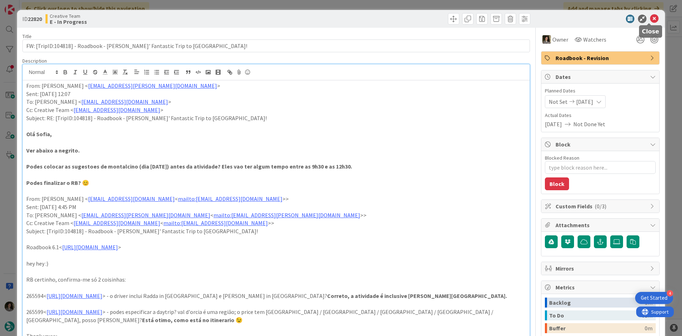
click at [650, 16] on icon at bounding box center [654, 19] width 9 height 9
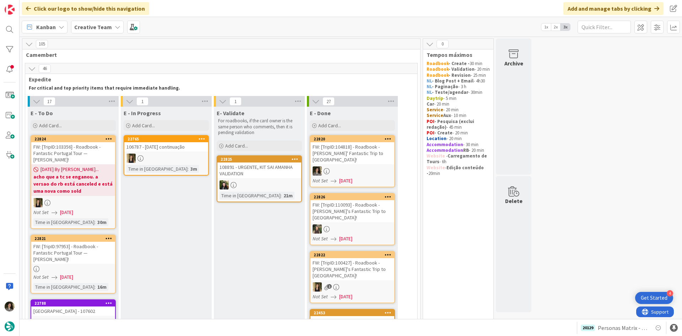
click at [357, 157] on div "FW: [TripID:104818] - Roadbook - Thomas' Fantastic Trip to Tuscany!" at bounding box center [352, 153] width 84 height 22
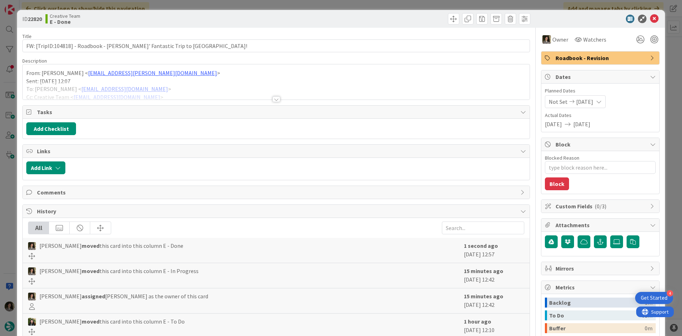
click at [598, 56] on span "Roadbook - Revision" at bounding box center [600, 58] width 91 height 9
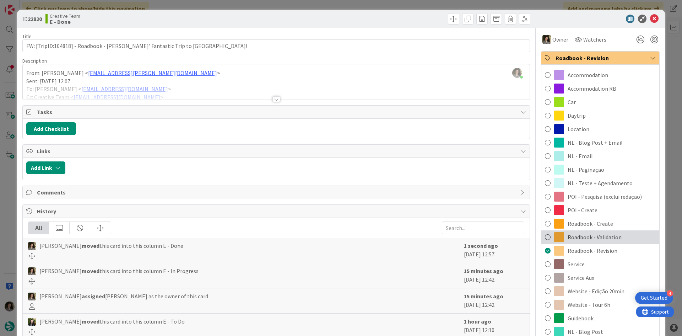
click at [600, 233] on span "Roadbook - Validation" at bounding box center [595, 237] width 54 height 9
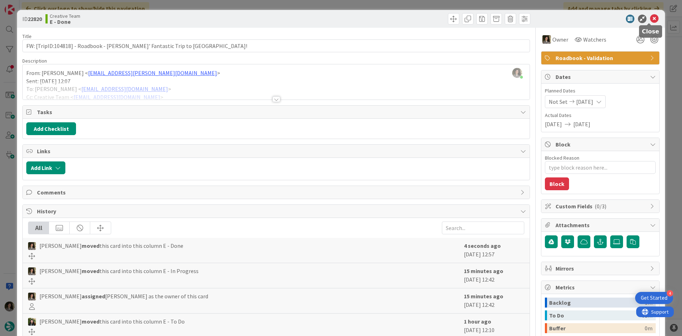
click at [650, 18] on icon at bounding box center [654, 19] width 9 height 9
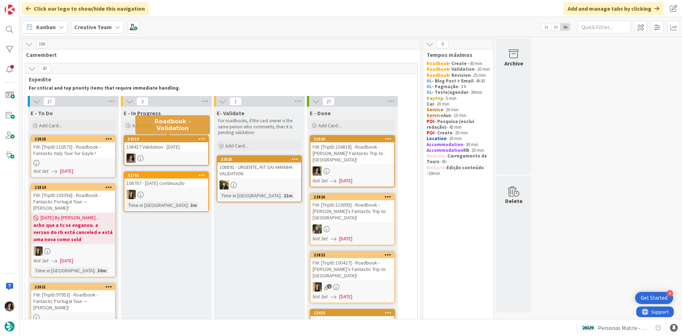
click at [178, 137] on div "22513" at bounding box center [168, 138] width 81 height 5
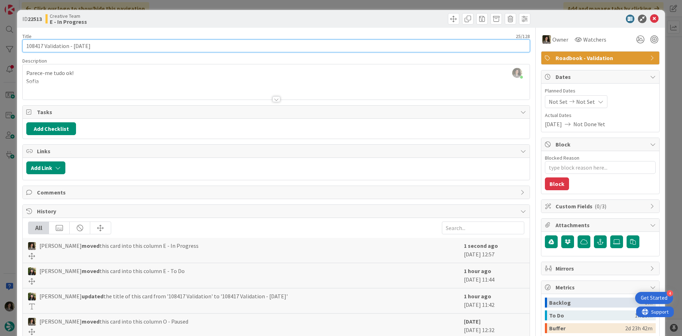
drag, startPoint x: 43, startPoint y: 45, endPoint x: 5, endPoint y: 48, distance: 37.7
click at [5, 48] on div "ID 22513 Creative Team E - In Progress Title 25 / 128 108417 Validation - 6 oct…" at bounding box center [341, 168] width 682 height 336
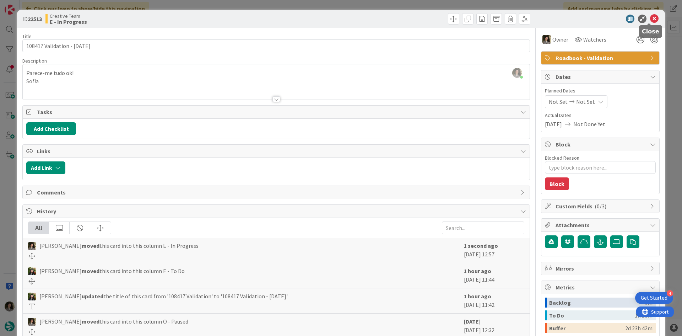
click at [650, 17] on icon at bounding box center [654, 19] width 9 height 9
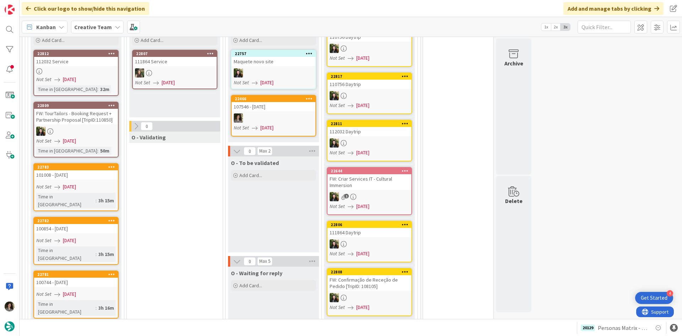
scroll to position [994, 0]
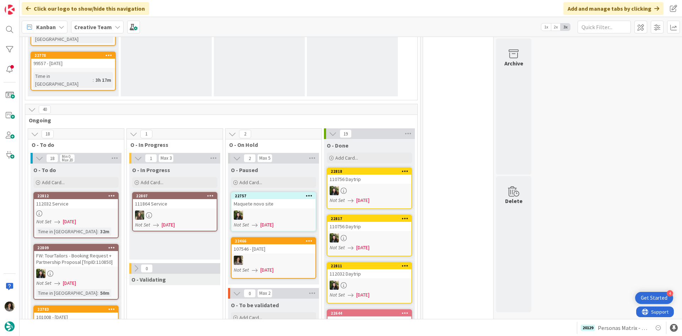
click at [74, 244] on link "22809 FW: TourTailors - Booking Request + Partnership Proposal [TripID:110850] …" at bounding box center [75, 272] width 85 height 56
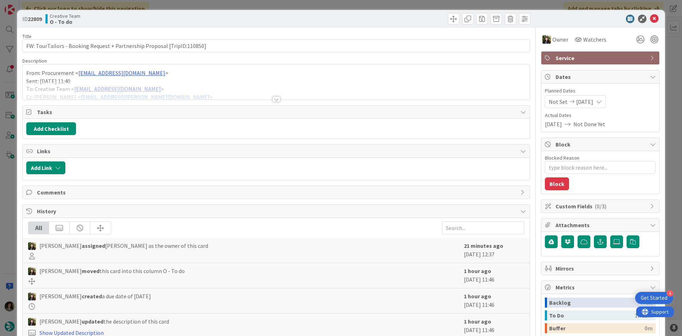
click at [272, 101] on div at bounding box center [276, 99] width 8 height 6
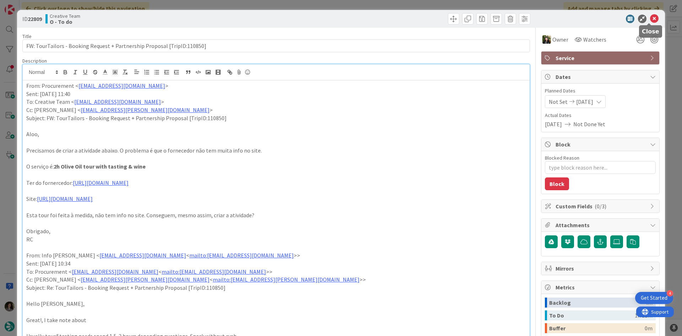
click at [650, 22] on icon at bounding box center [654, 19] width 9 height 9
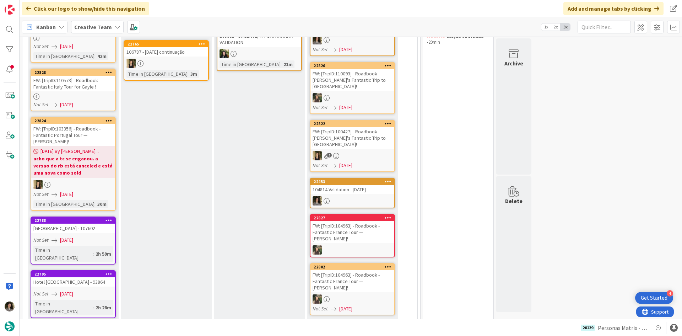
scroll to position [71, 0]
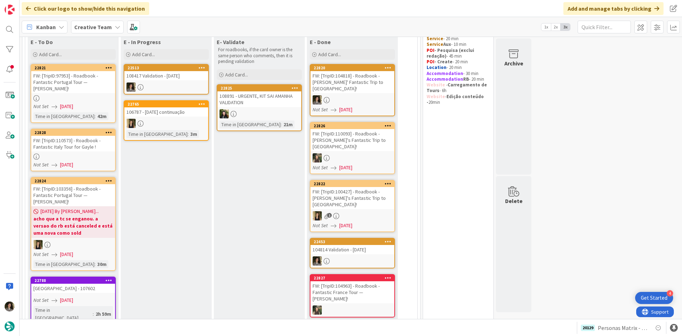
click at [69, 146] on div "FW: [TripID:110573] - Roadbook - Fantastic Italy Tour for Gayle !" at bounding box center [73, 144] width 84 height 16
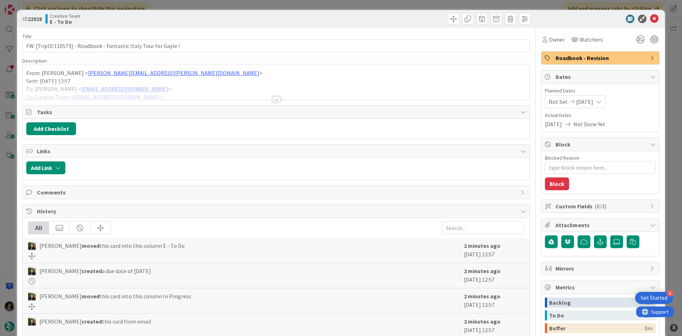
click at [273, 98] on div at bounding box center [276, 99] width 8 height 6
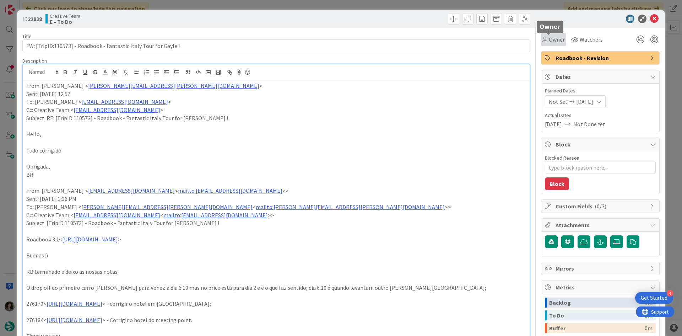
click at [552, 38] on span "Owner" at bounding box center [557, 39] width 16 height 9
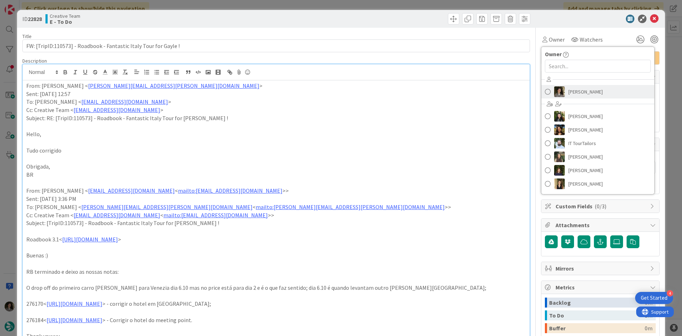
click at [574, 91] on span "[PERSON_NAME]" at bounding box center [585, 91] width 34 height 11
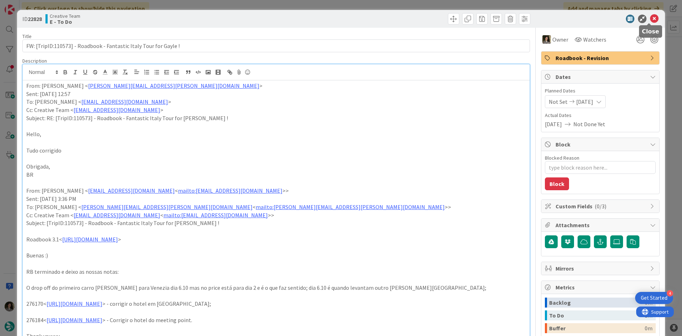
click at [650, 18] on icon at bounding box center [654, 19] width 9 height 9
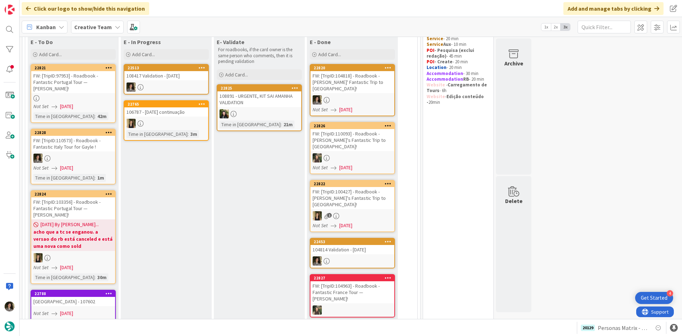
click at [196, 72] on div "108417 Validation - [DATE]" at bounding box center [166, 75] width 84 height 9
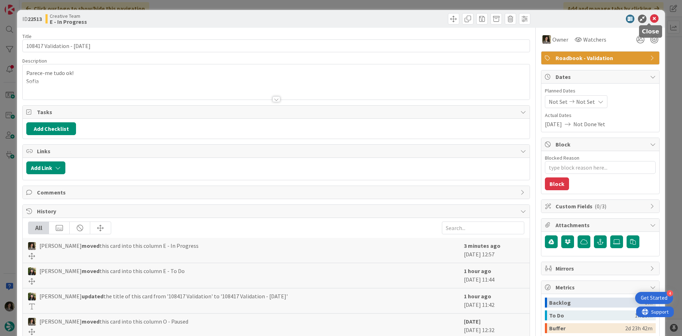
click at [651, 16] on icon at bounding box center [654, 19] width 9 height 9
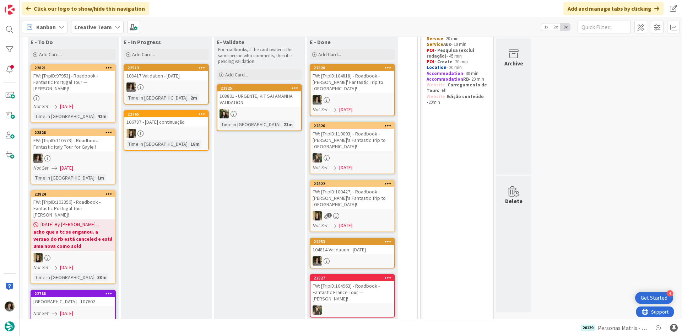
click at [178, 77] on div "108417 Validation - [DATE]" at bounding box center [166, 75] width 84 height 9
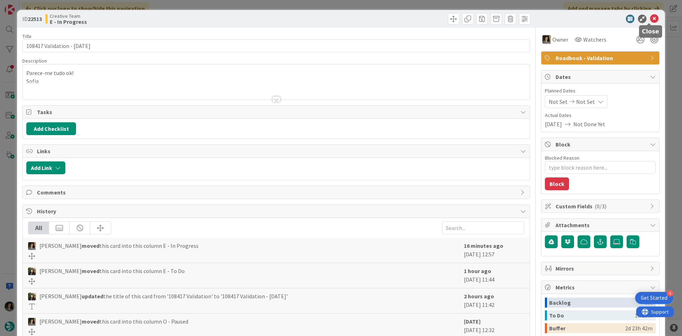
click at [651, 16] on icon at bounding box center [654, 19] width 9 height 9
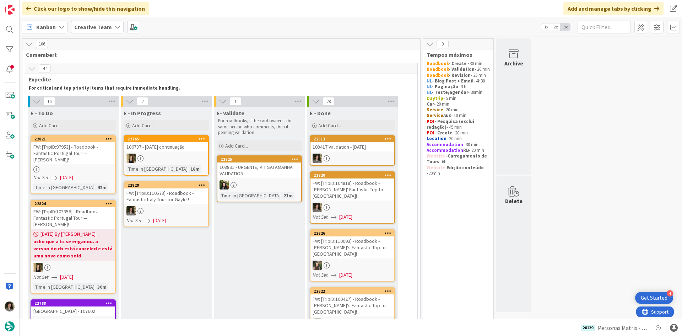
click at [183, 196] on div "FW: [TripID:110573] - Roadbook - Fantastic Italy Tour for Gayle !" at bounding box center [166, 196] width 84 height 16
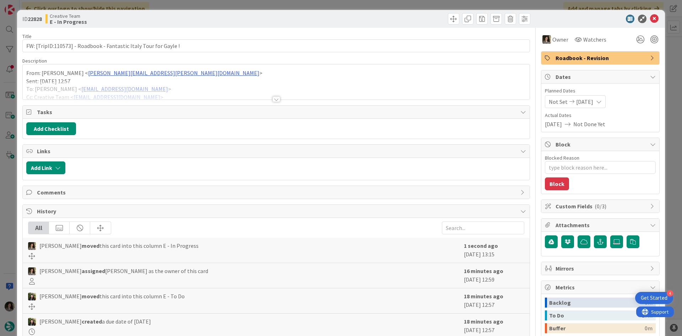
click at [275, 98] on div at bounding box center [276, 99] width 8 height 6
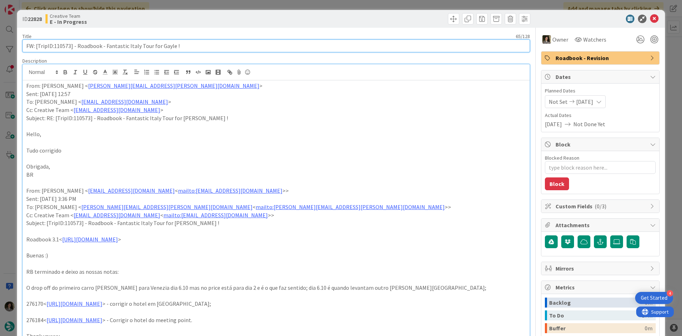
click at [69, 47] on input "FW: [TripID:110573] - Roadbook - Fantastic Italy Tour for Gayle !" at bounding box center [276, 45] width 508 height 13
drag, startPoint x: 70, startPoint y: 44, endPoint x: 53, endPoint y: 47, distance: 17.2
click at [53, 47] on input "FW: [TripID:110573] - Roadbook - Fantastic Italy Tour for Gayle !" at bounding box center [276, 45] width 508 height 13
click at [126, 46] on input "FW: [TripID:110573] - Roadbook - Fantastic Italy Tour for Gayle !" at bounding box center [276, 45] width 508 height 13
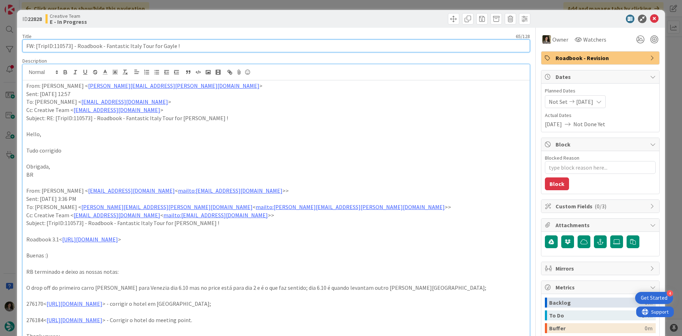
click at [126, 46] on input "FW: [TripID:110573] - Roadbook - Fantastic Italy Tour for Gayle !" at bounding box center [276, 45] width 508 height 13
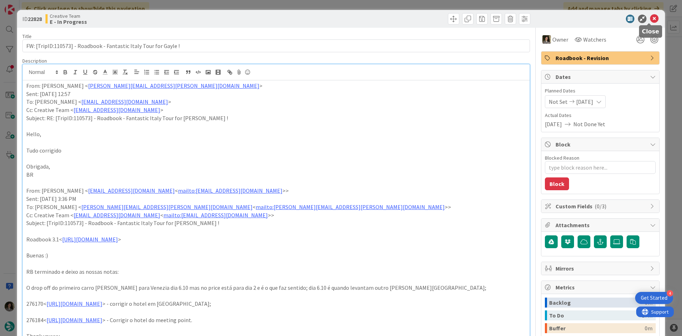
click at [651, 16] on icon at bounding box center [654, 19] width 9 height 9
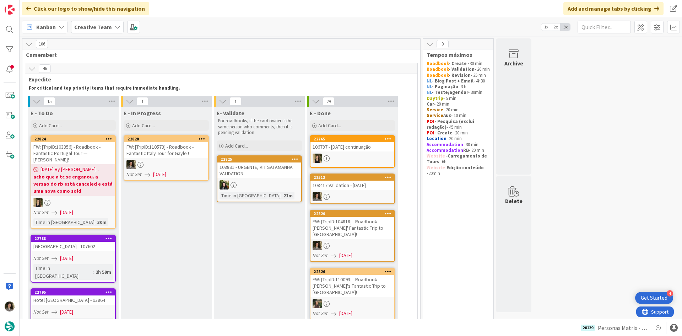
click at [175, 157] on div "FW: [TripID:110573] - Roadbook - Fantastic Italy Tour for Gayle !" at bounding box center [166, 150] width 84 height 16
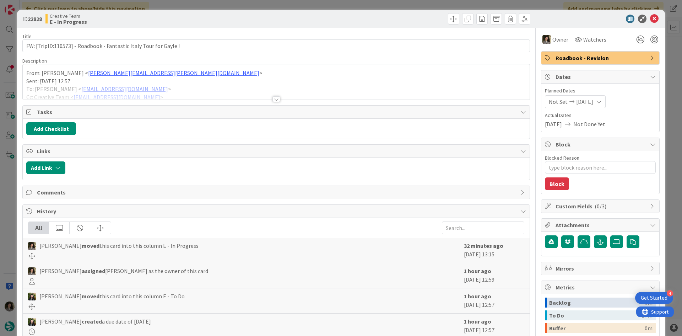
click at [627, 60] on span "Roadbook - Revision" at bounding box center [600, 58] width 91 height 9
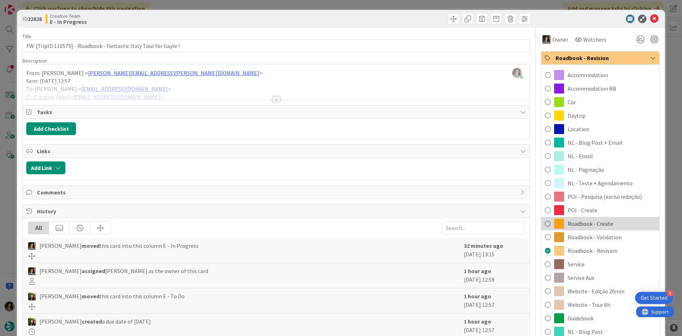
click at [599, 226] on span "Roadbook - Create" at bounding box center [590, 223] width 45 height 9
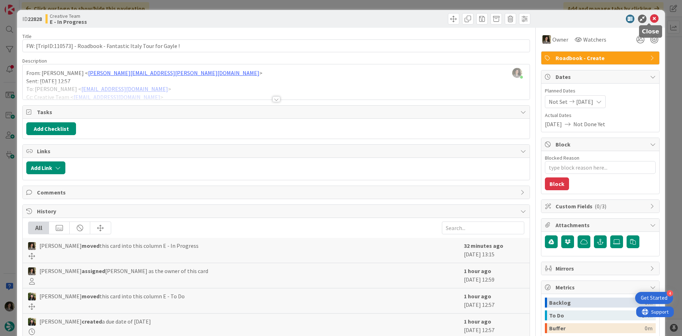
click at [651, 21] on icon at bounding box center [654, 19] width 9 height 9
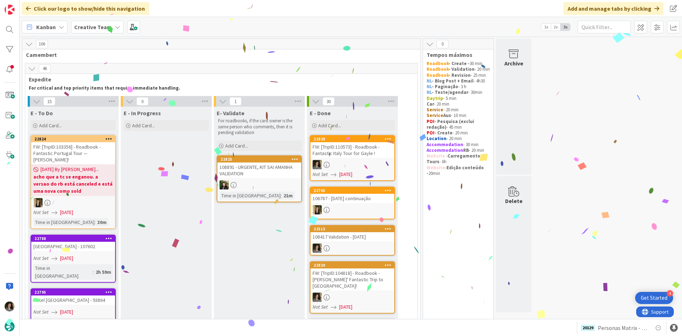
click at [356, 156] on div "FW: [TripID:110573] - Roadbook - Fantastic Italy Tour for Gayle !" at bounding box center [352, 150] width 84 height 16
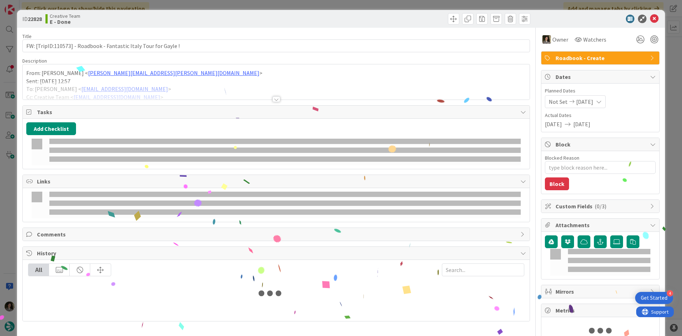
type textarea "x"
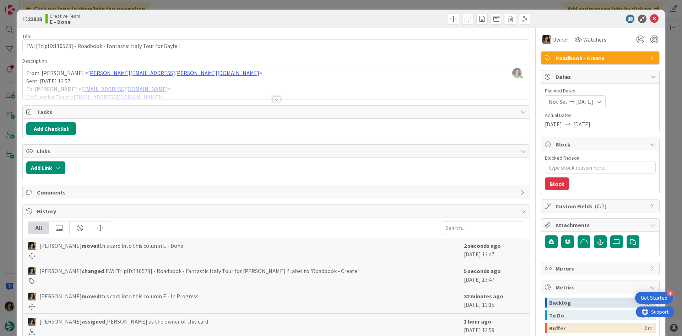
click at [651, 13] on div "ID 22828 Creative Team E - Done" at bounding box center [341, 19] width 648 height 18
click at [651, 17] on icon at bounding box center [654, 19] width 9 height 9
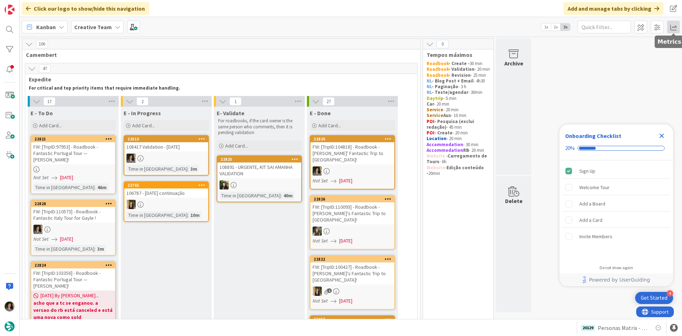
click at [673, 26] on span at bounding box center [673, 27] width 13 height 13
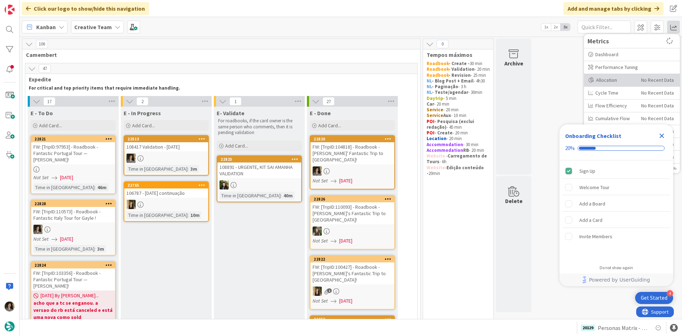
click at [610, 77] on div "Allocation" at bounding box center [612, 79] width 48 height 7
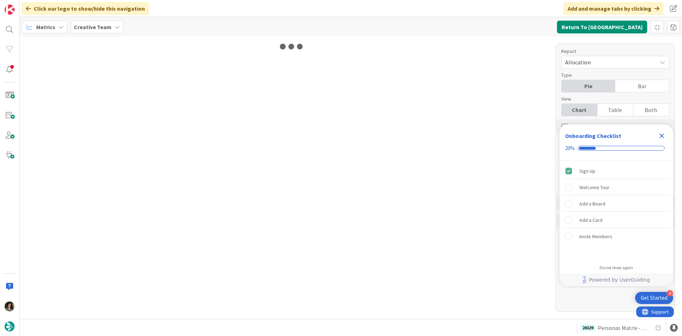
click at [661, 133] on icon "Close Checklist" at bounding box center [661, 135] width 9 height 9
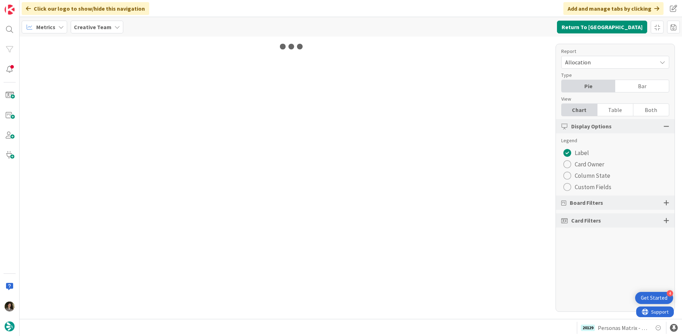
click at [617, 107] on div "Table" at bounding box center [615, 110] width 36 height 12
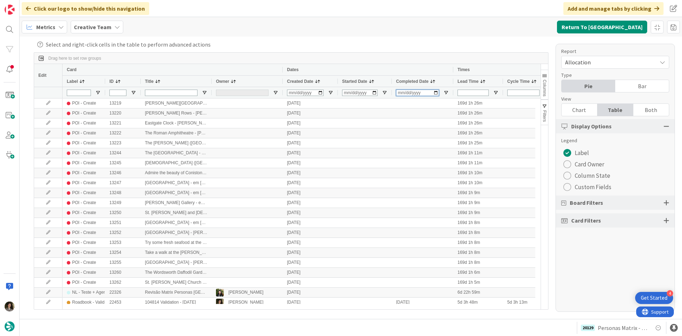
click at [402, 91] on input "Completed Date Filter Input" at bounding box center [417, 93] width 43 height 6
type input "[DATE]"
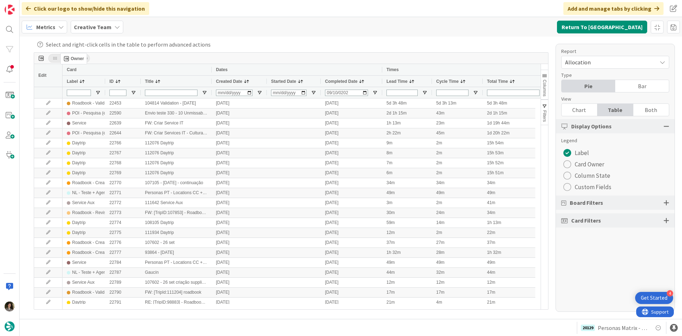
drag, startPoint x: 228, startPoint y: 81, endPoint x: 64, endPoint y: 56, distance: 166.0
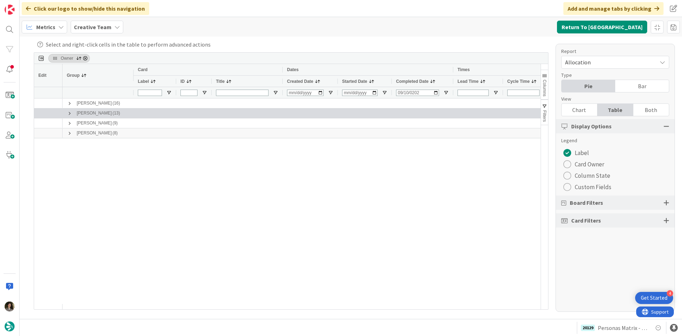
click at [71, 114] on span at bounding box center [70, 113] width 6 height 6
